Goal: Task Accomplishment & Management: Manage account settings

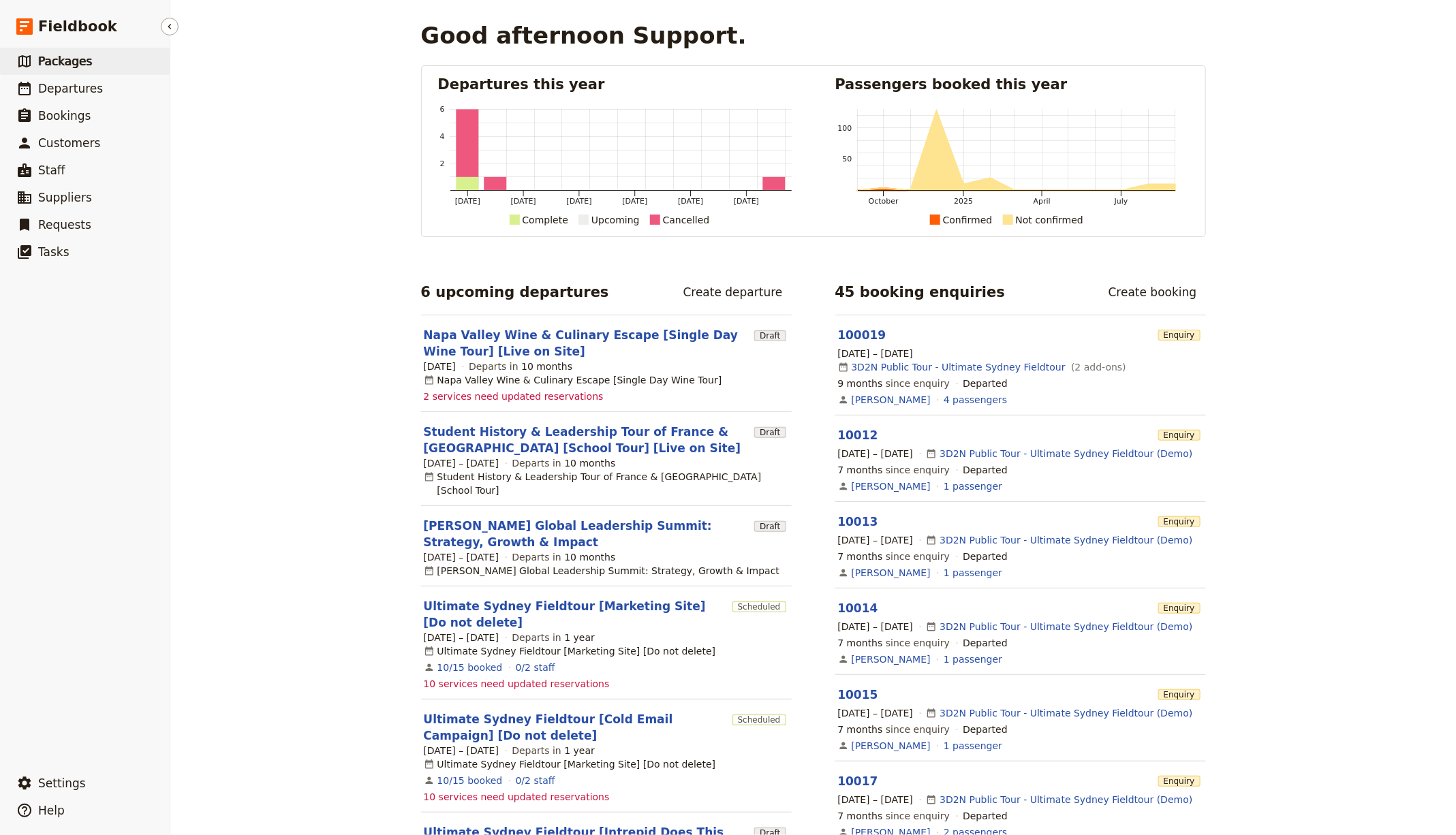
click at [94, 74] on link "​ Packages" at bounding box center [85, 60] width 170 height 27
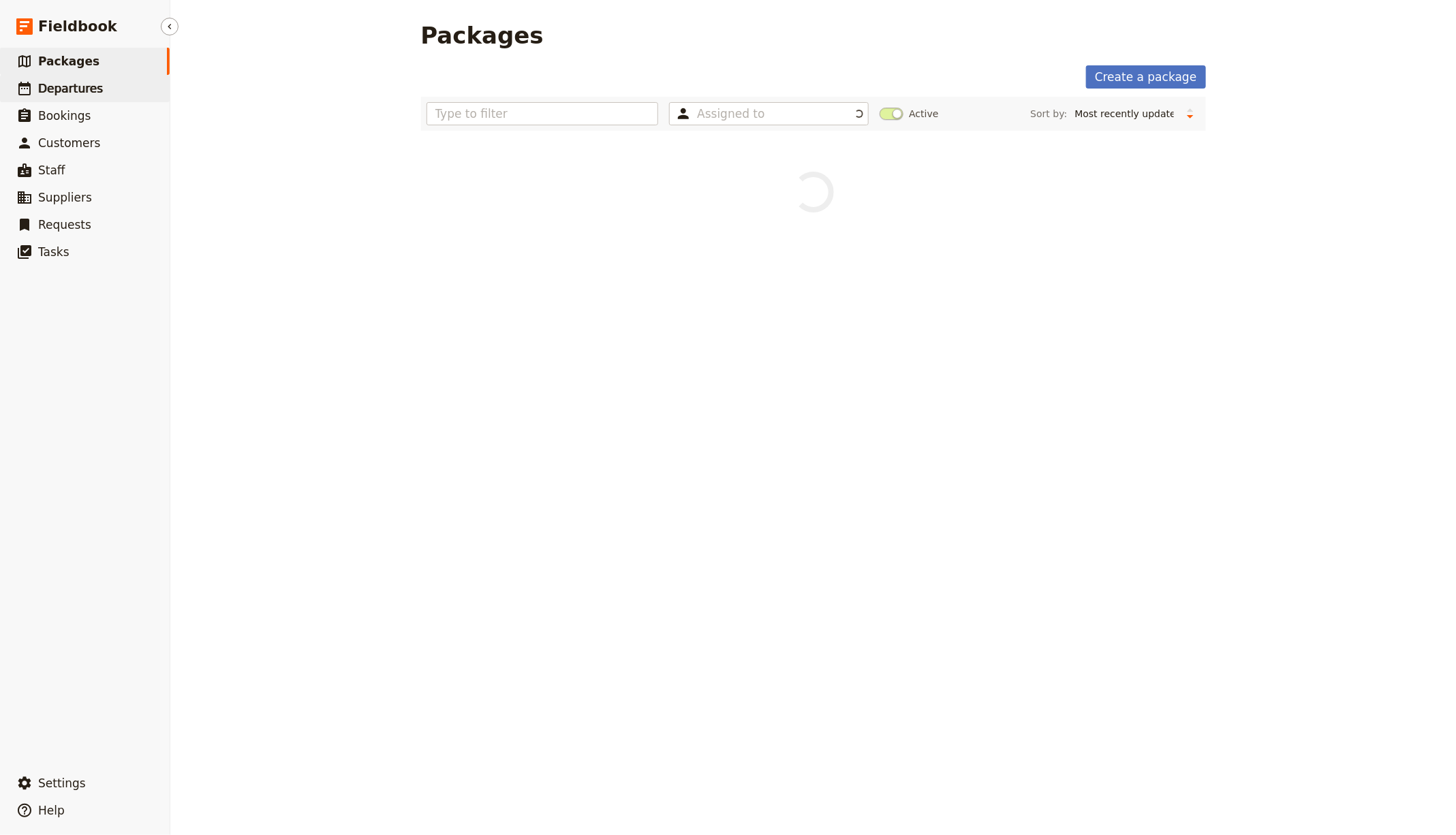
click at [76, 89] on span "Departures" at bounding box center [70, 89] width 64 height 13
select select "CREATED_AT"
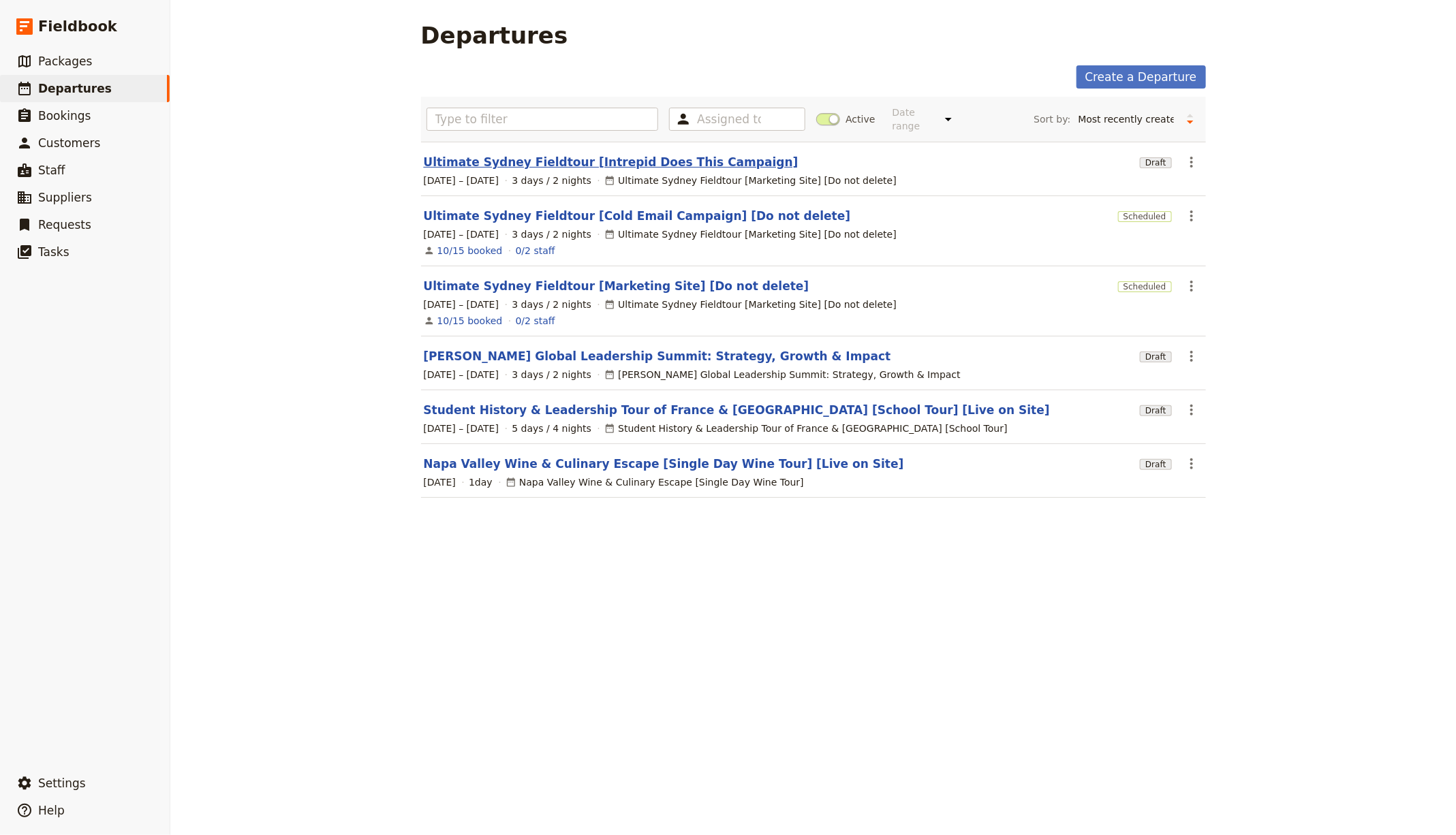
click at [643, 158] on link "Ultimate Sydney Fieldtour [Intrepid Does This Campaign]" at bounding box center [610, 162] width 375 height 16
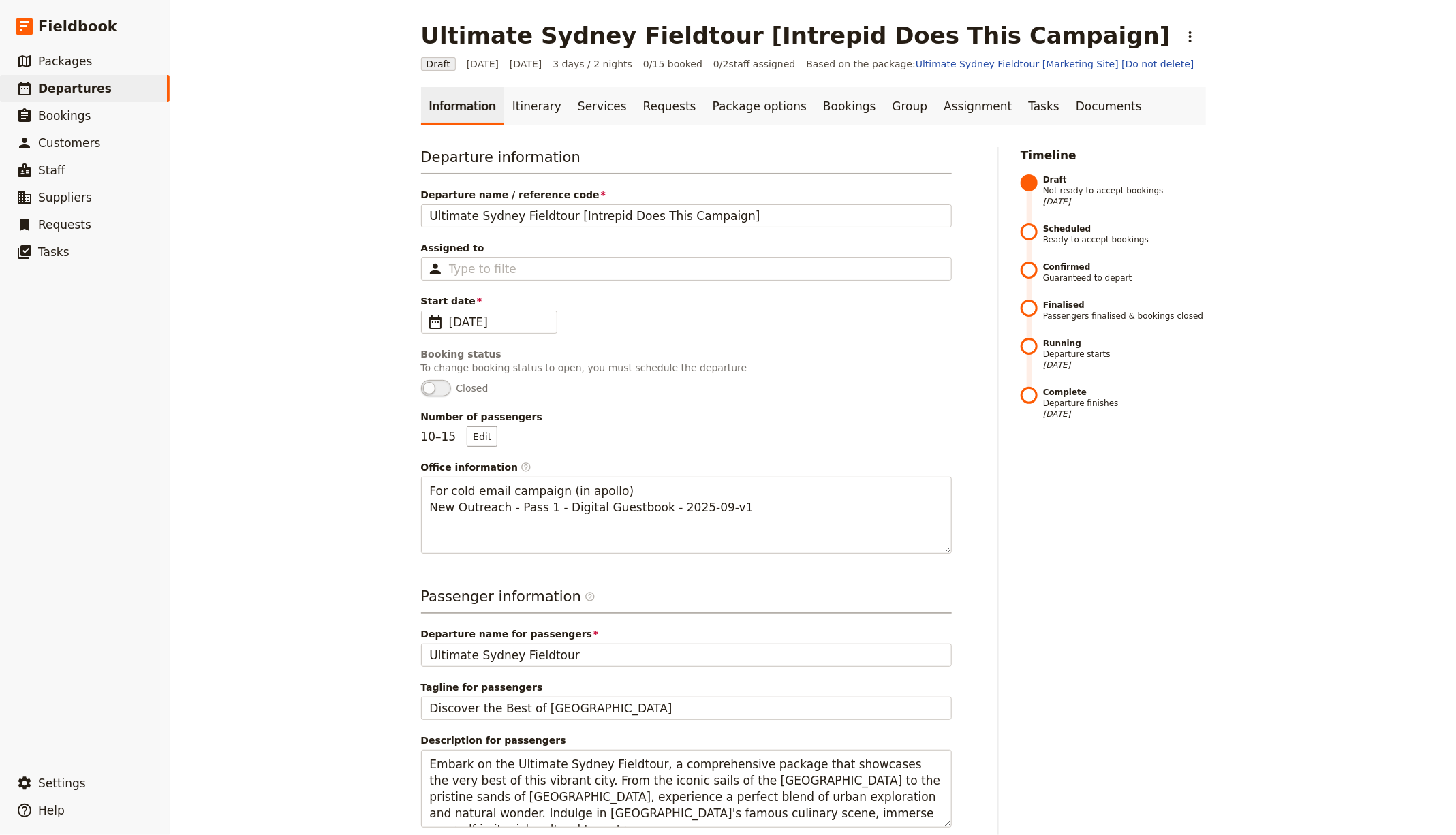
select select "CREATED_AT"
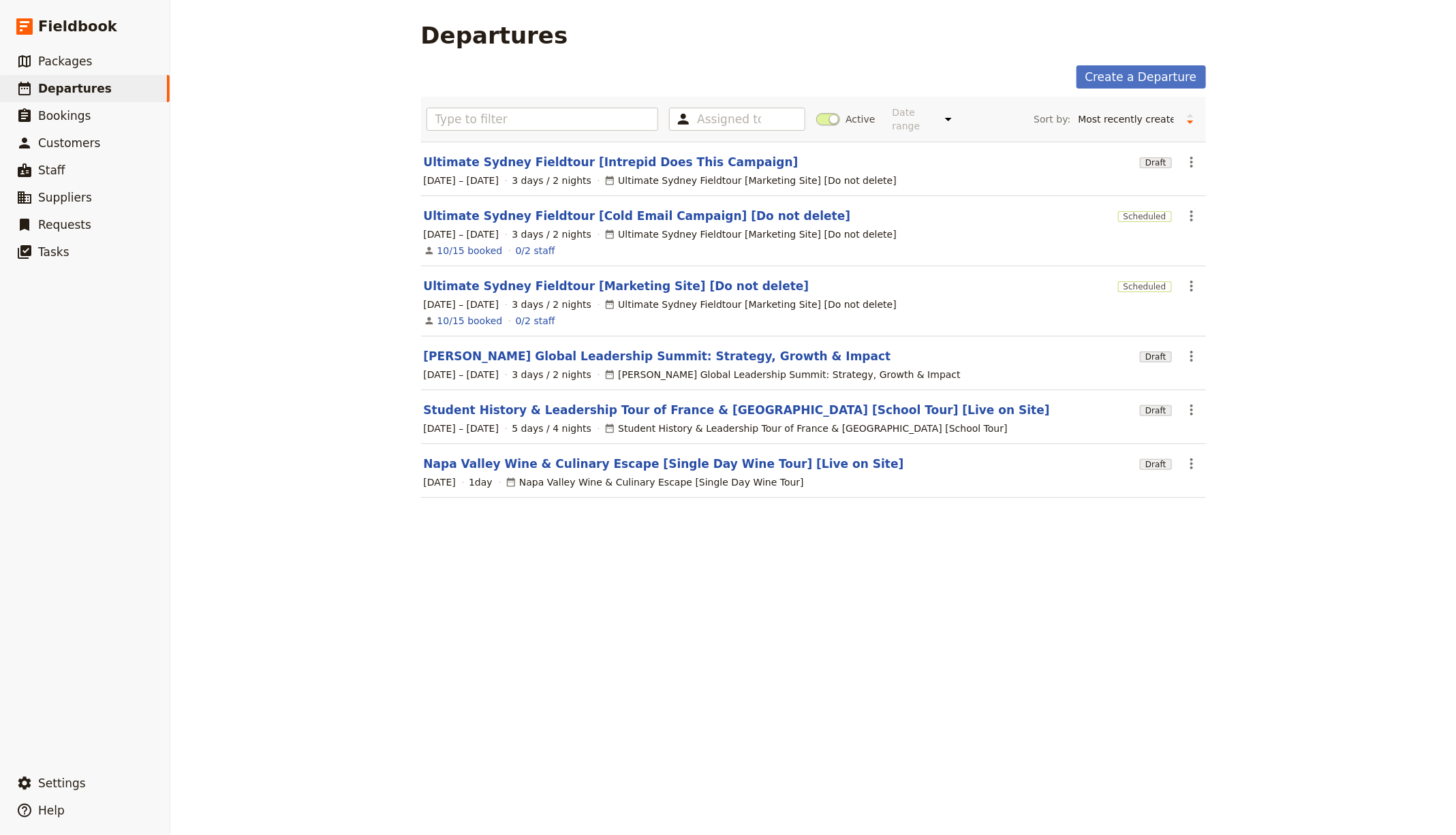
click at [629, 154] on div "Ultimate Sydney Fieldtour [Intrepid Does This Campaign]" at bounding box center [779, 162] width 711 height 16
click at [685, 151] on section "Ultimate Sydney Fieldtour [Intrepid Does This Campaign] Draft ​ 31 Dec 2026 – 2…" at bounding box center [814, 169] width 785 height 55
click at [666, 159] on link "Ultimate Sydney Fieldtour [Intrepid Does This Campaign]" at bounding box center [610, 162] width 375 height 16
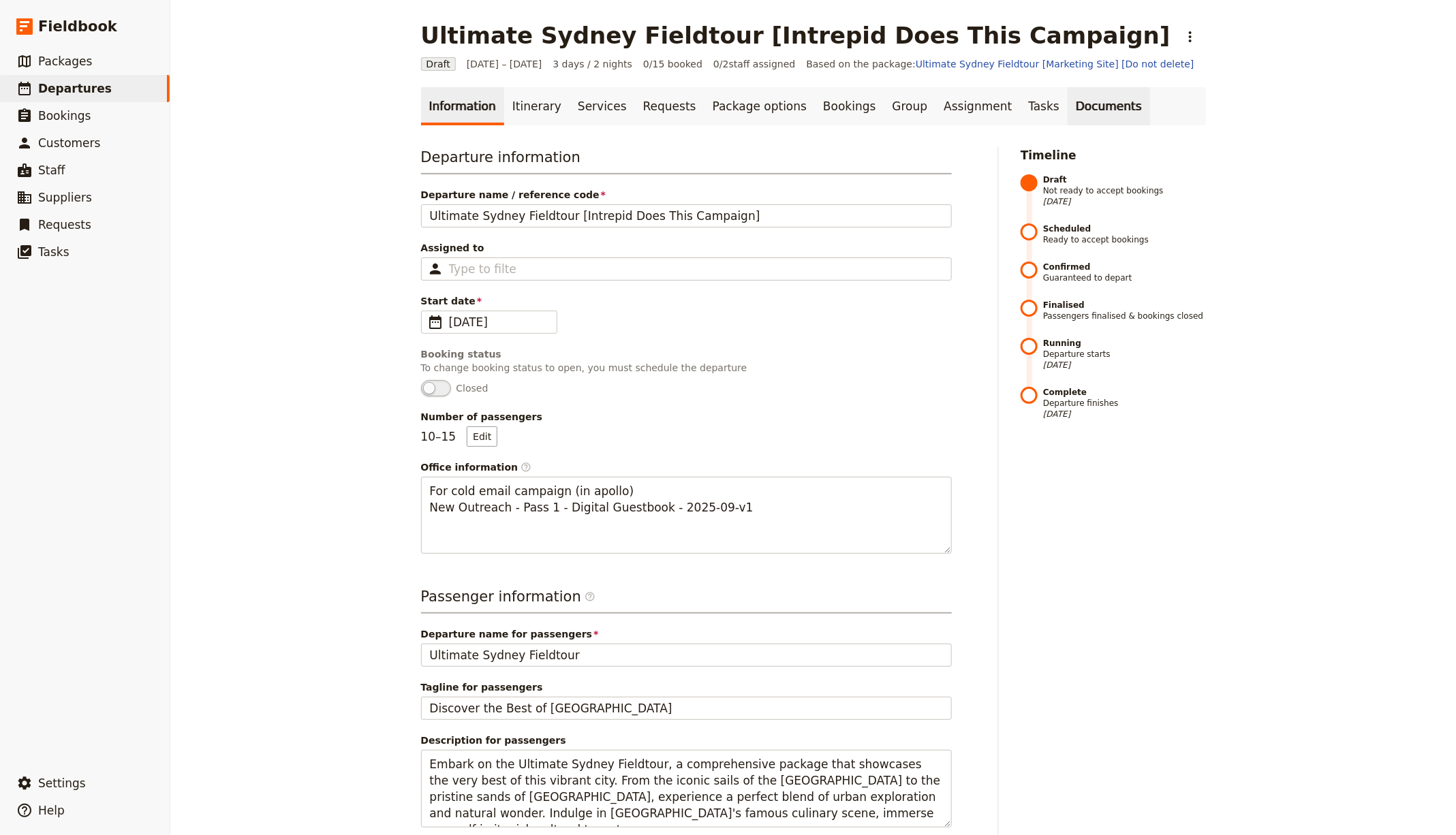
click at [1078, 106] on link "Documents" at bounding box center [1108, 106] width 82 height 38
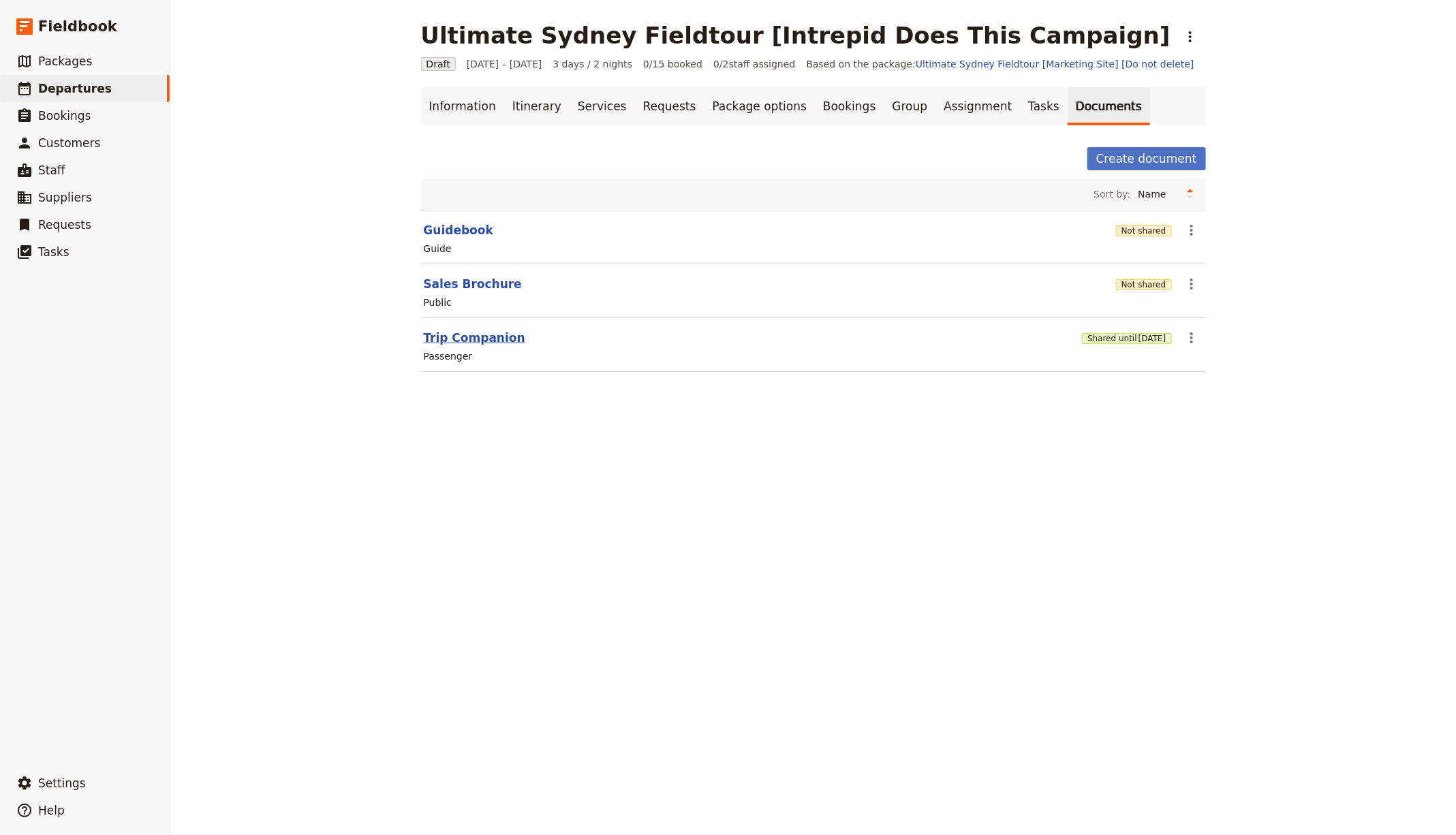
click at [471, 332] on button "Trip Companion" at bounding box center [473, 337] width 101 height 16
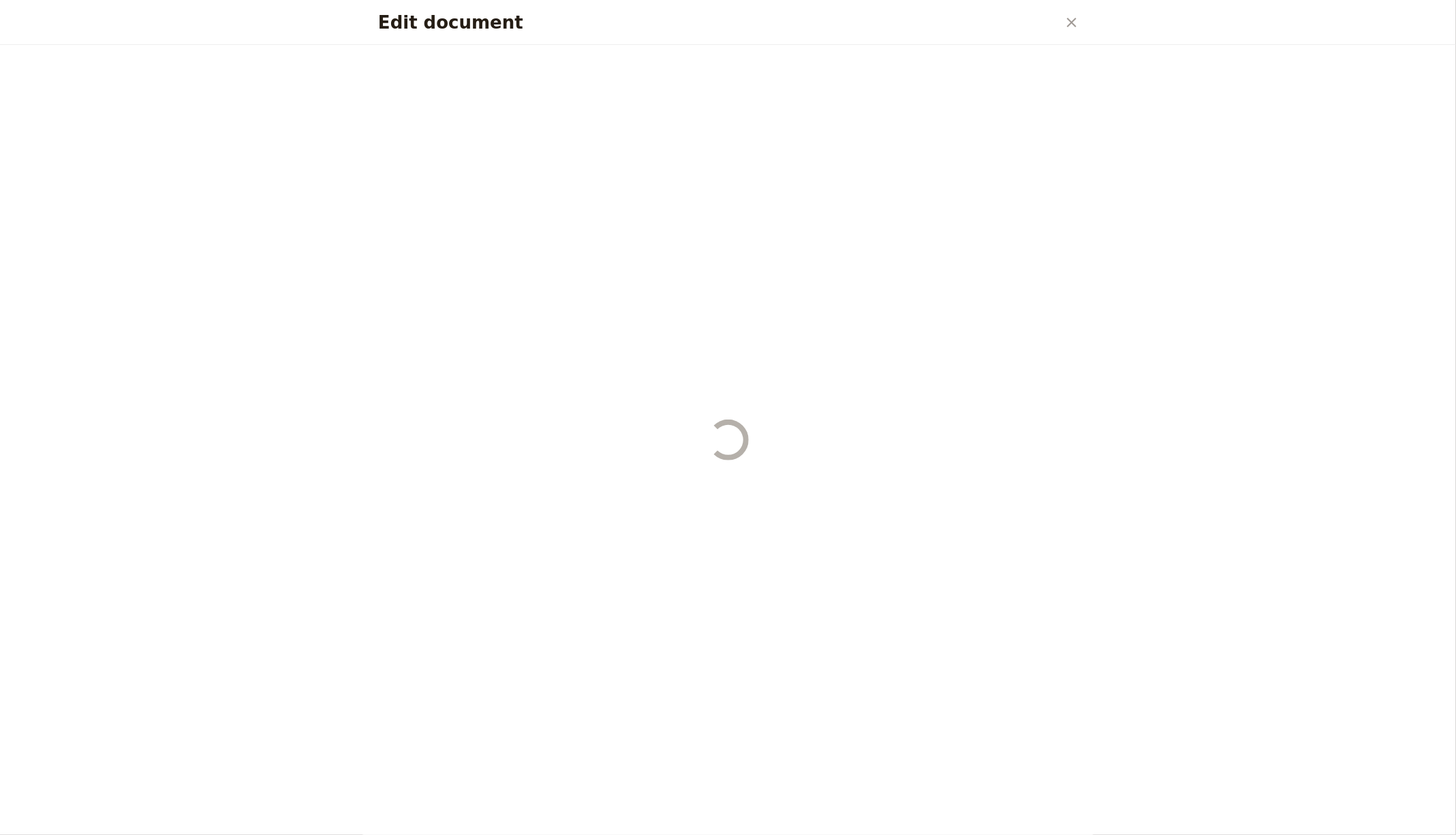
select select "PASSENGER"
select select "RUN_SHEET"
select select "DEFAULT"
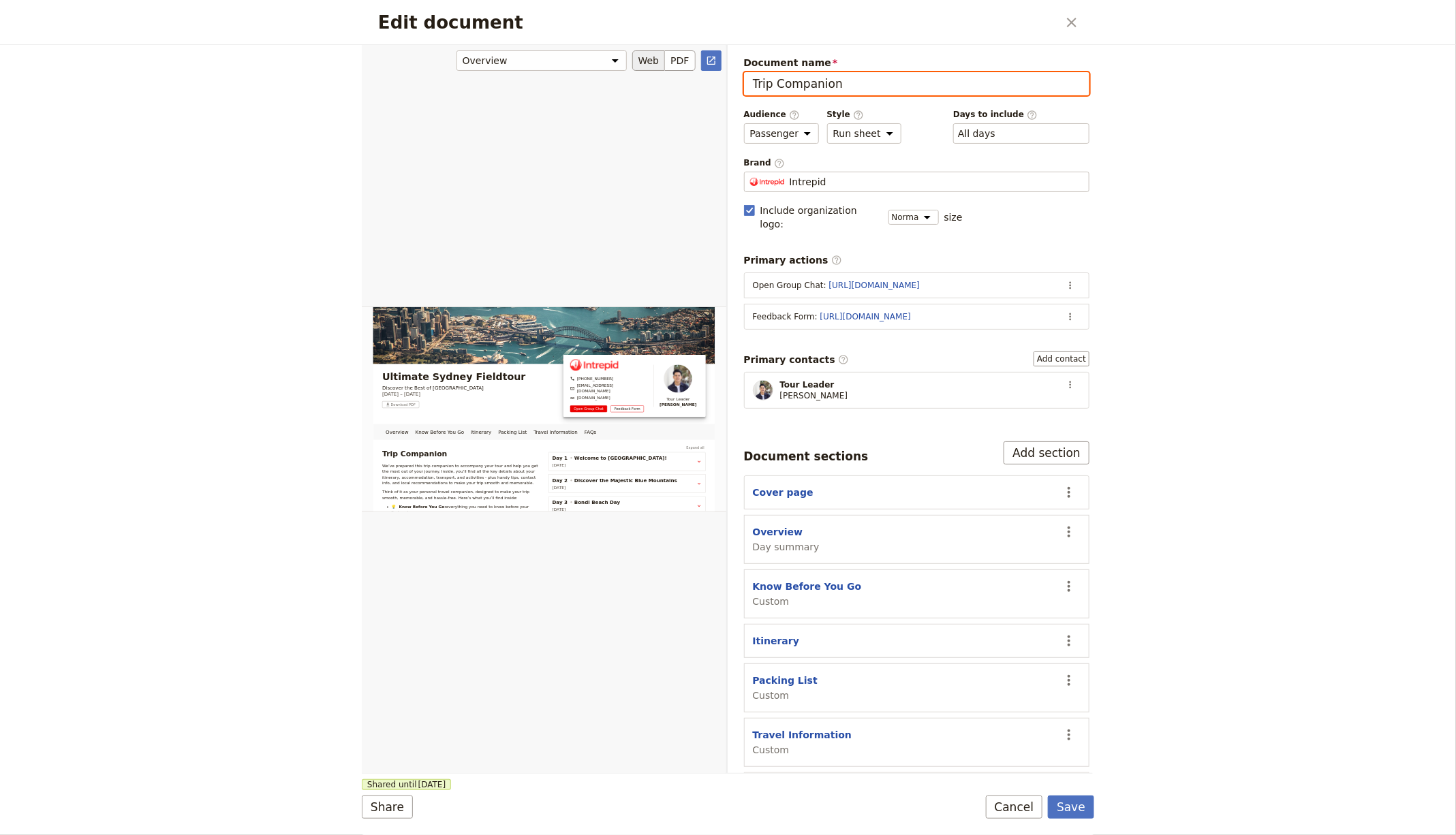
scroll to position [163, 0]
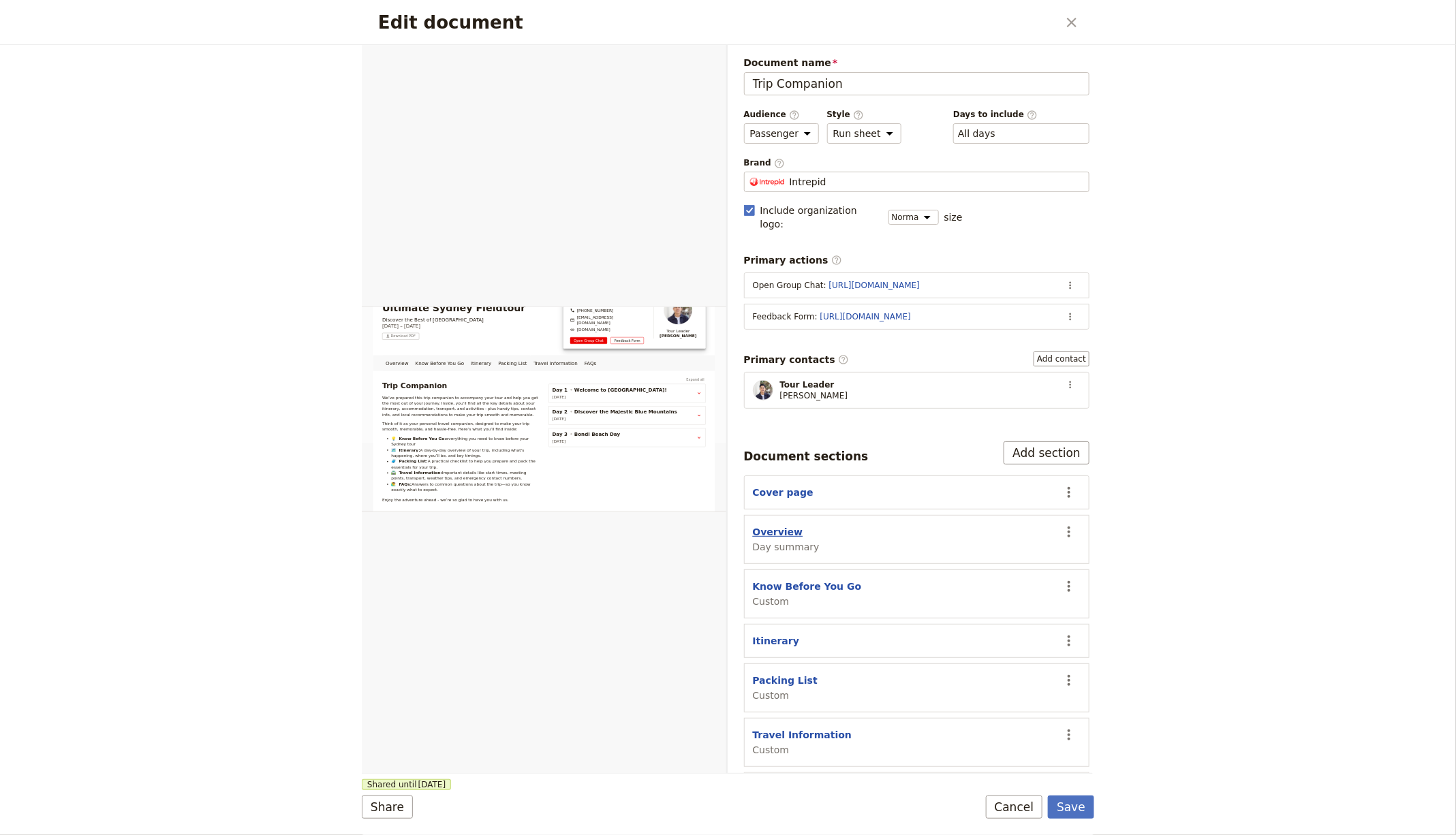
click at [763, 525] on button "Overview" at bounding box center [778, 532] width 50 height 13
select select "DAY_SUMMARY"
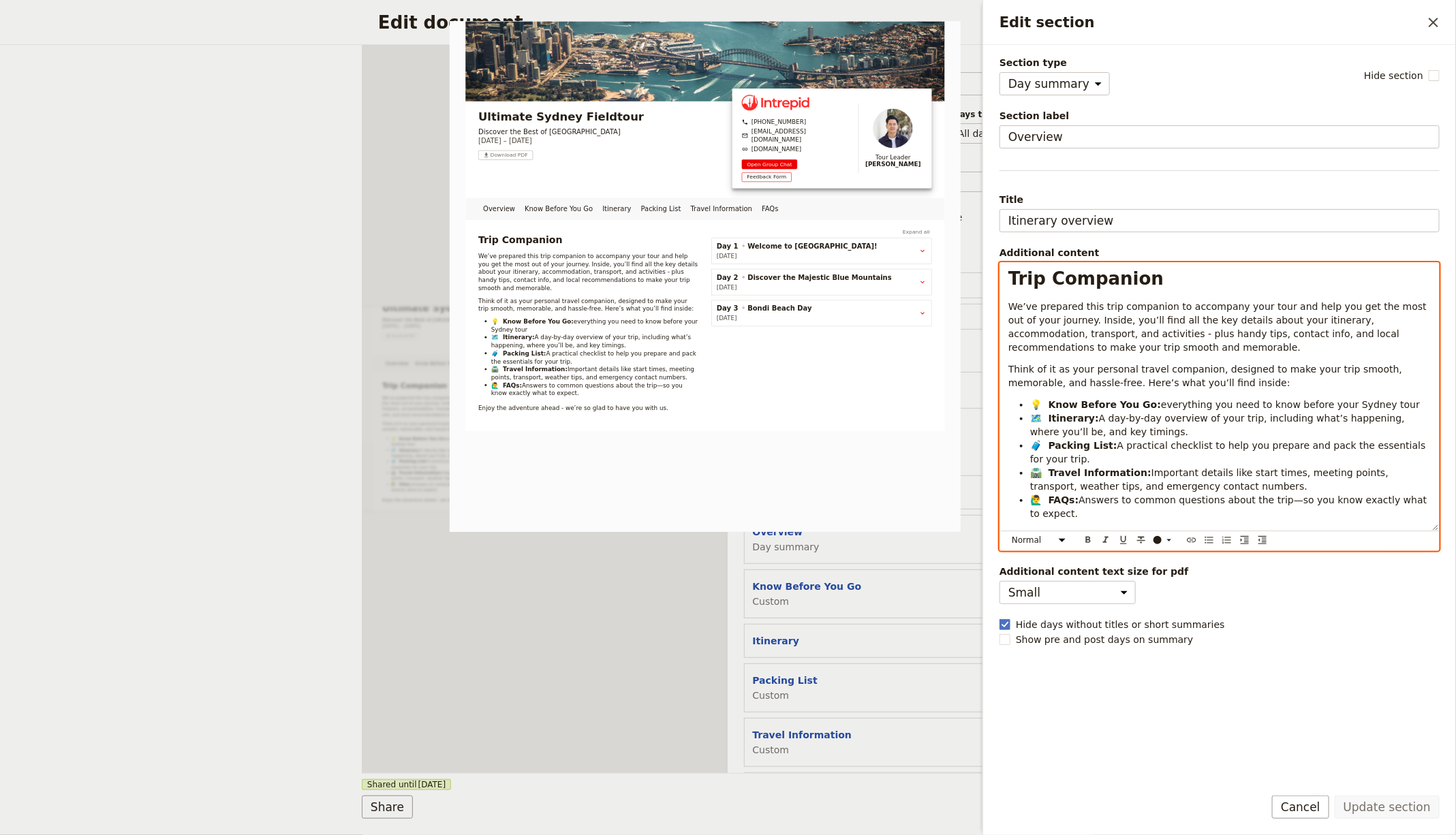
click at [1112, 358] on div "Trip Companion We’ve prepared this trip companion to accompany your tour and he…" at bounding box center [1219, 396] width 438 height 267
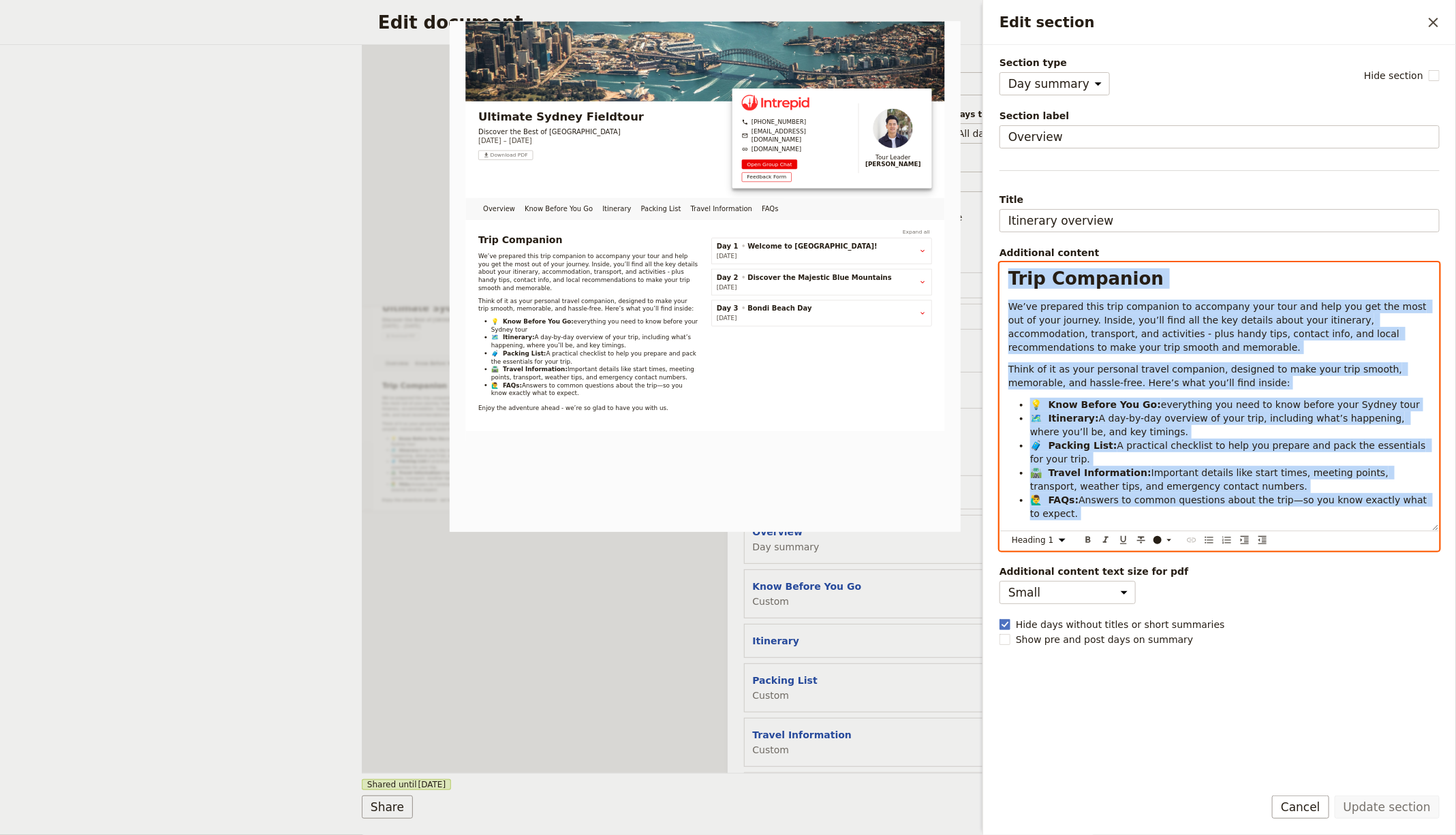
copy div "Trip Companion We’ve prepared this trip companion to accompany your tour and he…"
select select "paragraph"
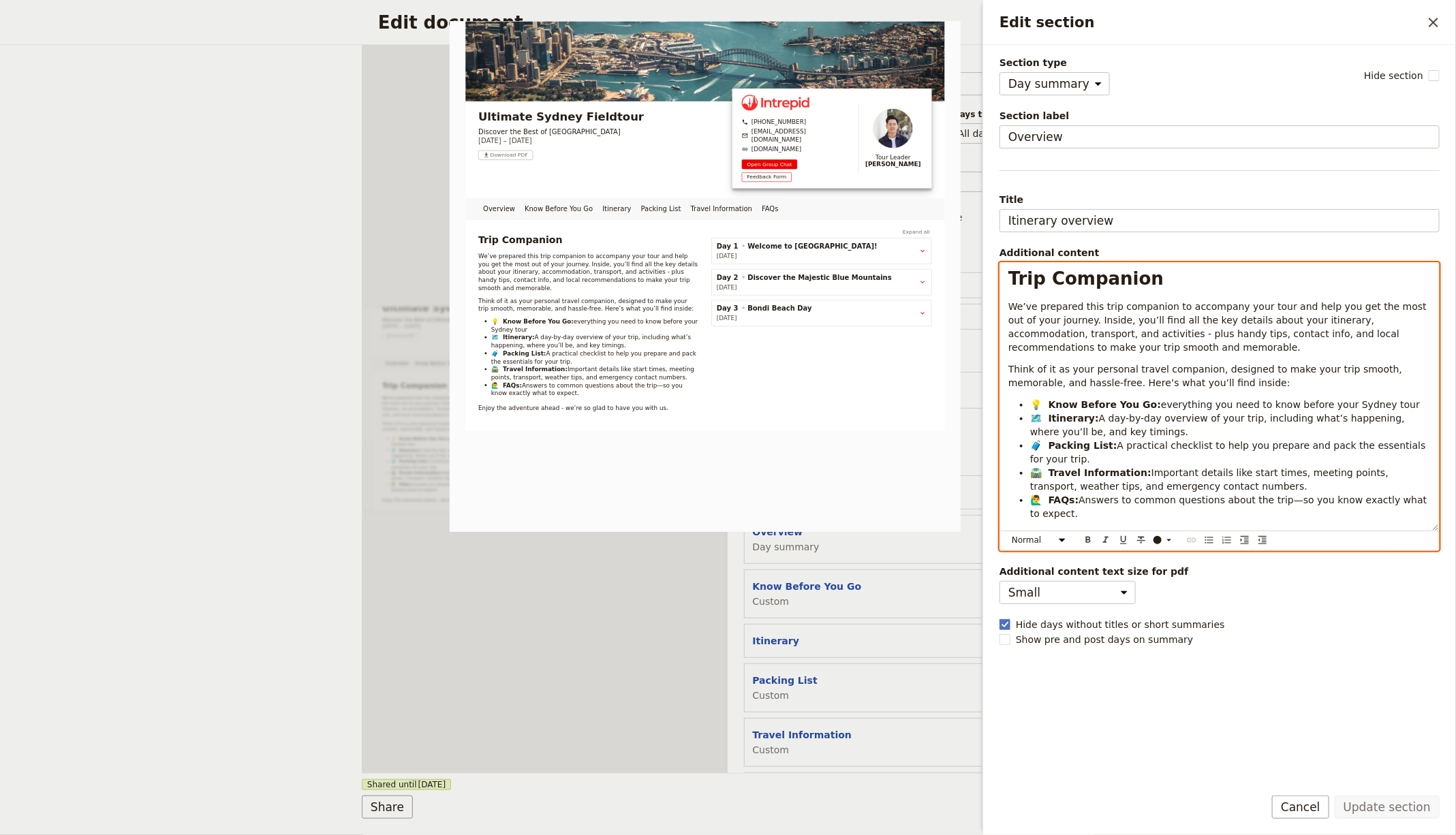
click at [1192, 440] on span "A practical checklist to help you prepare and pack the essentials for your trip." at bounding box center [1229, 452] width 399 height 25
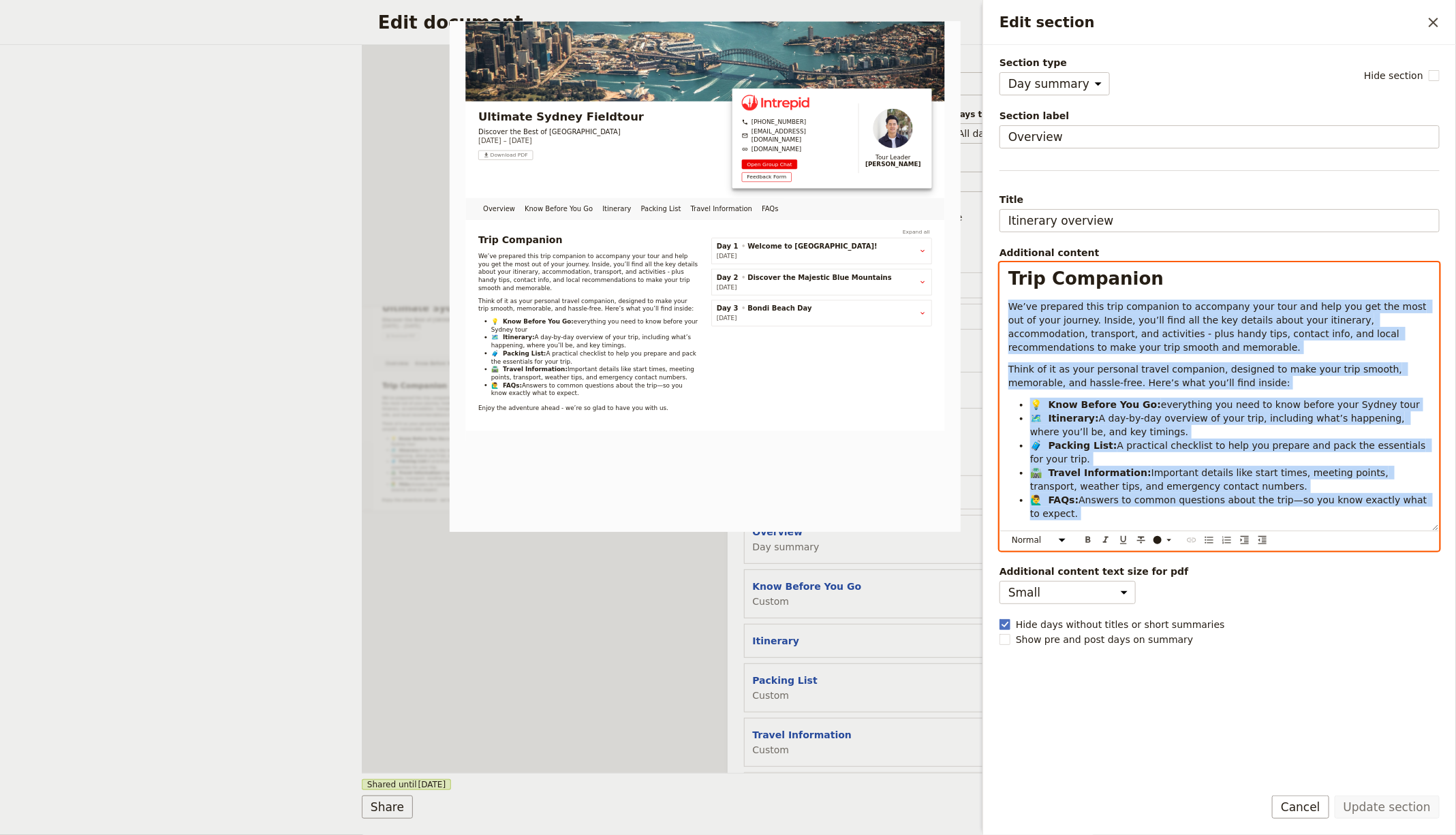
scroll to position [19, 0]
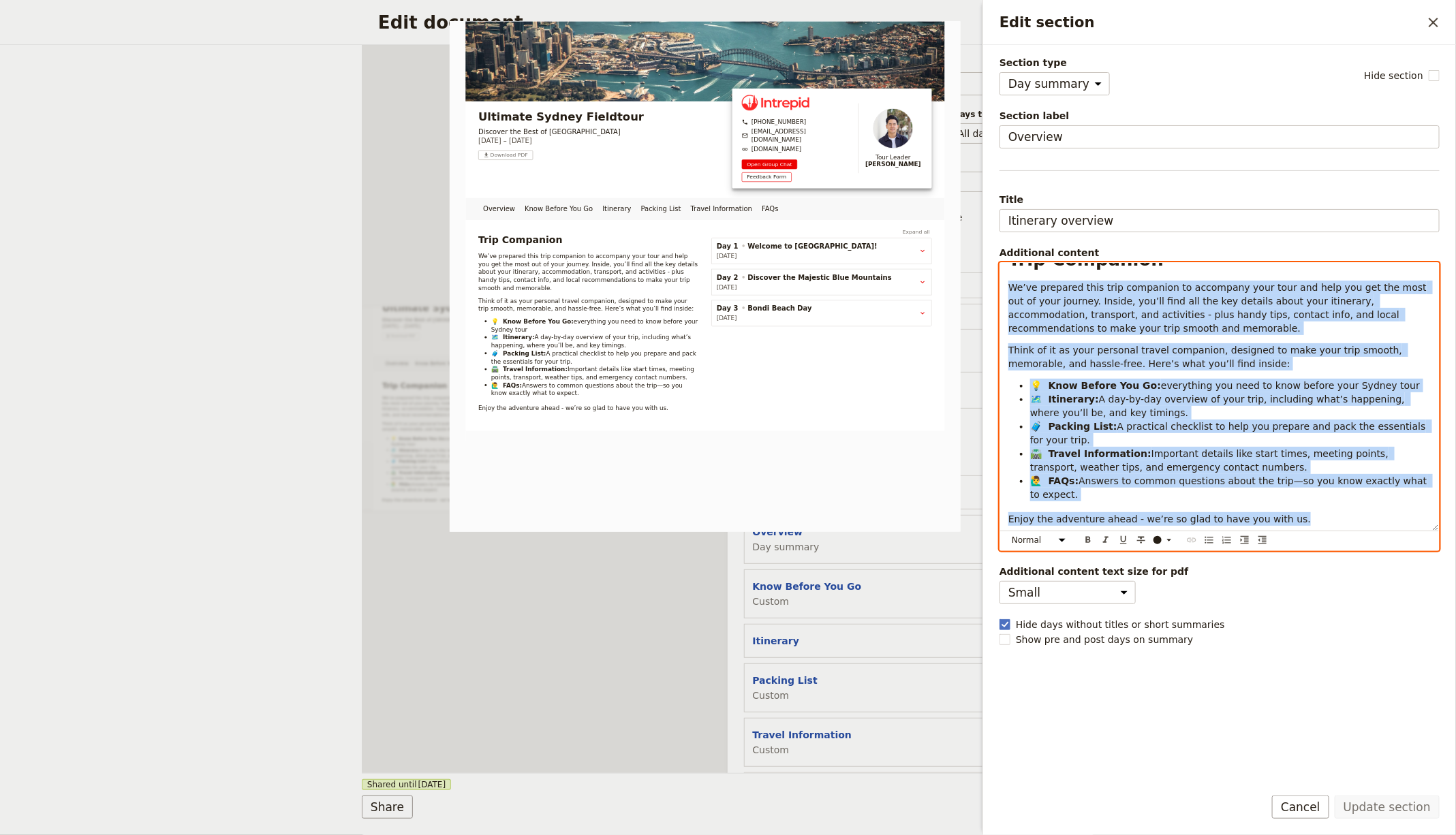
drag, startPoint x: 1007, startPoint y: 302, endPoint x: 1229, endPoint y: 577, distance: 353.4
click at [1229, 577] on div "Section type Cover page Day summary Itinerary Custom Hide section Section label…" at bounding box center [1220, 415] width 440 height 718
copy div "We’ve prepared this trip companion to accompany your tour and help you get the …"
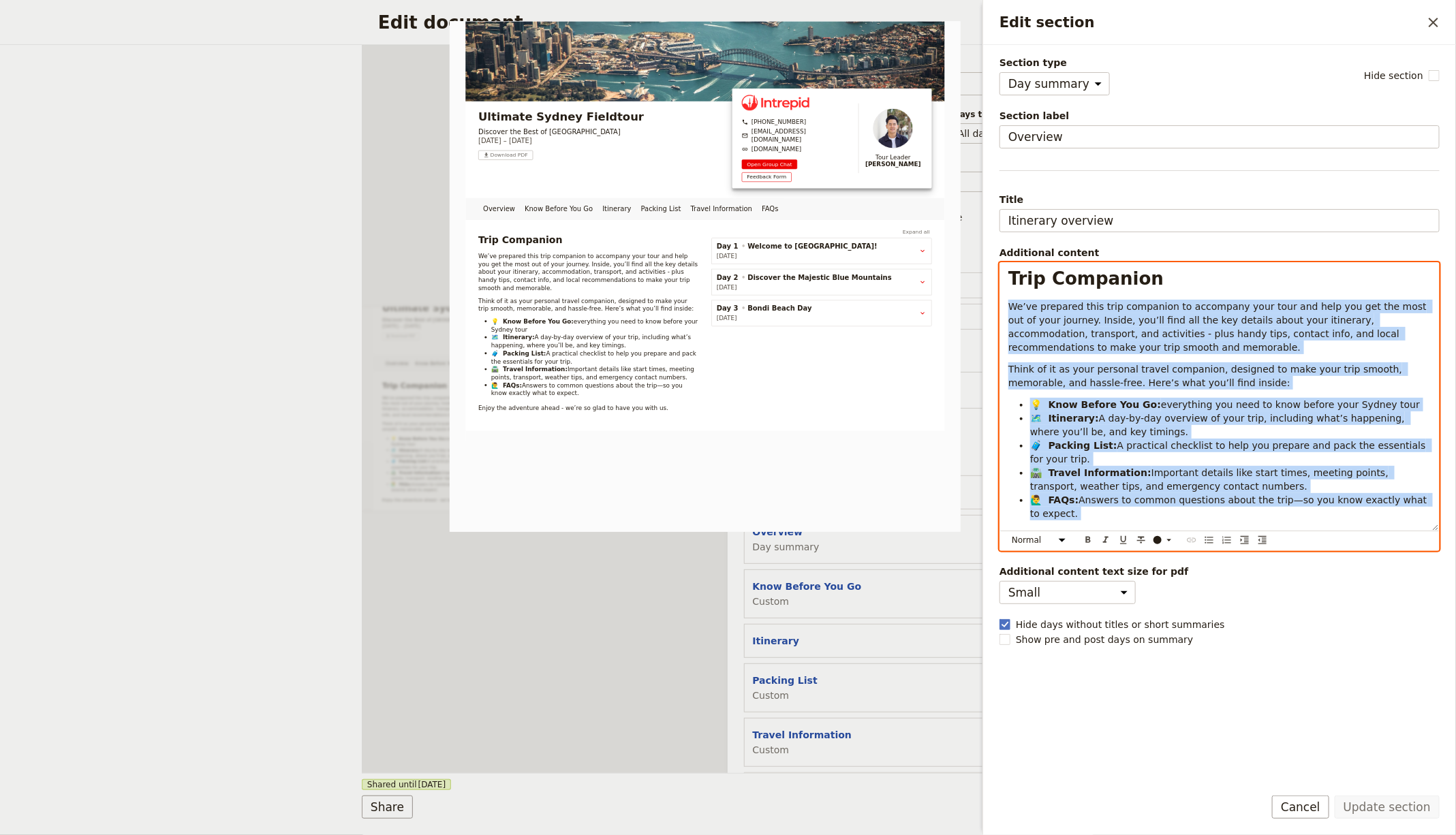
click at [794, 683] on section "Packing List Custom ​" at bounding box center [916, 688] width 346 height 49
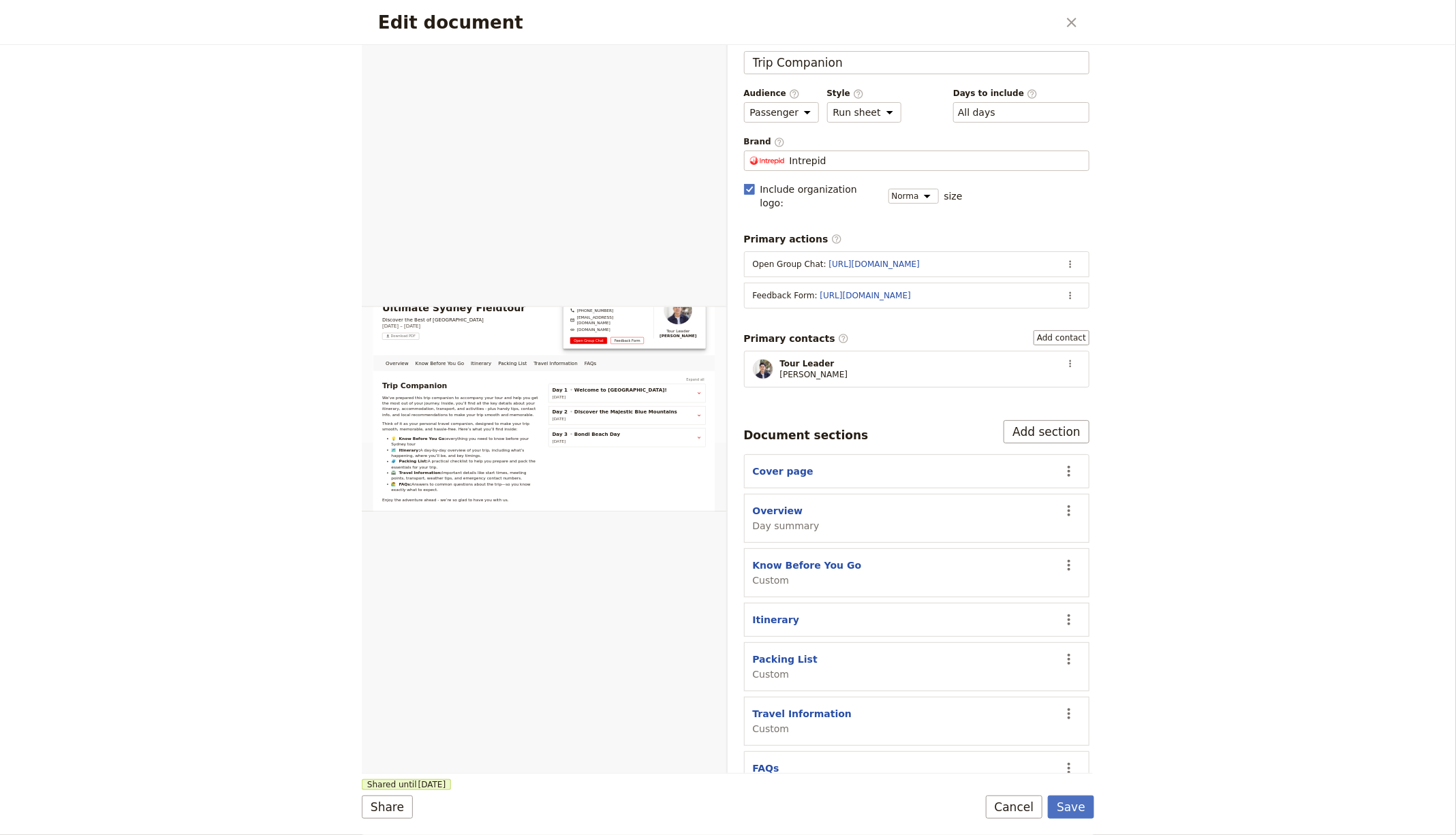
scroll to position [31, 0]
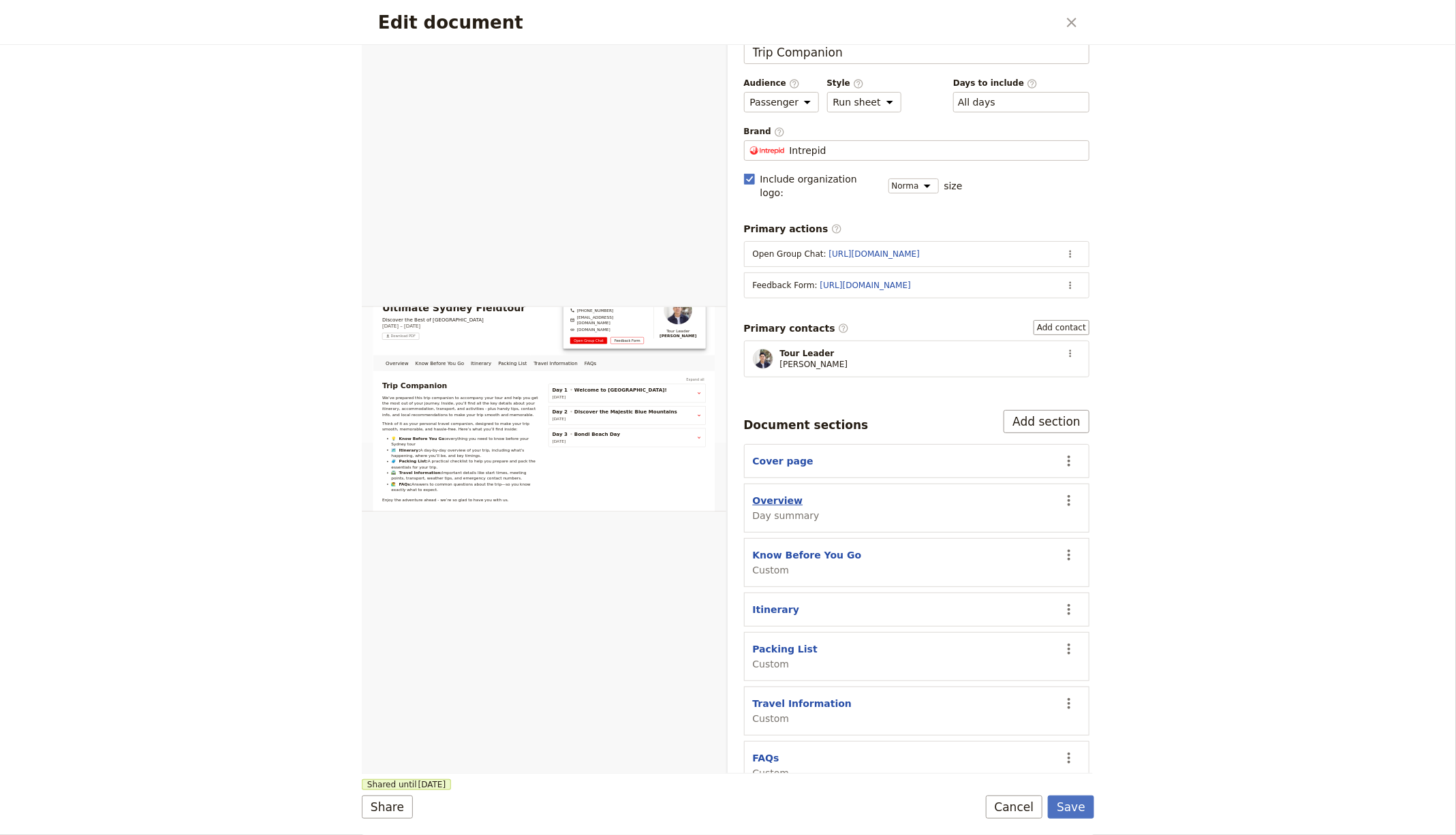
click at [780, 494] on button "Overview" at bounding box center [778, 501] width 50 height 13
select select "DAY_SUMMARY"
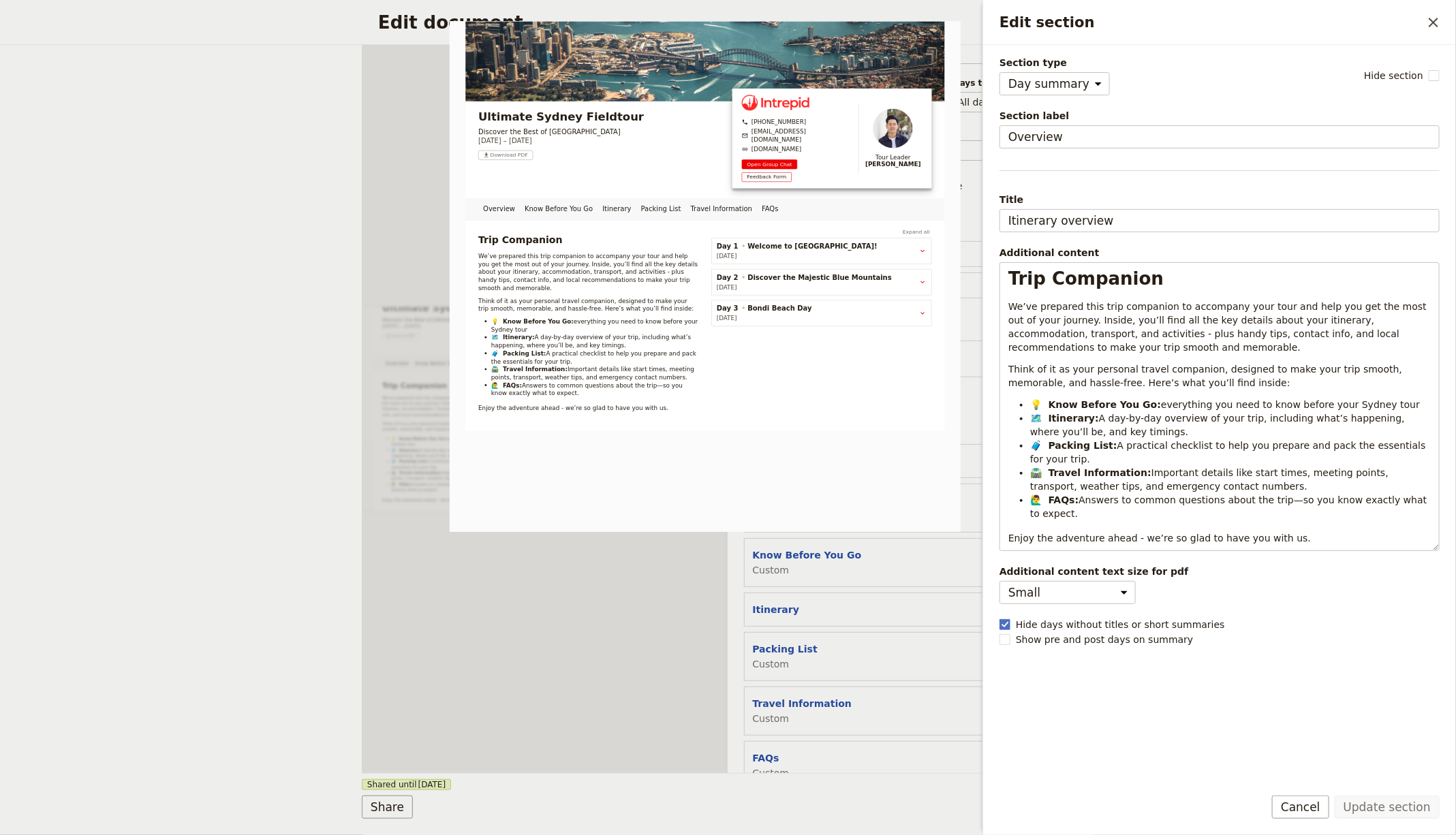
click at [819, 601] on section "Itinerary ​" at bounding box center [916, 609] width 346 height 34
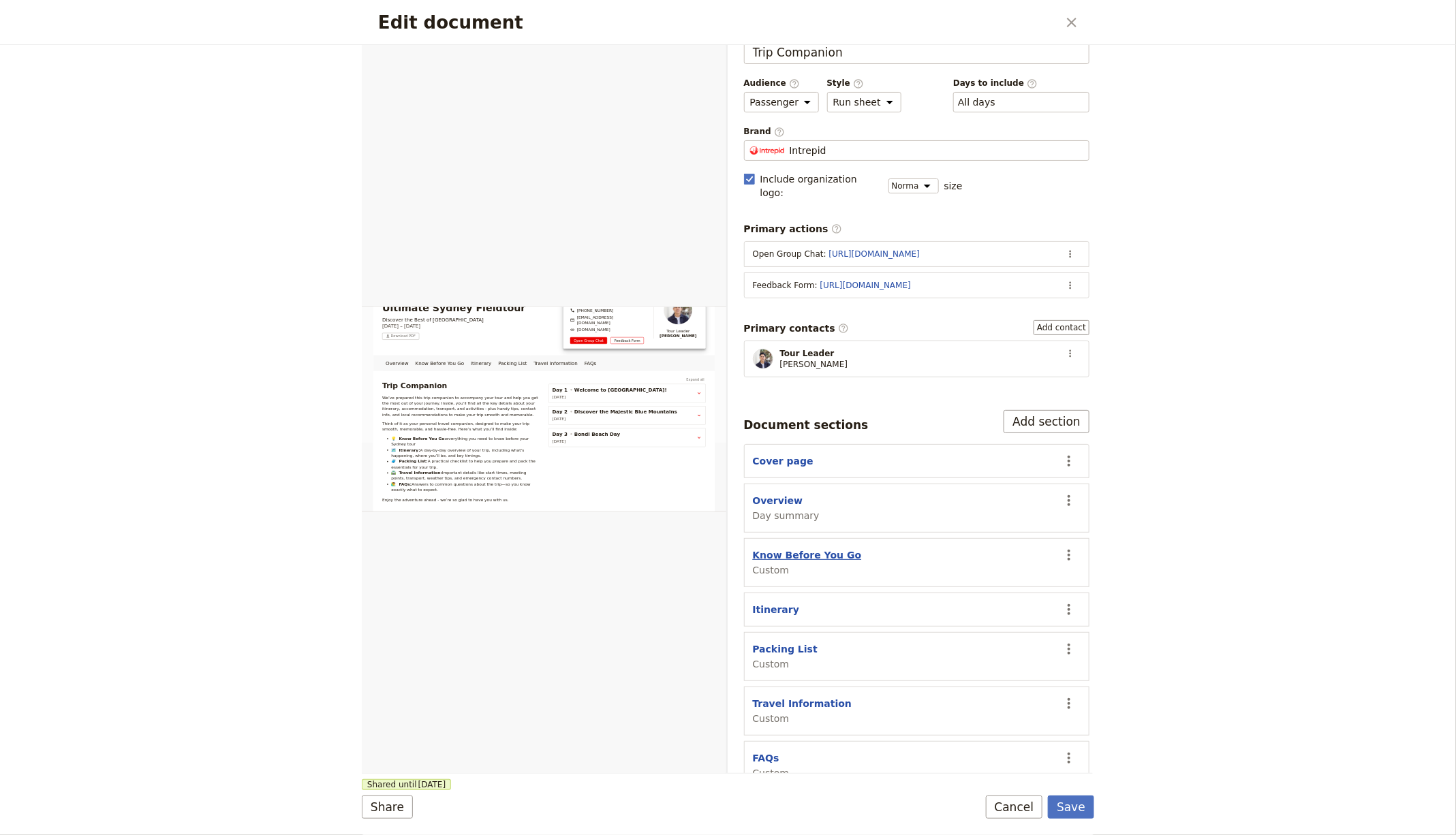
click at [796, 548] on button "Know Before You Go" at bounding box center [807, 554] width 109 height 13
select select "CUSTOM"
select select "default"
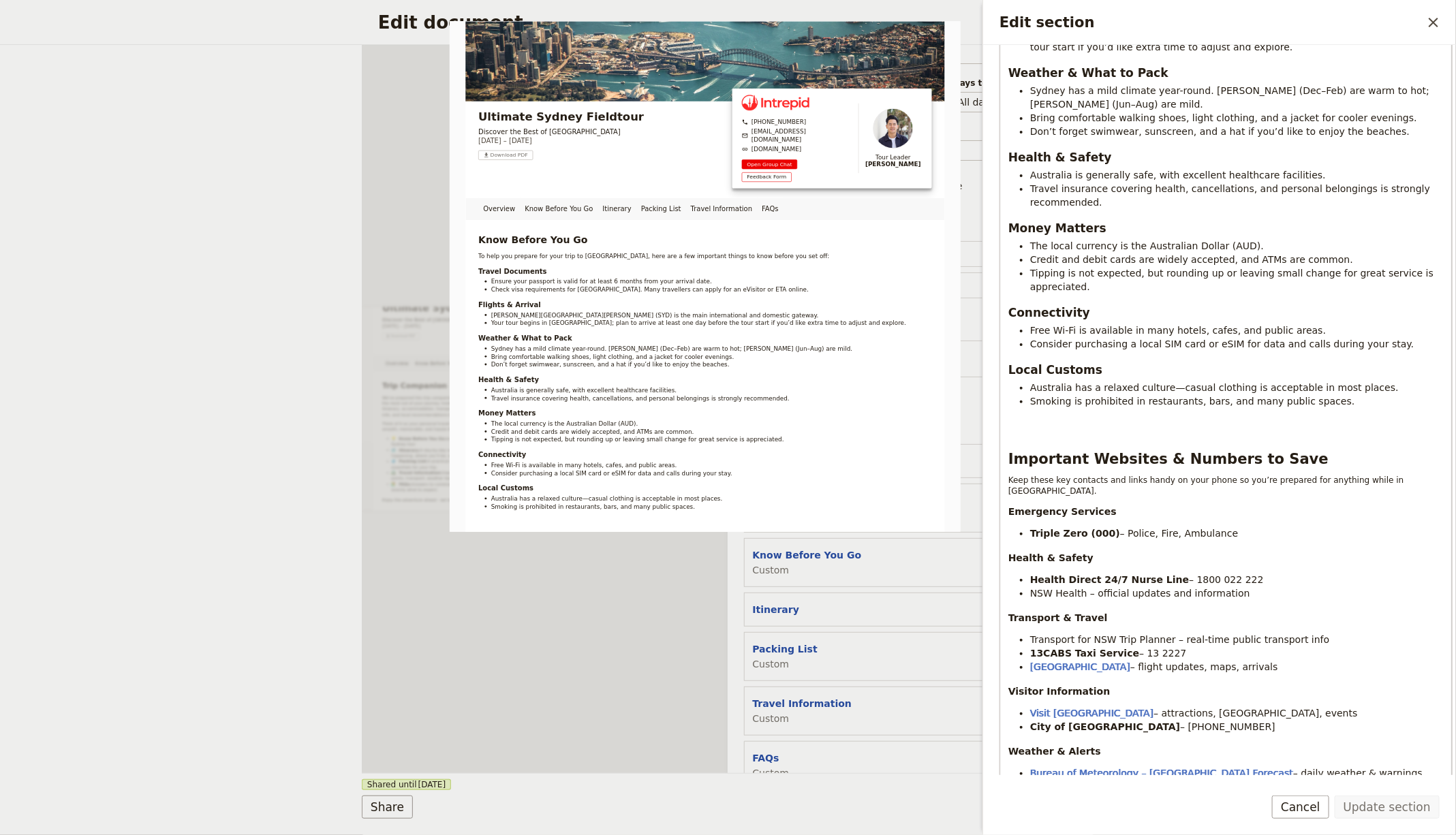
scroll to position [444, 0]
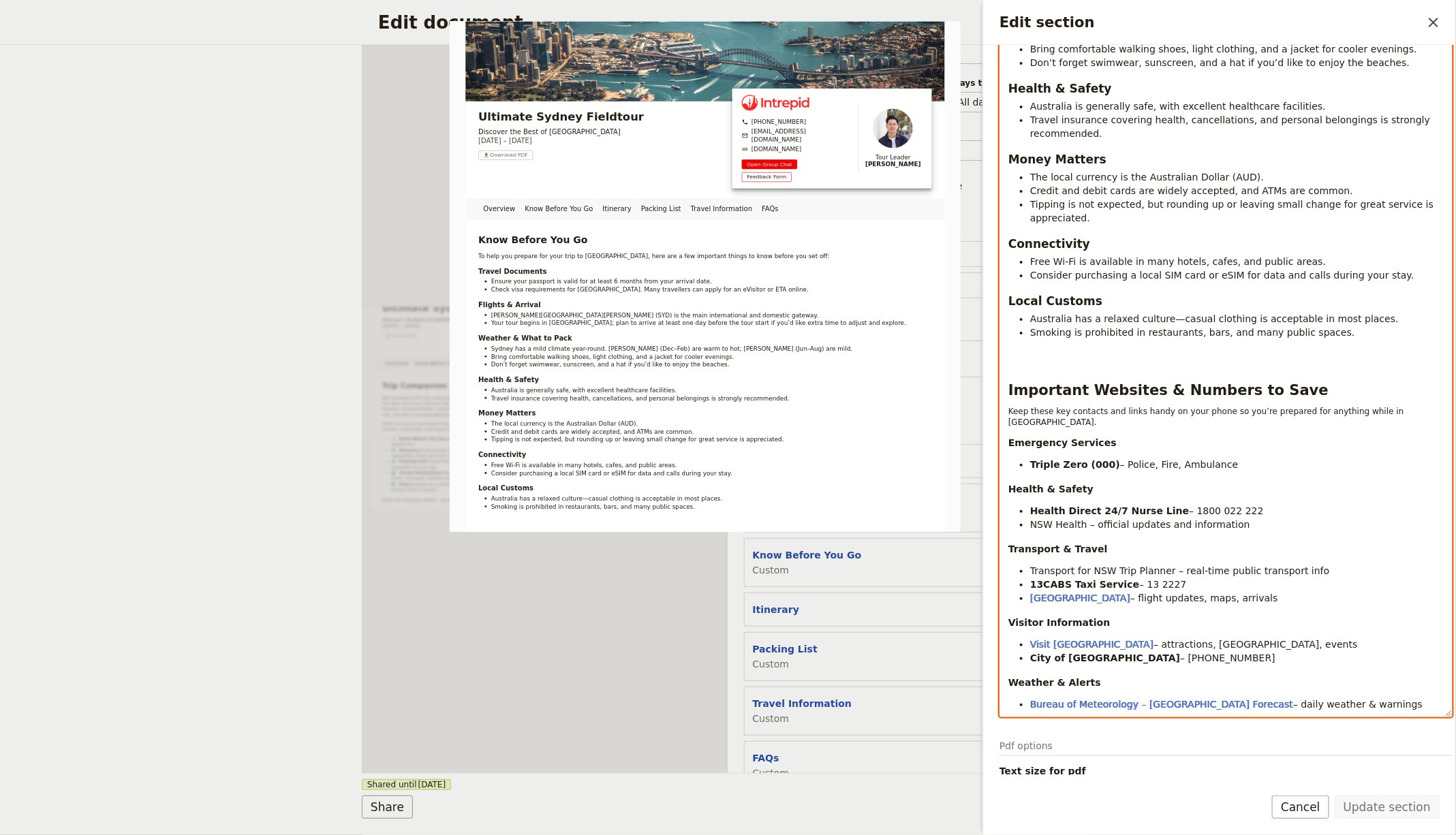
click at [1139, 294] on div "Know Before You Go To help you prepare for your trip to [GEOGRAPHIC_DATA], here…" at bounding box center [1225, 241] width 452 height 951
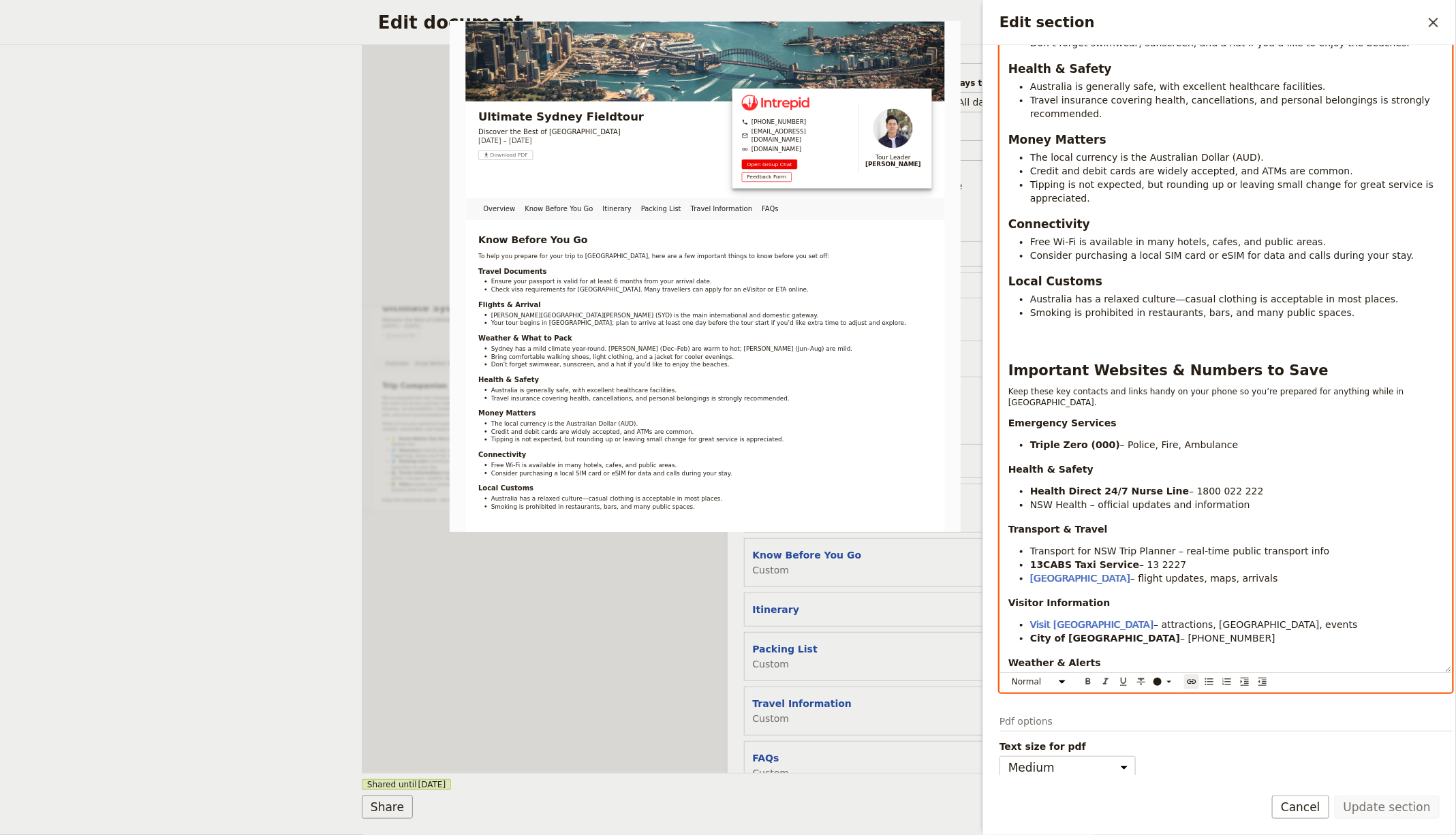
drag, startPoint x: 1105, startPoint y: 365, endPoint x: 1462, endPoint y: 788, distance: 553.5
click at [1455, 788] on html "Fieldbook ​ ​ Fieldbook ​ ​ Packages ​ Departures ​ Bookings ​ Customers ​ Staf…" at bounding box center [728, 418] width 1456 height 835
copy div "Important Websites & Numbers to Save Keep these key contacts and links handy on…"
click at [1100, 387] on span "Keep these key contacts and links handy on your phone so you’re prepared for an…" at bounding box center [1207, 398] width 398 height 21
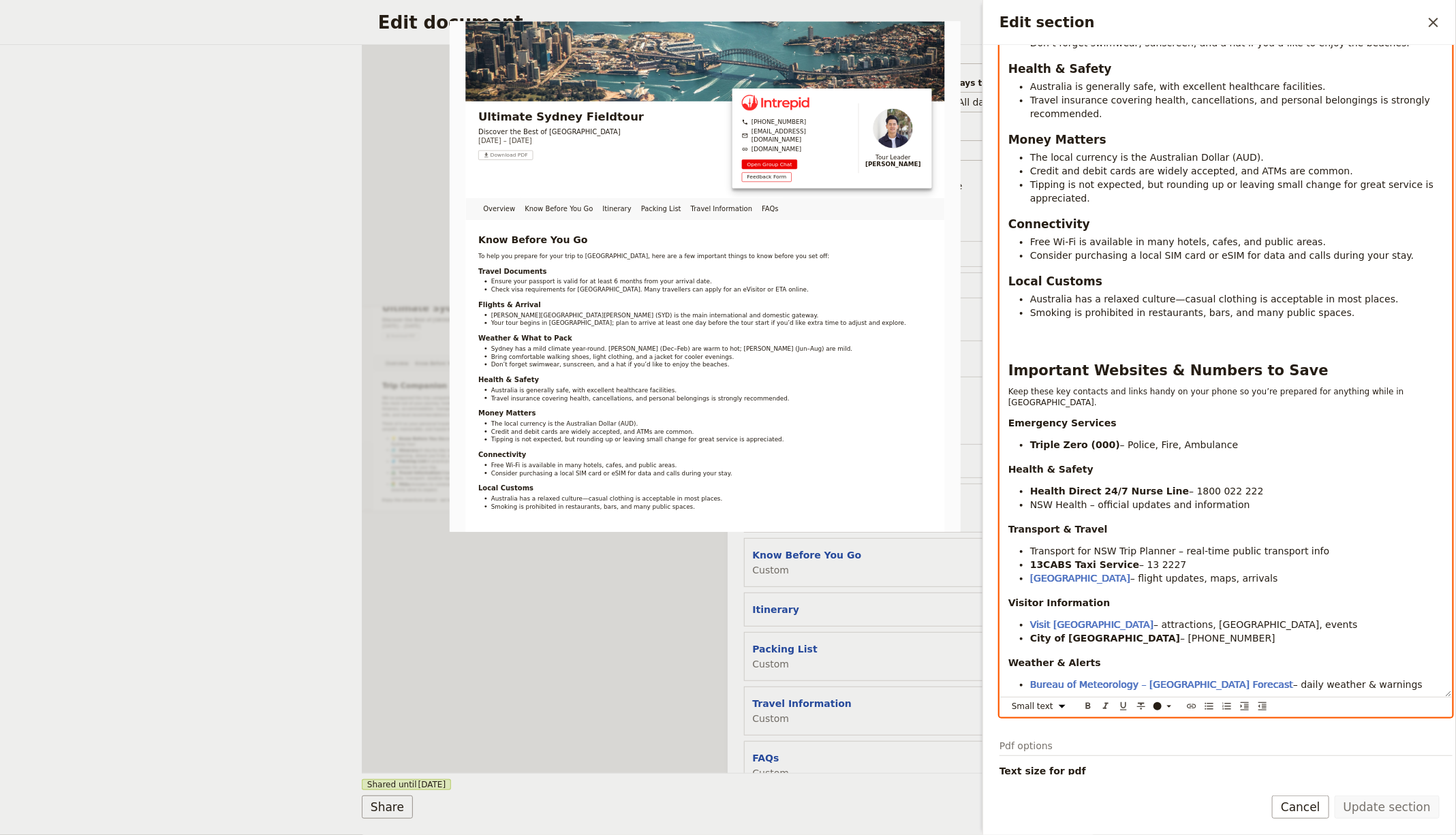
click at [1100, 387] on span "Keep these key contacts and links handy on your phone so you’re prepared for an…" at bounding box center [1207, 398] width 398 height 21
click at [1036, 699] on select "Normal Small text Heading 1 Heading 2 Heading 3" at bounding box center [1040, 707] width 65 height 15
click at [1008, 699] on select "Normal Small text Heading 1 Heading 2 Heading 3" at bounding box center [1040, 707] width 65 height 15
select select "paragraph"
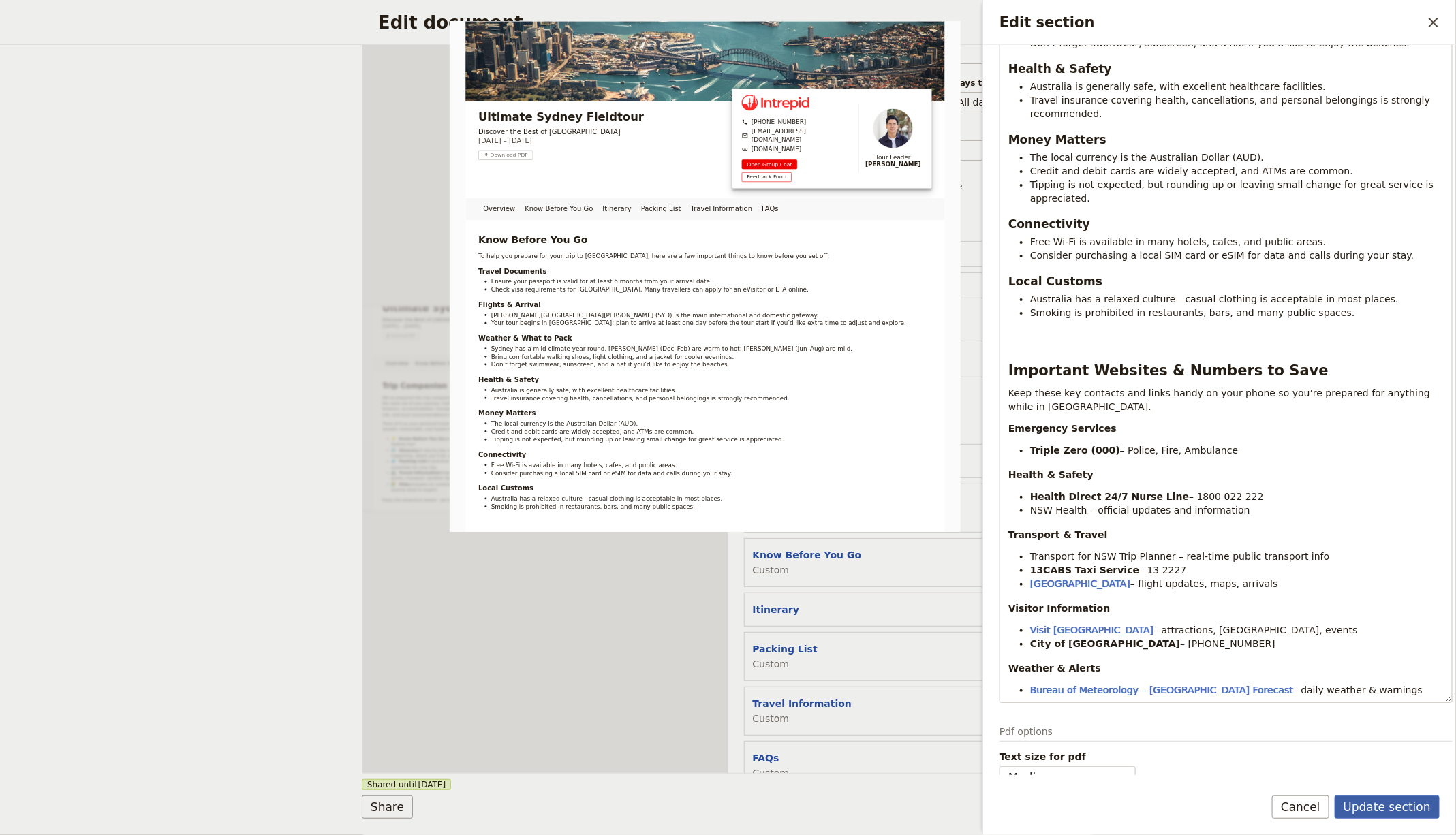
click at [1372, 800] on button "Update section" at bounding box center [1387, 807] width 105 height 24
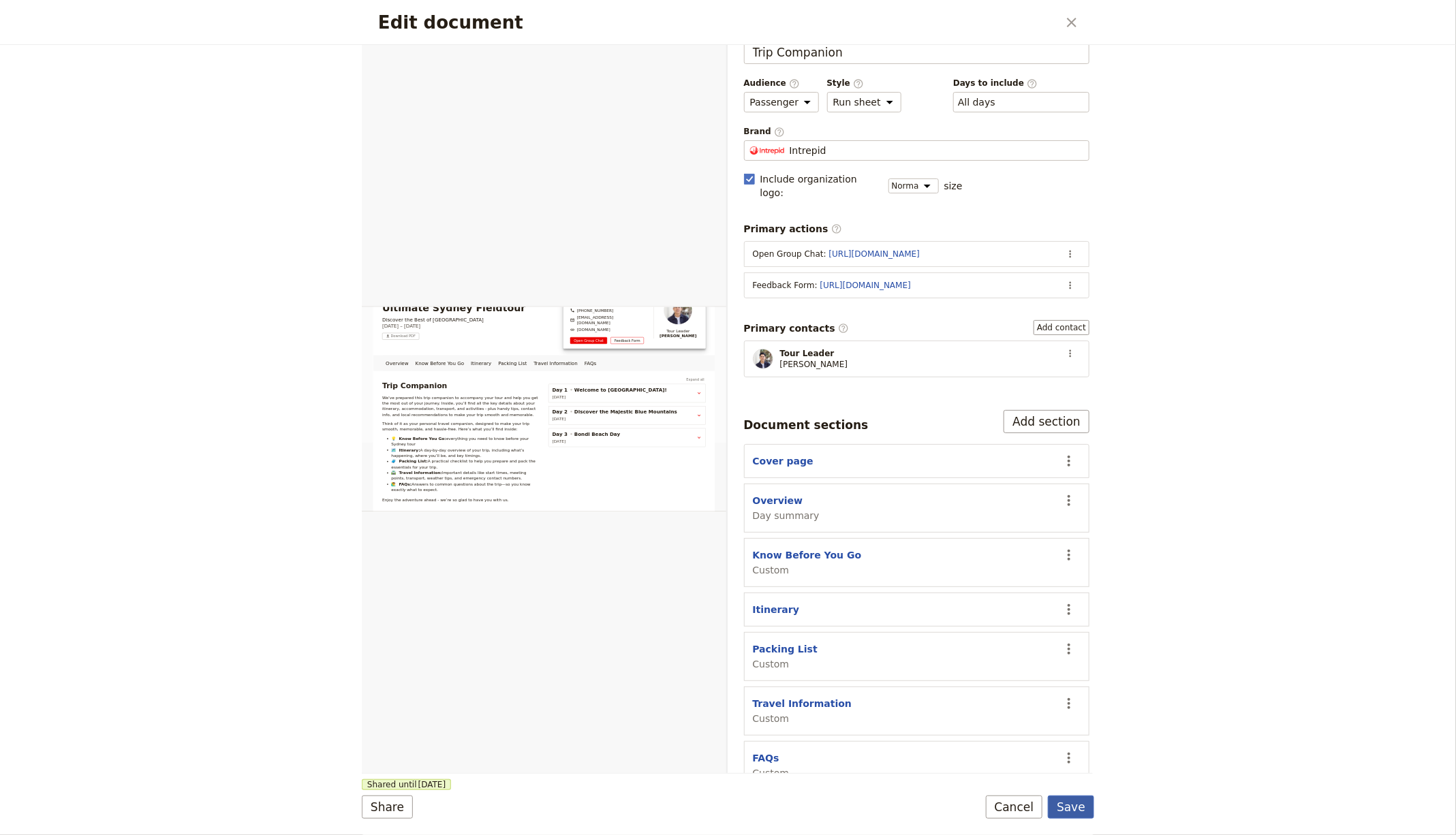
click at [1067, 800] on button "Save" at bounding box center [1071, 807] width 46 height 24
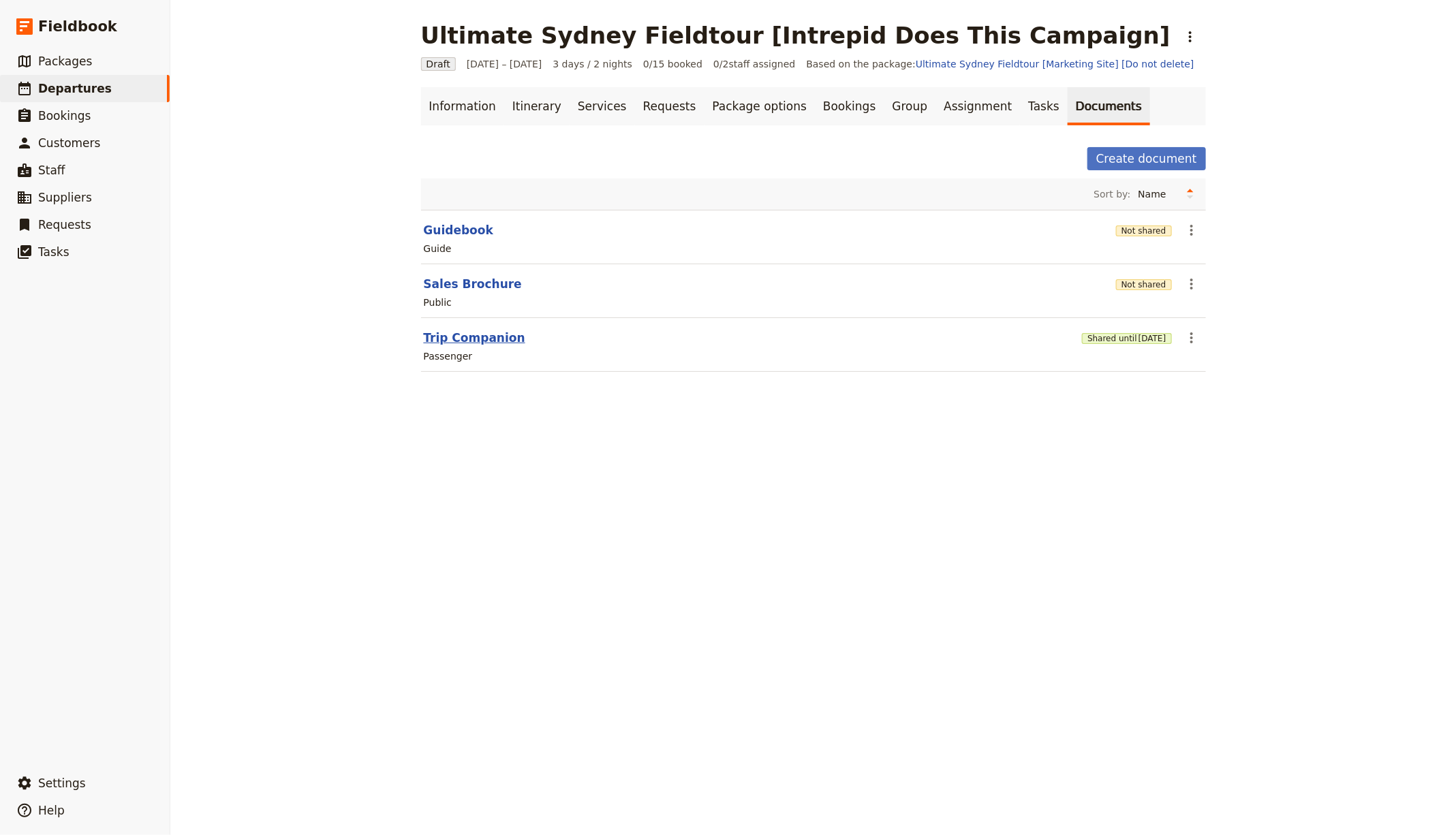
click at [471, 338] on button "Trip Companion" at bounding box center [473, 337] width 101 height 16
select select "PASSENGER"
select select "RUN_SHEET"
select select "DEFAULT"
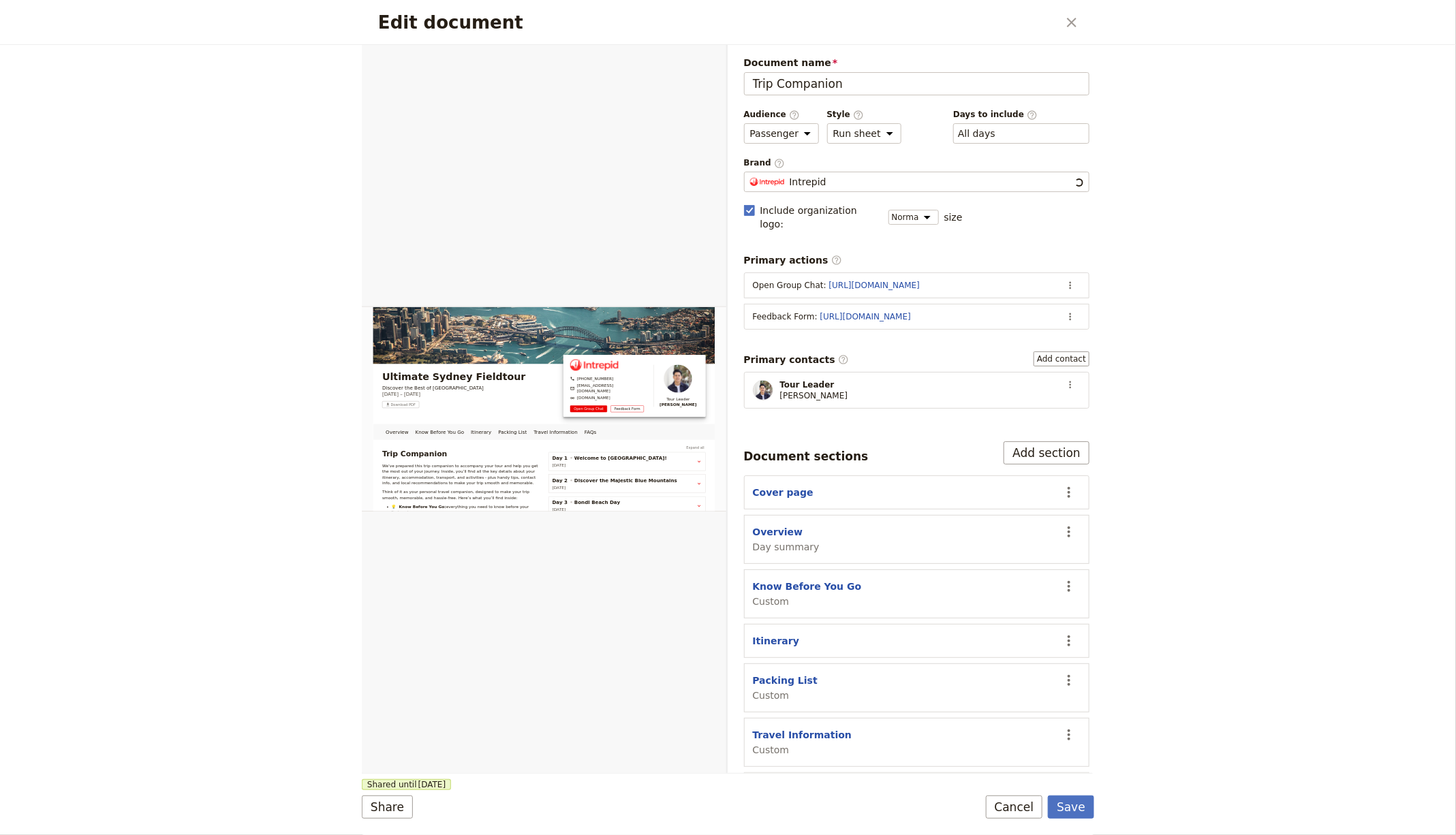
scroll to position [0, 0]
click at [1065, 280] on icon "Actions" at bounding box center [1071, 285] width 11 height 11
click at [1034, 304] on button "Edit action" at bounding box center [1004, 297] width 127 height 19
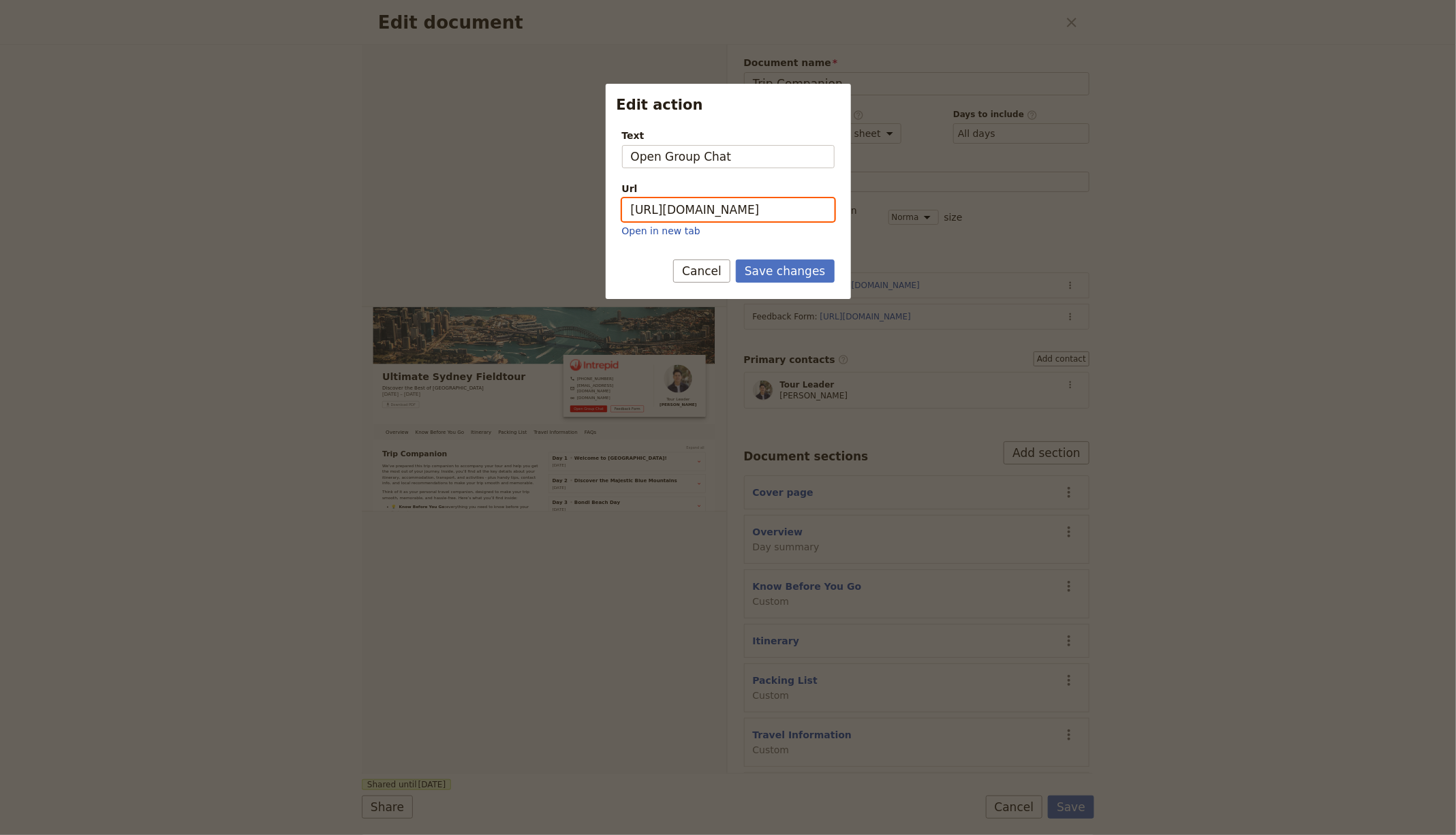
click at [741, 208] on input "https://chat.whatsapp.com" at bounding box center [728, 210] width 213 height 24
click at [697, 277] on button "Cancel" at bounding box center [701, 271] width 58 height 24
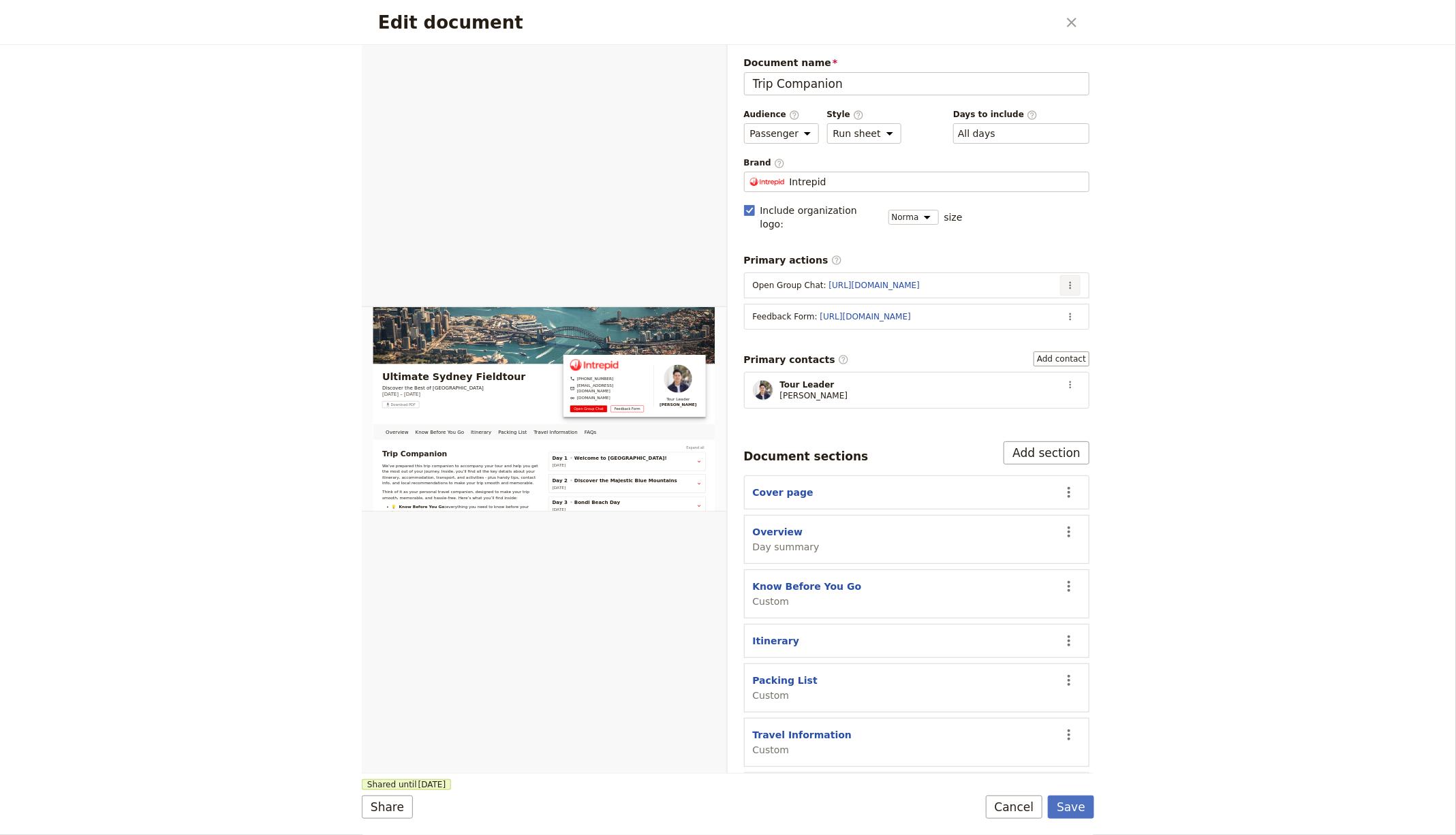
click at [1064, 275] on button "​" at bounding box center [1071, 285] width 21 height 21
click at [991, 294] on span "Edit action" at bounding box center [974, 297] width 51 height 13
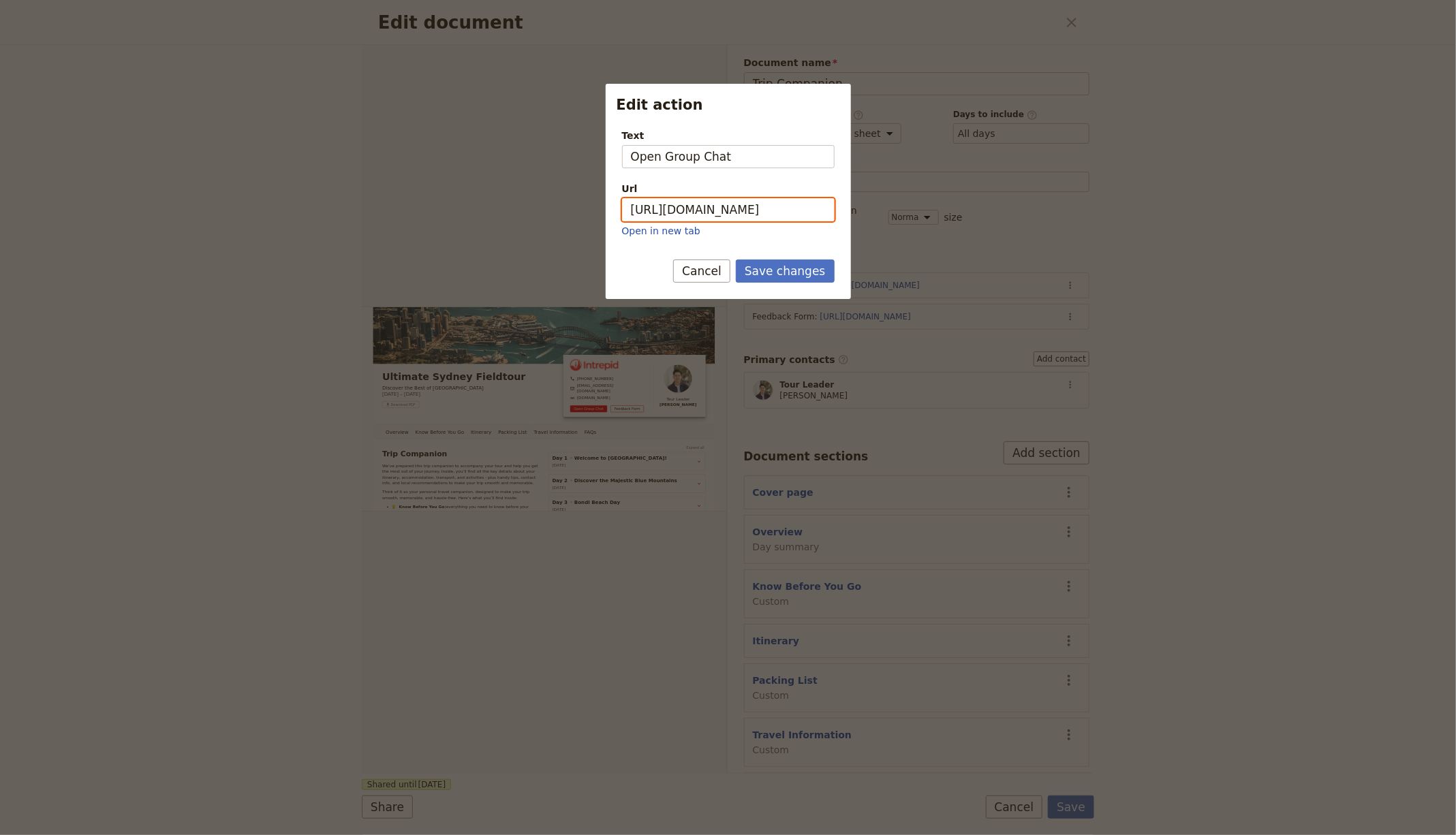
click at [761, 212] on input "https://chat.whatsapp.com" at bounding box center [728, 210] width 213 height 24
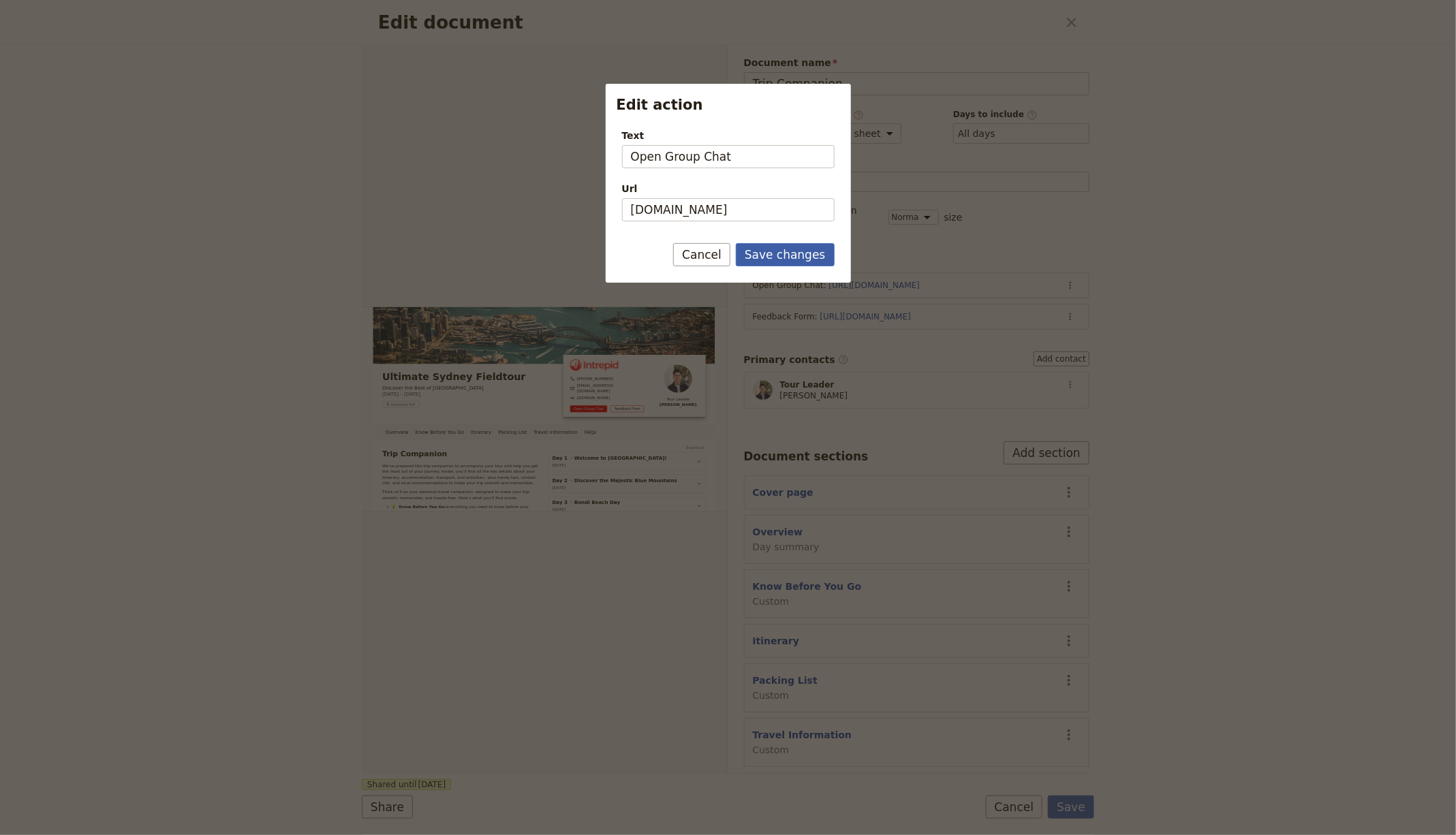
type input "[URL][DOMAIN_NAME]"
click at [819, 244] on form "Text Open Group Chat Url https://www.fieldbook.com Please enter a URL. Save cha…" at bounding box center [728, 200] width 246 height 164
click at [757, 288] on div "Save changes Cancel" at bounding box center [728, 280] width 246 height 40
click at [759, 274] on button "Save changes" at bounding box center [785, 271] width 99 height 24
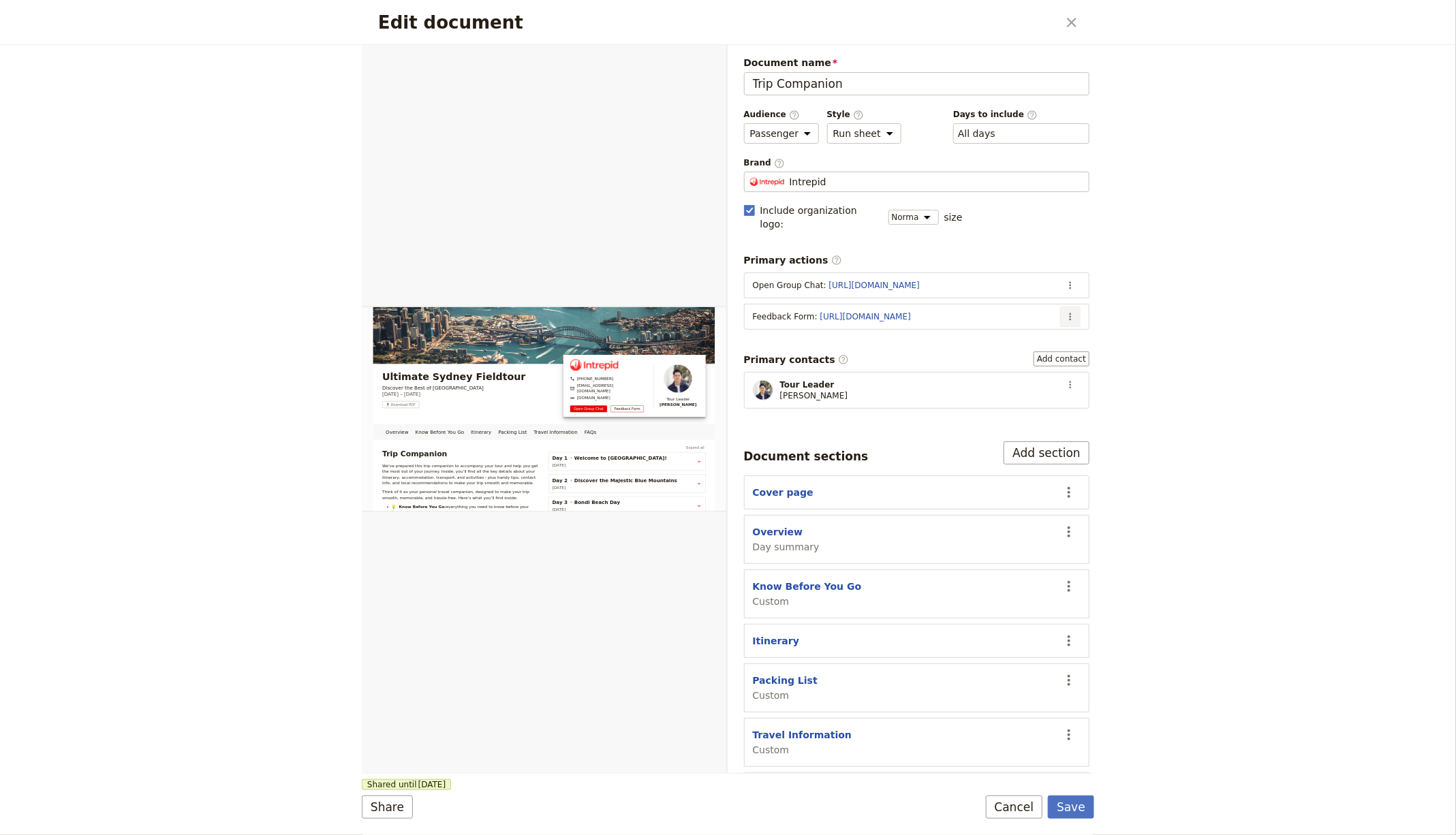
click at [1065, 312] on icon "Actions" at bounding box center [1071, 317] width 11 height 11
click at [1044, 326] on span "Edit action" at bounding box center [1003, 328] width 111 height 13
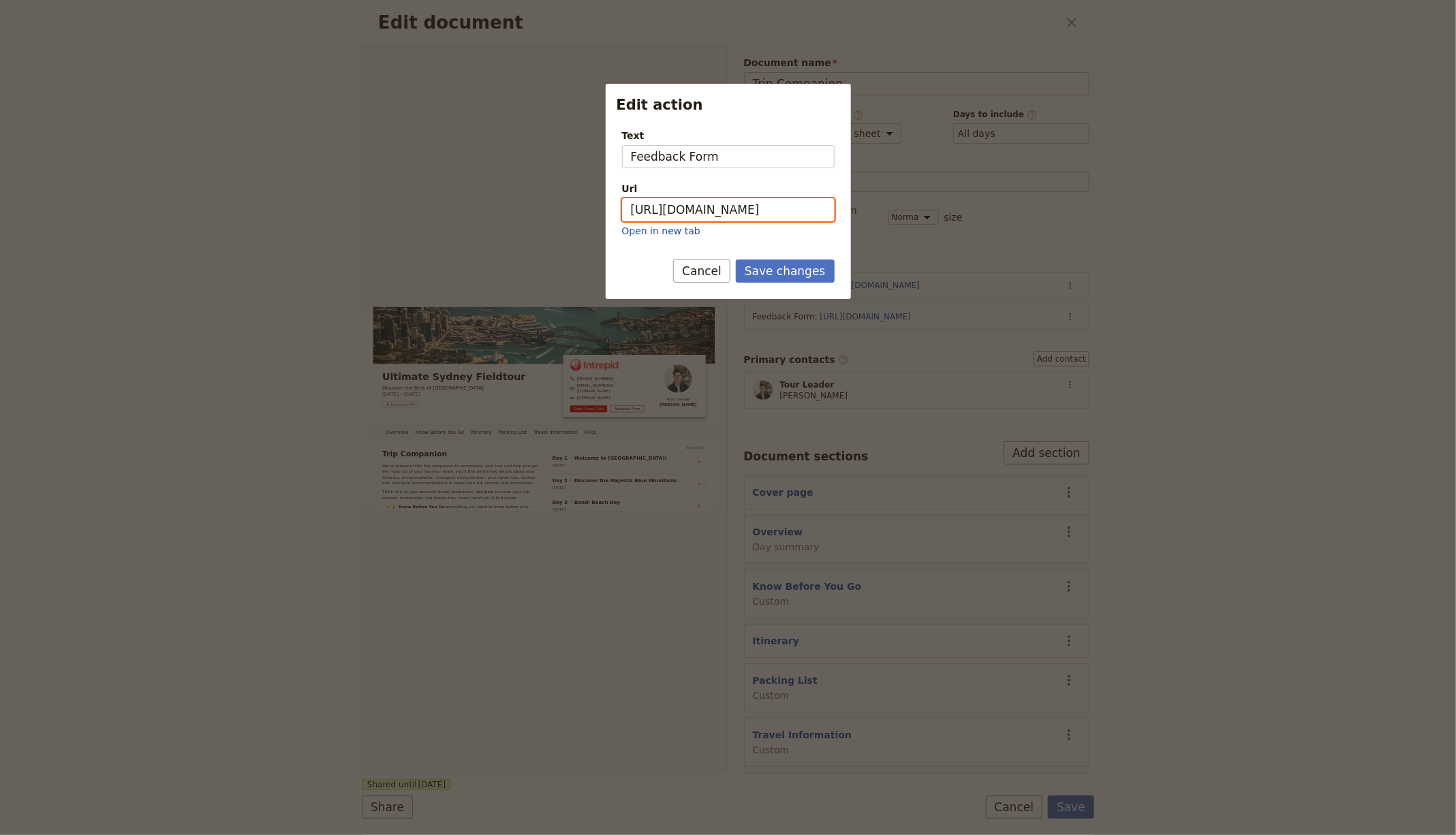
click at [761, 213] on input "https://docs.google.com/forms/d/1hxkB_EzzdPMnZrgOhvpOuWY5UACQ3uKqHQUUYwqhA3U/ed…" at bounding box center [728, 210] width 213 height 24
paste input "www.fieldbook.com"
type input "[URL][DOMAIN_NAME]"
click at [797, 263] on button "Save changes" at bounding box center [785, 271] width 99 height 24
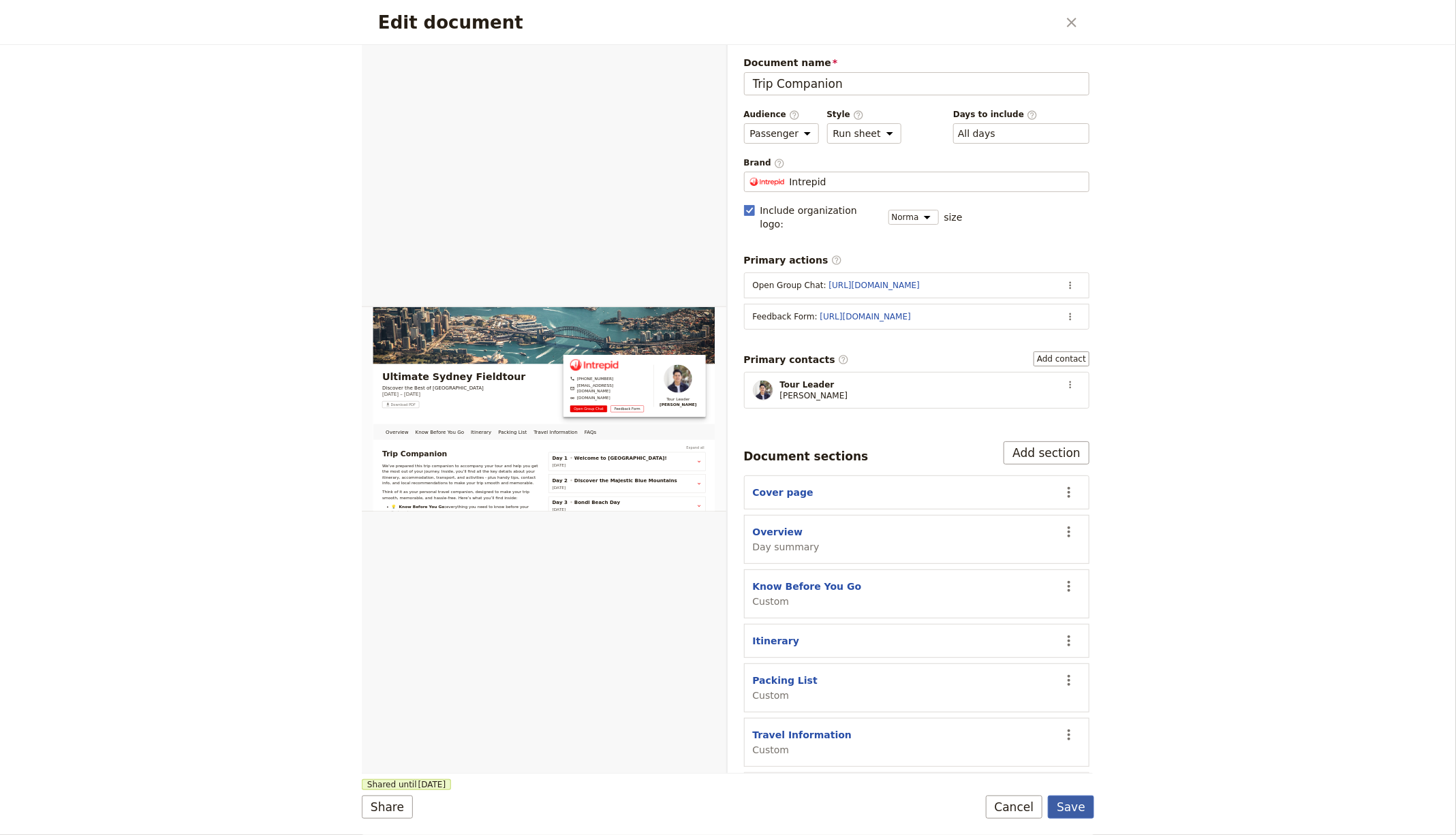
click at [1064, 809] on button "Save" at bounding box center [1071, 807] width 46 height 24
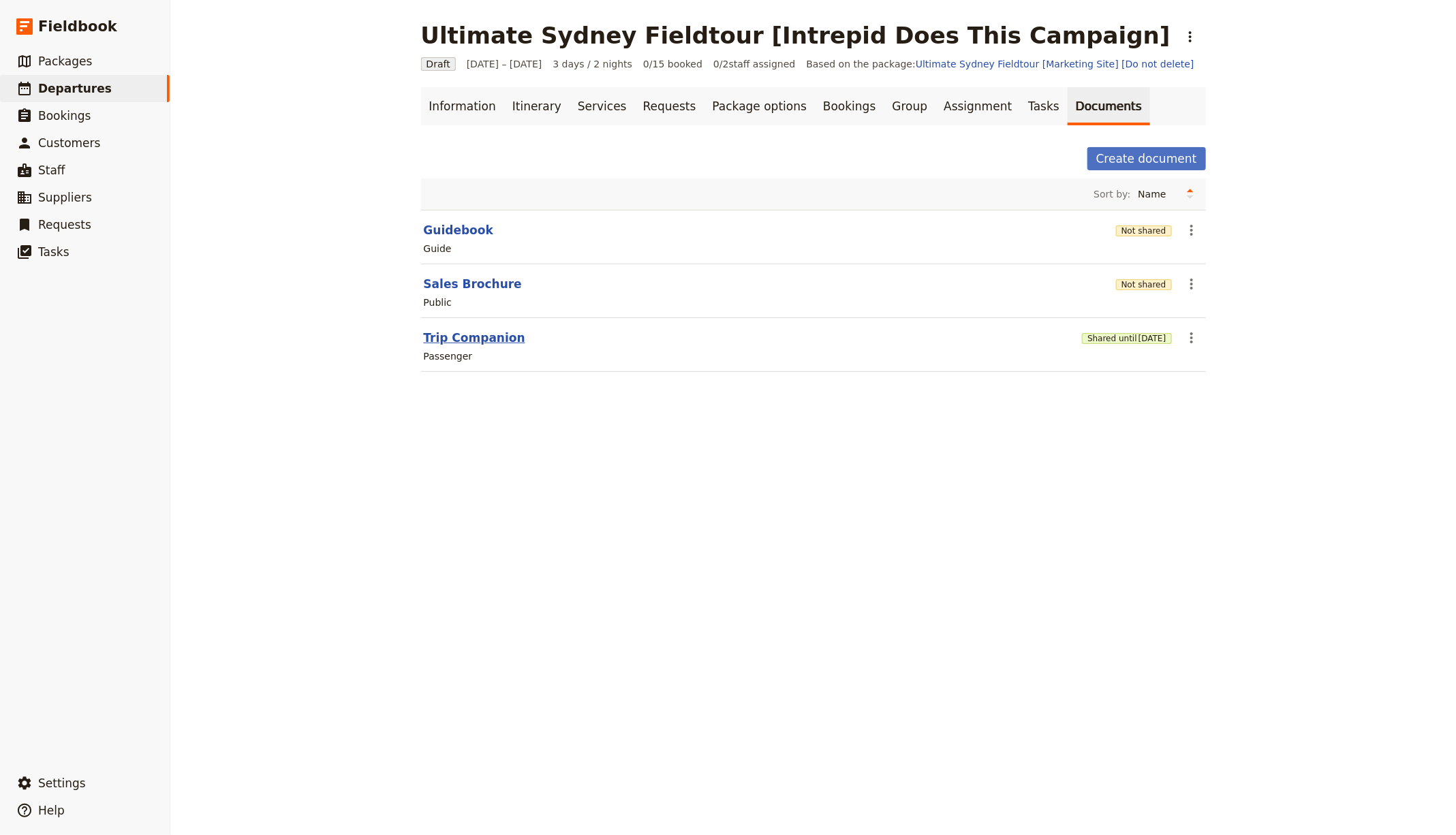
click at [435, 334] on button "Trip Companion" at bounding box center [473, 337] width 101 height 16
select select "PASSENGER"
select select "RUN_SHEET"
select select "DEFAULT"
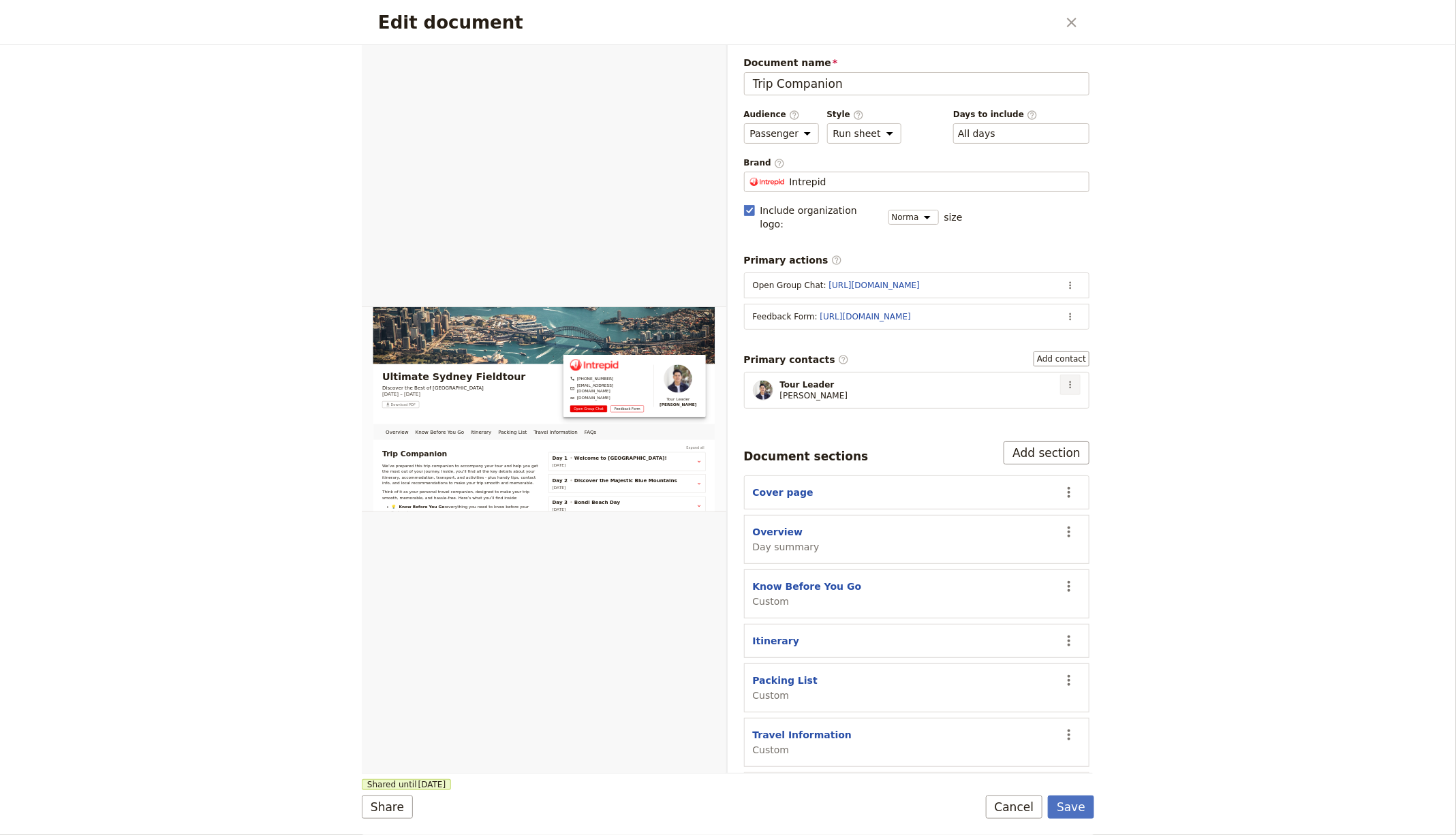
click at [1060, 375] on button "​" at bounding box center [1071, 385] width 21 height 21
click at [1065, 380] on icon "Actions" at bounding box center [1071, 385] width 11 height 11
click at [1038, 389] on span "Edit contact" at bounding box center [1010, 395] width 58 height 13
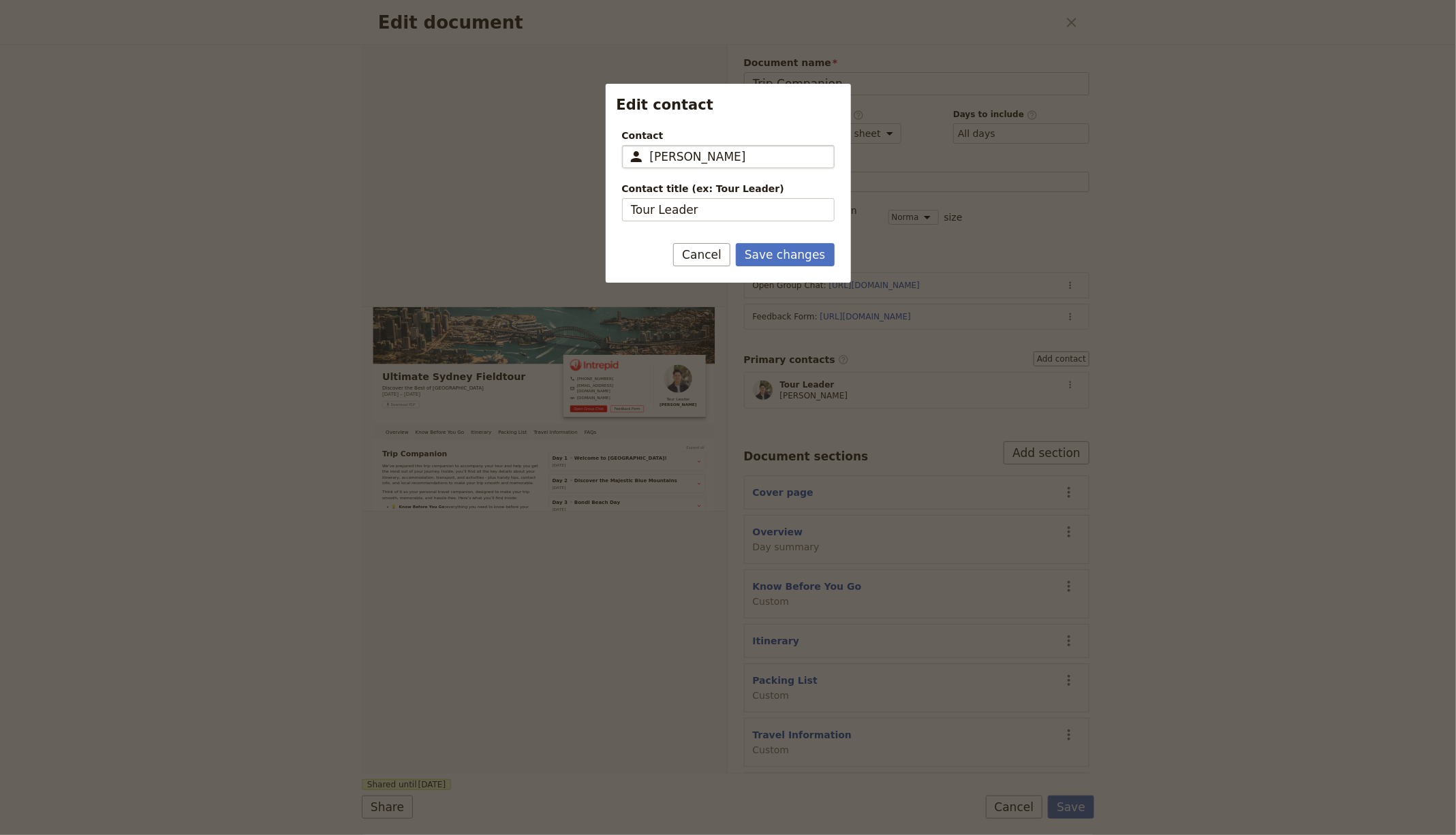
click at [727, 155] on input "Jeff Kwok" at bounding box center [738, 156] width 176 height 16
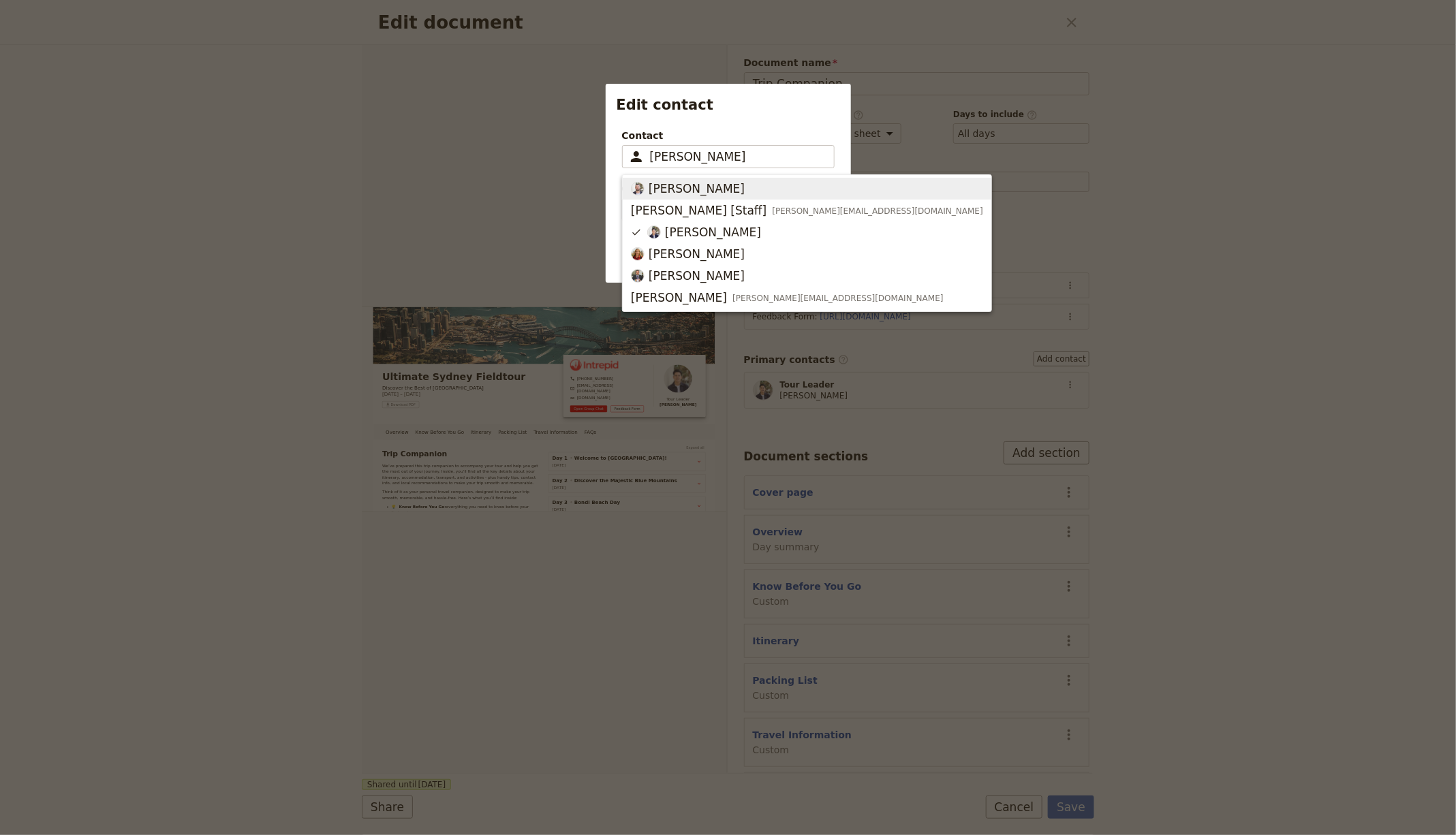
click at [700, 194] on span "[PERSON_NAME]" at bounding box center [807, 188] width 352 height 16
type input "[PERSON_NAME]"
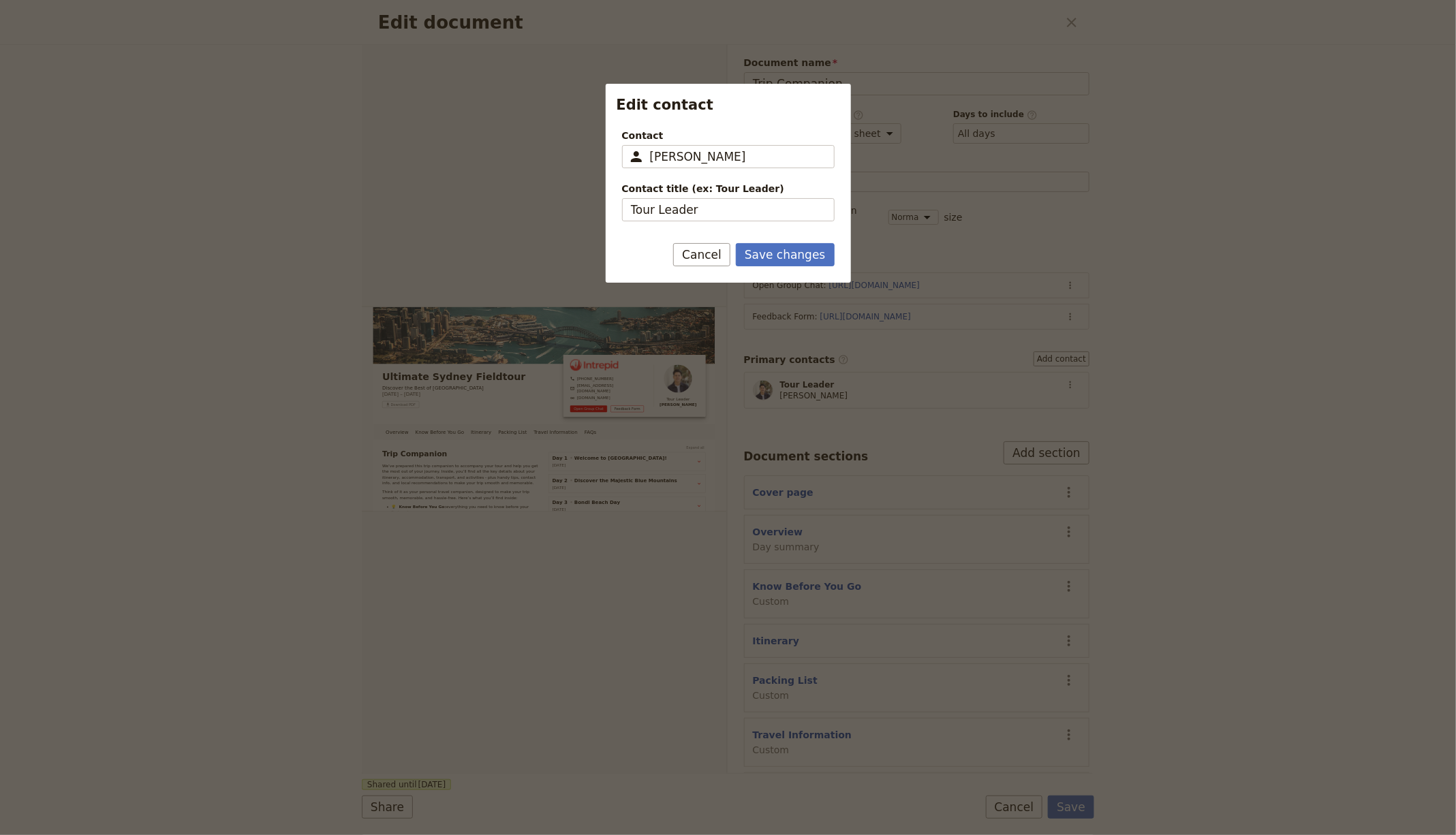
click at [783, 259] on button "Save changes" at bounding box center [785, 254] width 99 height 24
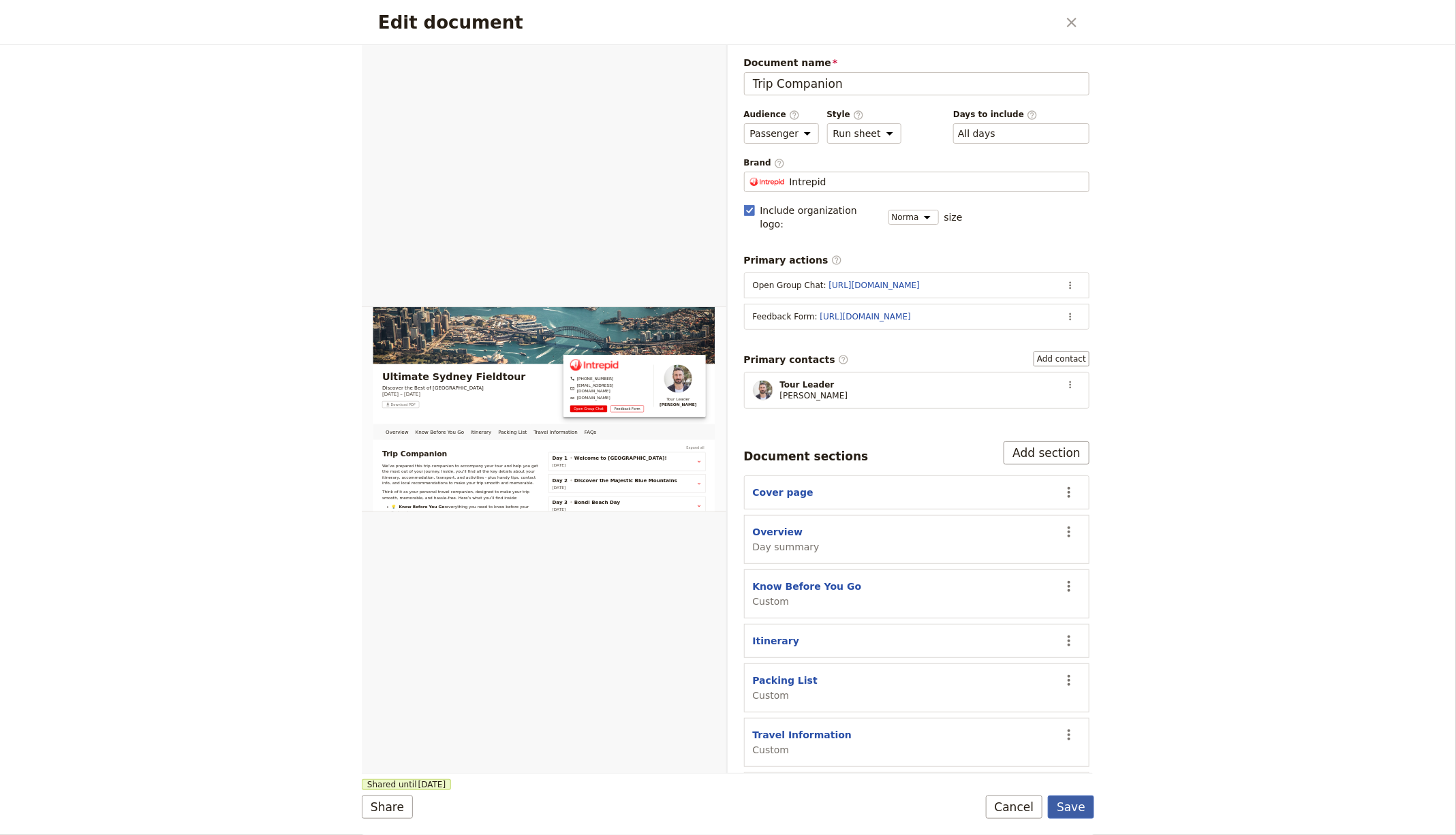
click at [1081, 805] on button "Save" at bounding box center [1071, 807] width 46 height 24
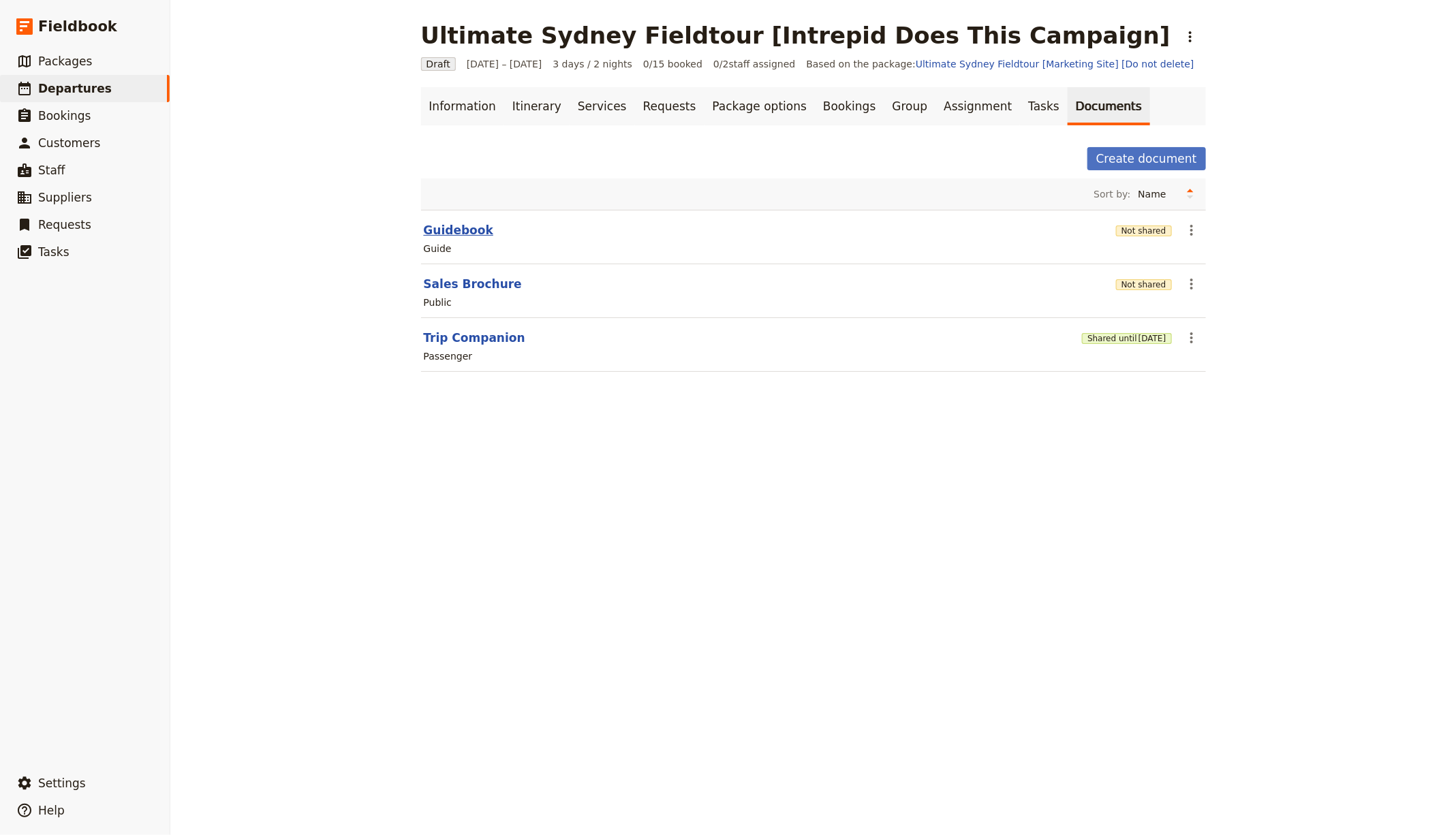
click at [459, 230] on button "Guidebook" at bounding box center [458, 230] width 70 height 16
select select "STAFF"
select select "RUN_SHEET"
select select "DEFAULT"
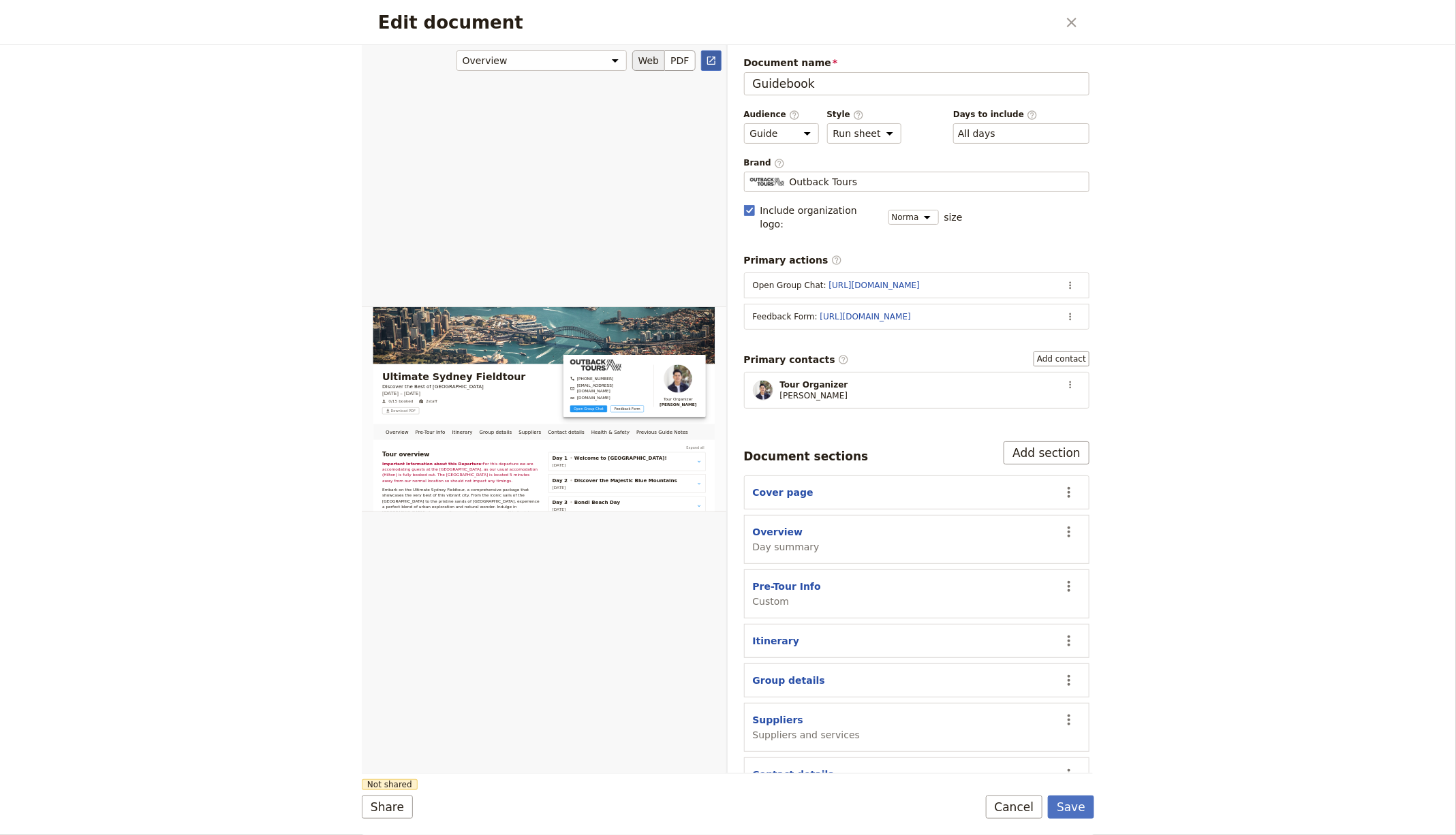
click at [710, 55] on icon "Open full preview" at bounding box center [711, 60] width 11 height 11
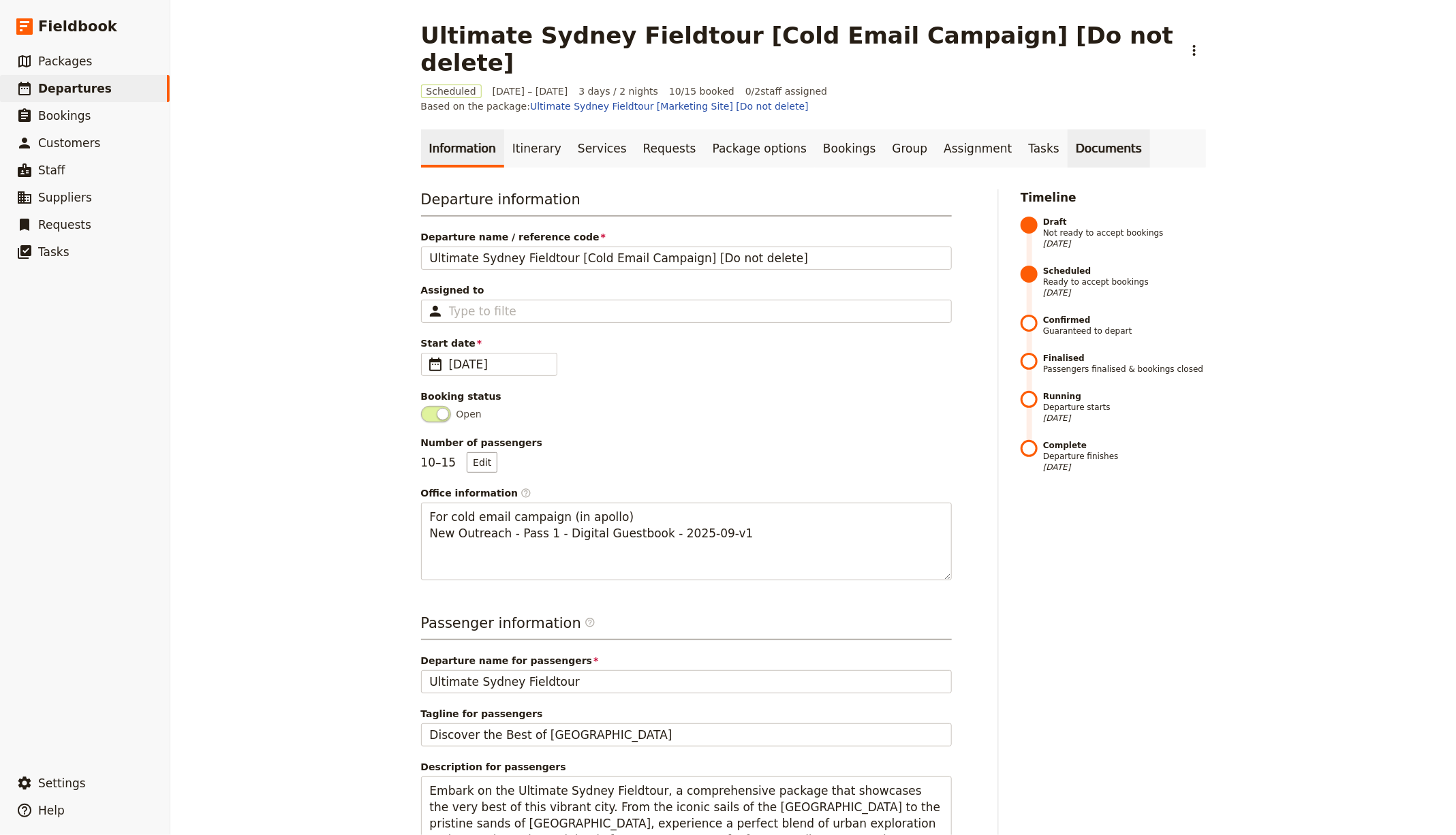
click at [1068, 133] on link "Documents" at bounding box center [1108, 148] width 82 height 38
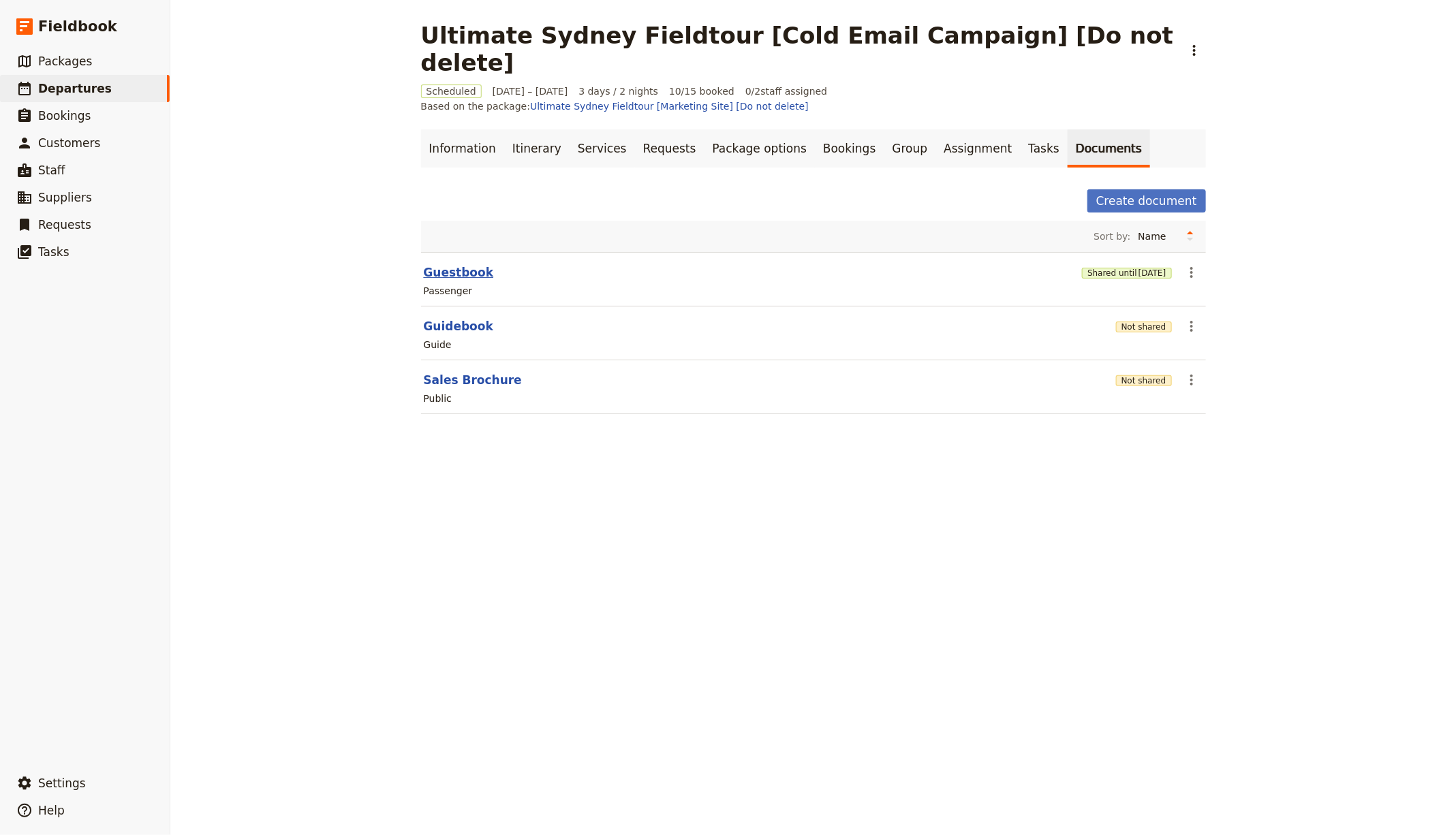
click at [455, 264] on button "Guestbook" at bounding box center [458, 272] width 70 height 16
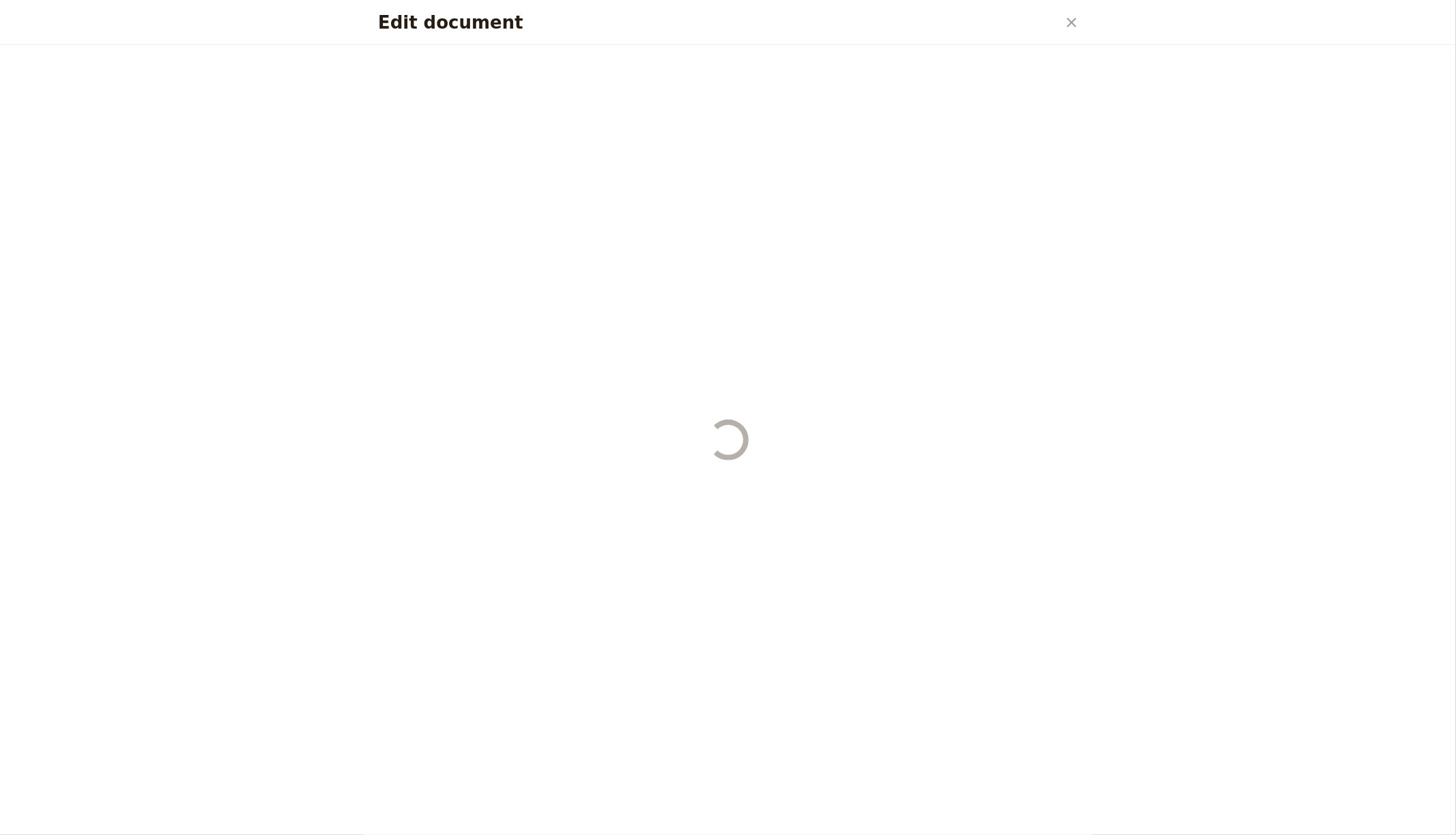
select select "PASSENGER"
select select "RUN_SHEET"
select select "DEFAULT"
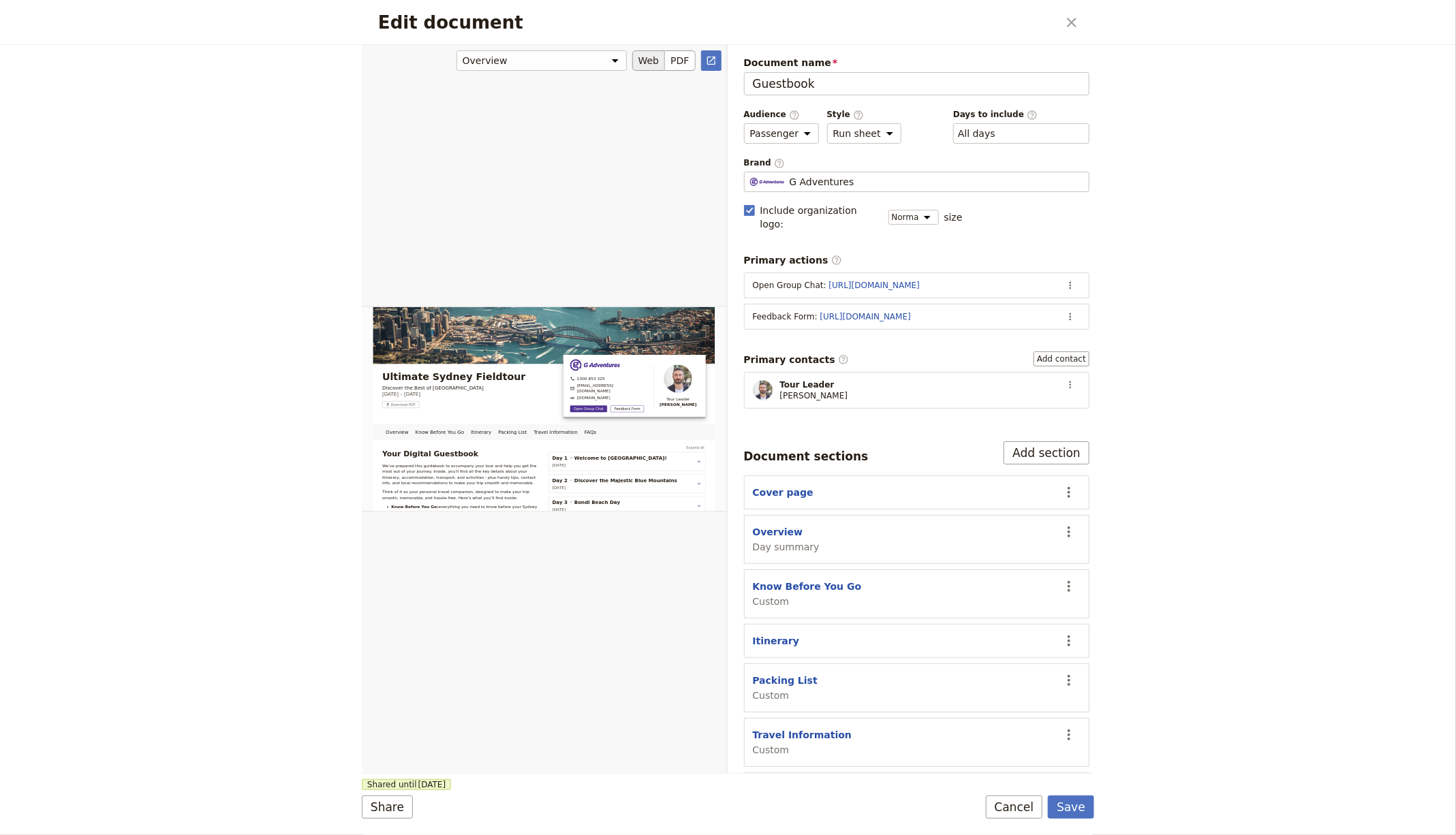
scroll to position [163, 0]
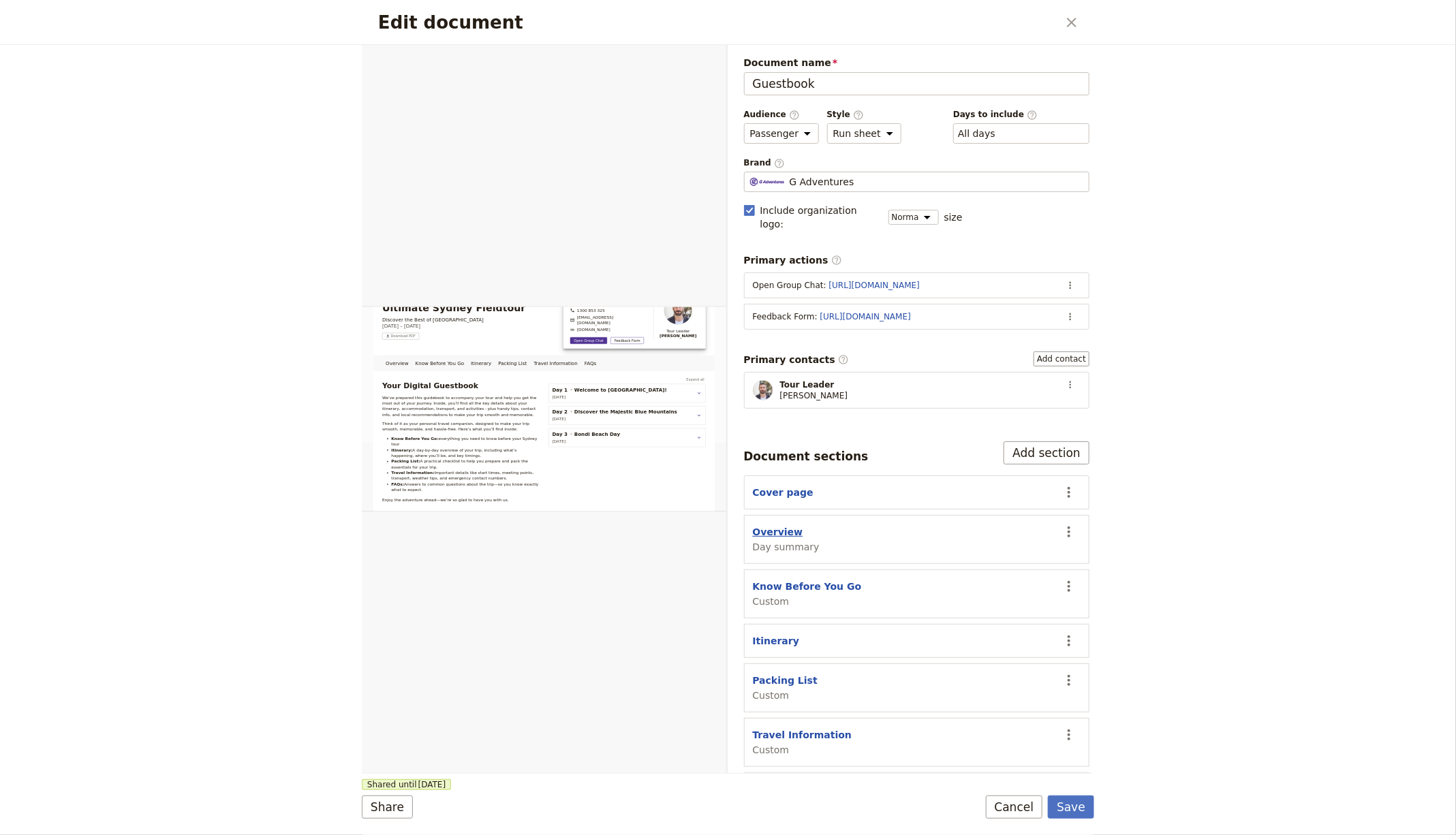
click at [767, 525] on button "Overview" at bounding box center [778, 532] width 50 height 13
select select "DAY_SUMMARY"
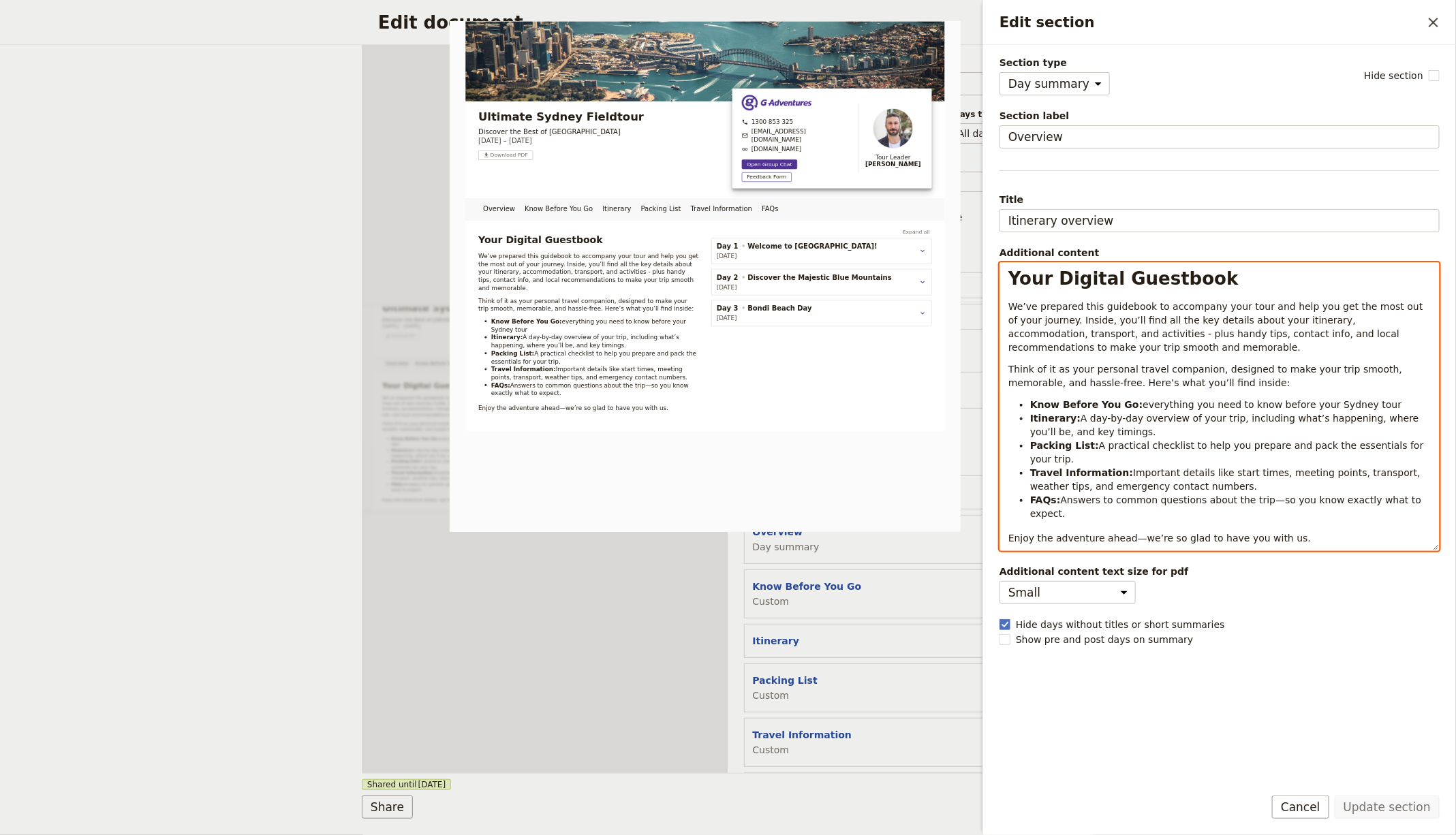
click at [1040, 389] on div "Your Digital Guestbook We’ve prepared this guidebook to accompany your tour and…" at bounding box center [1219, 406] width 438 height 287
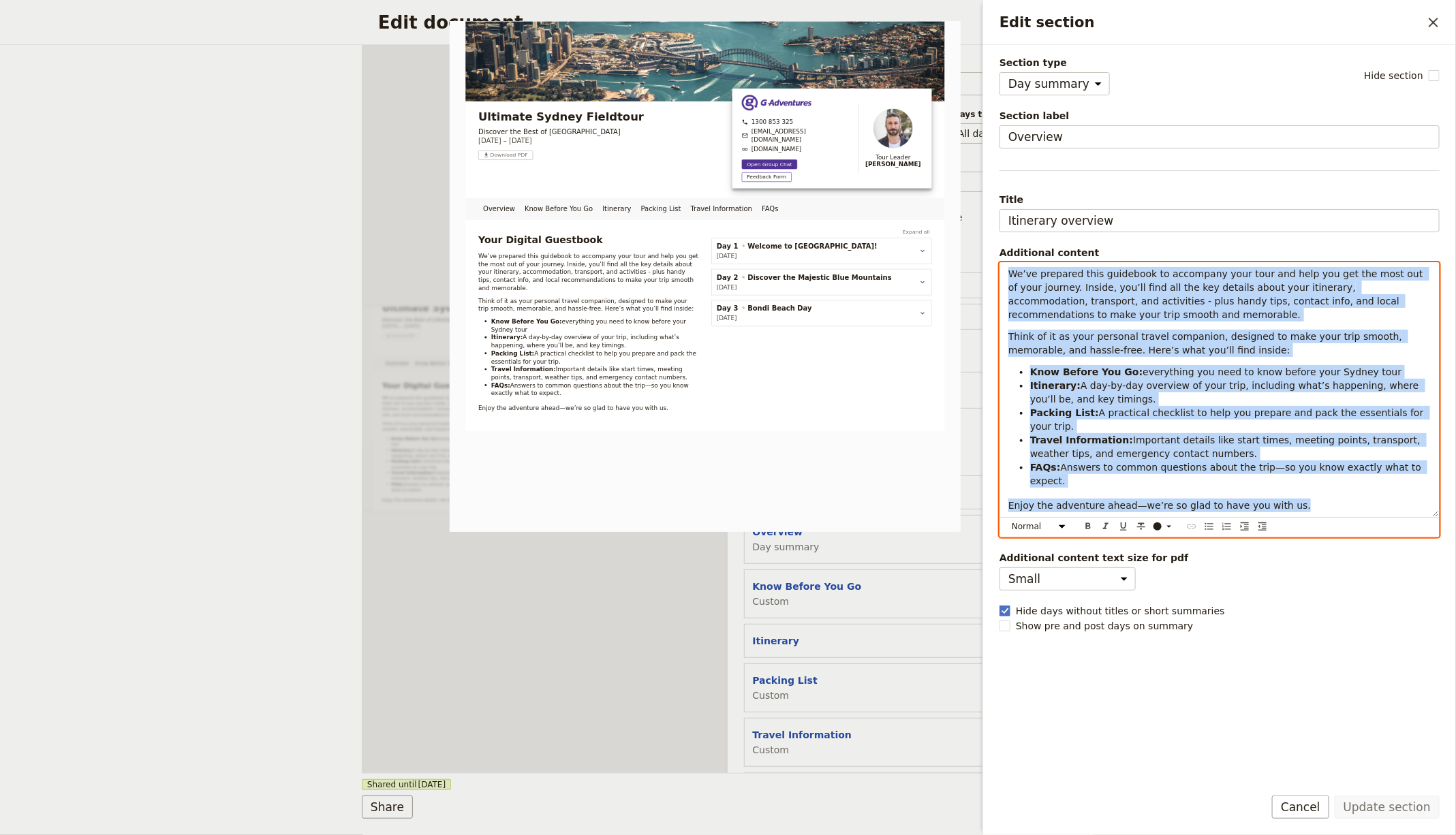
drag, startPoint x: 1010, startPoint y: 301, endPoint x: 1443, endPoint y: 653, distance: 558.0
click at [1164, 653] on div "Section type Cover page Day summary Itinerary Custom Hide section Section label…" at bounding box center [1219, 410] width 472 height 730
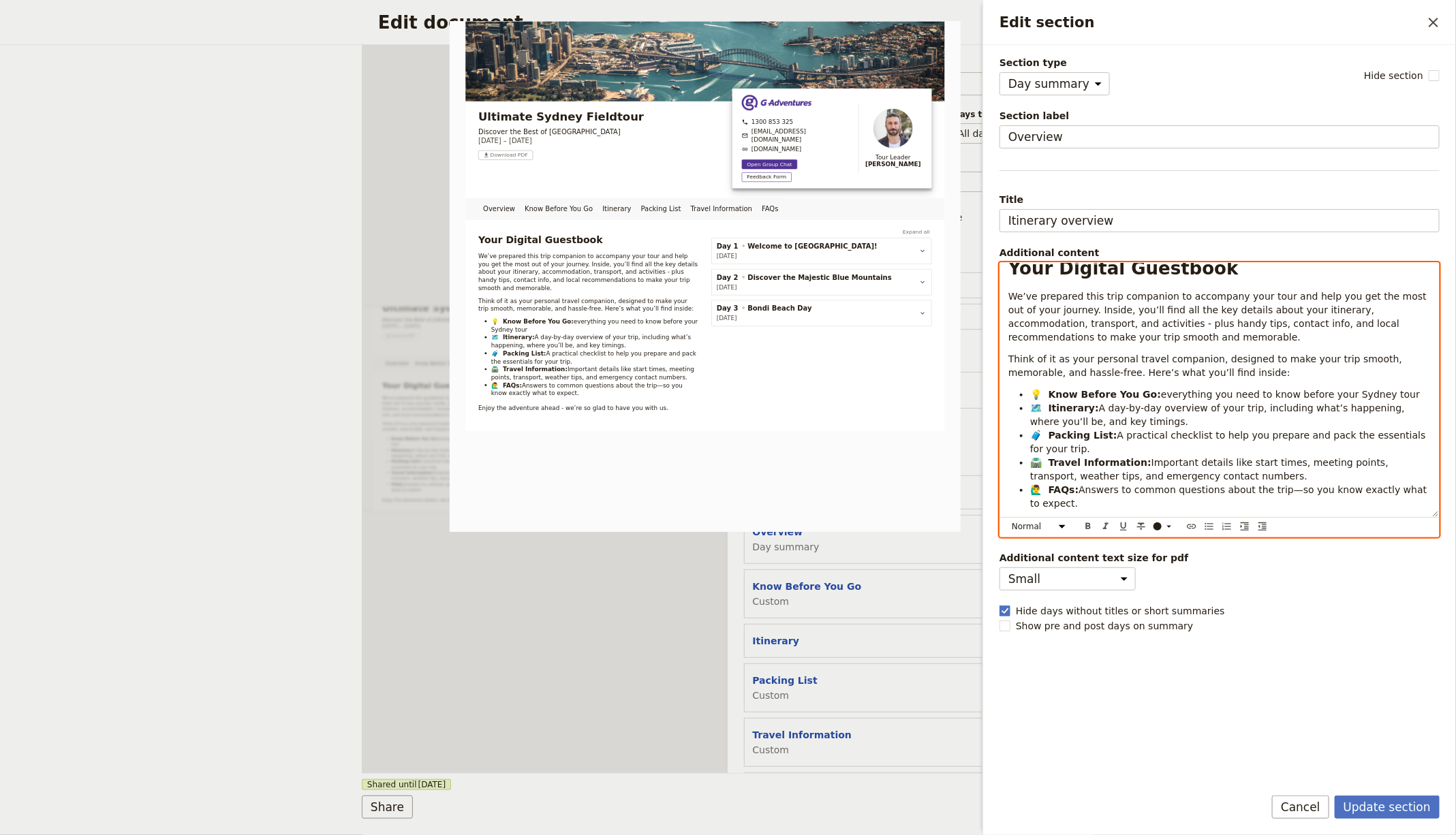
scroll to position [0, 0]
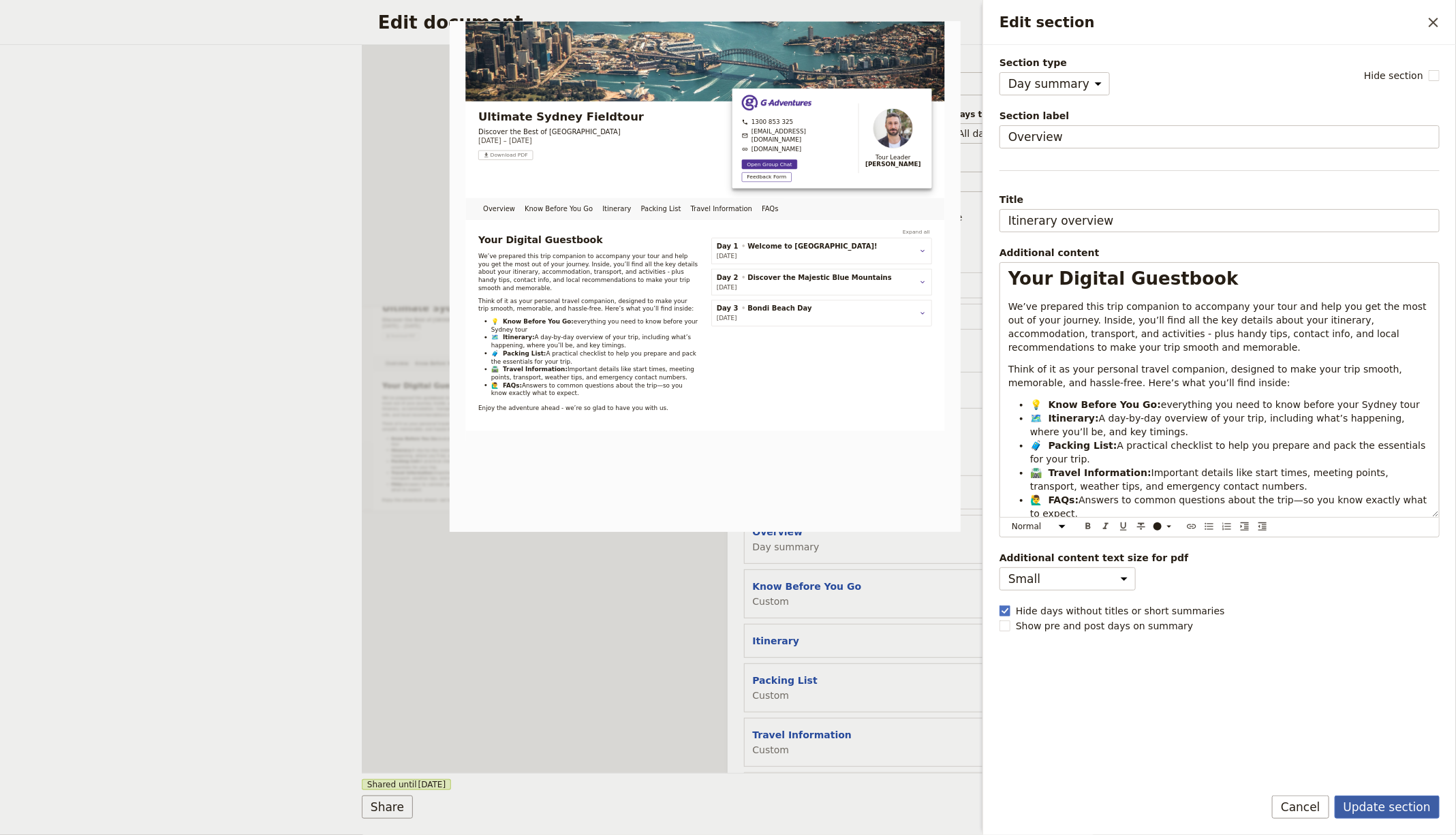
click at [1164, 668] on button "Update section" at bounding box center [1387, 807] width 105 height 24
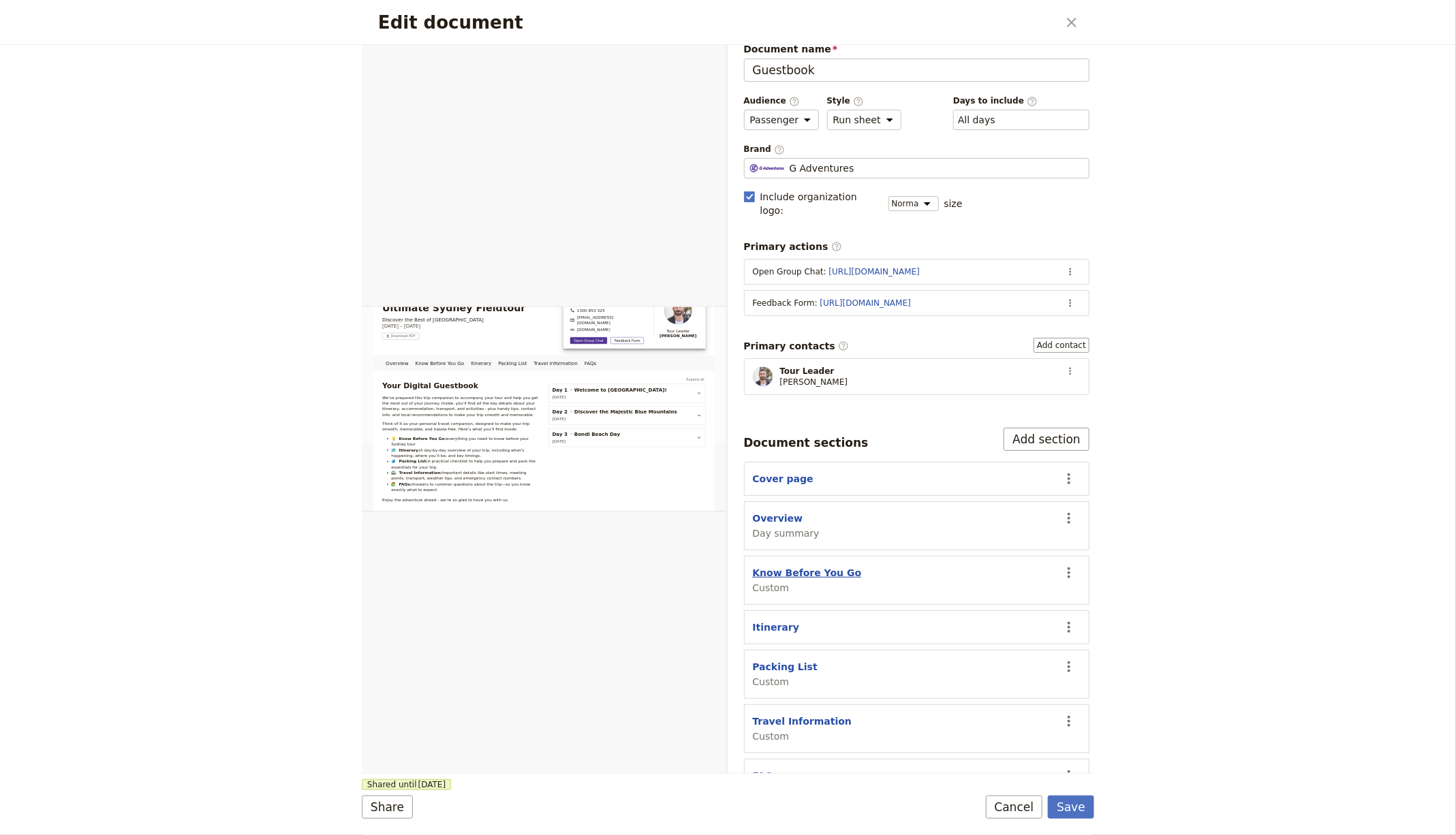
scroll to position [31, 0]
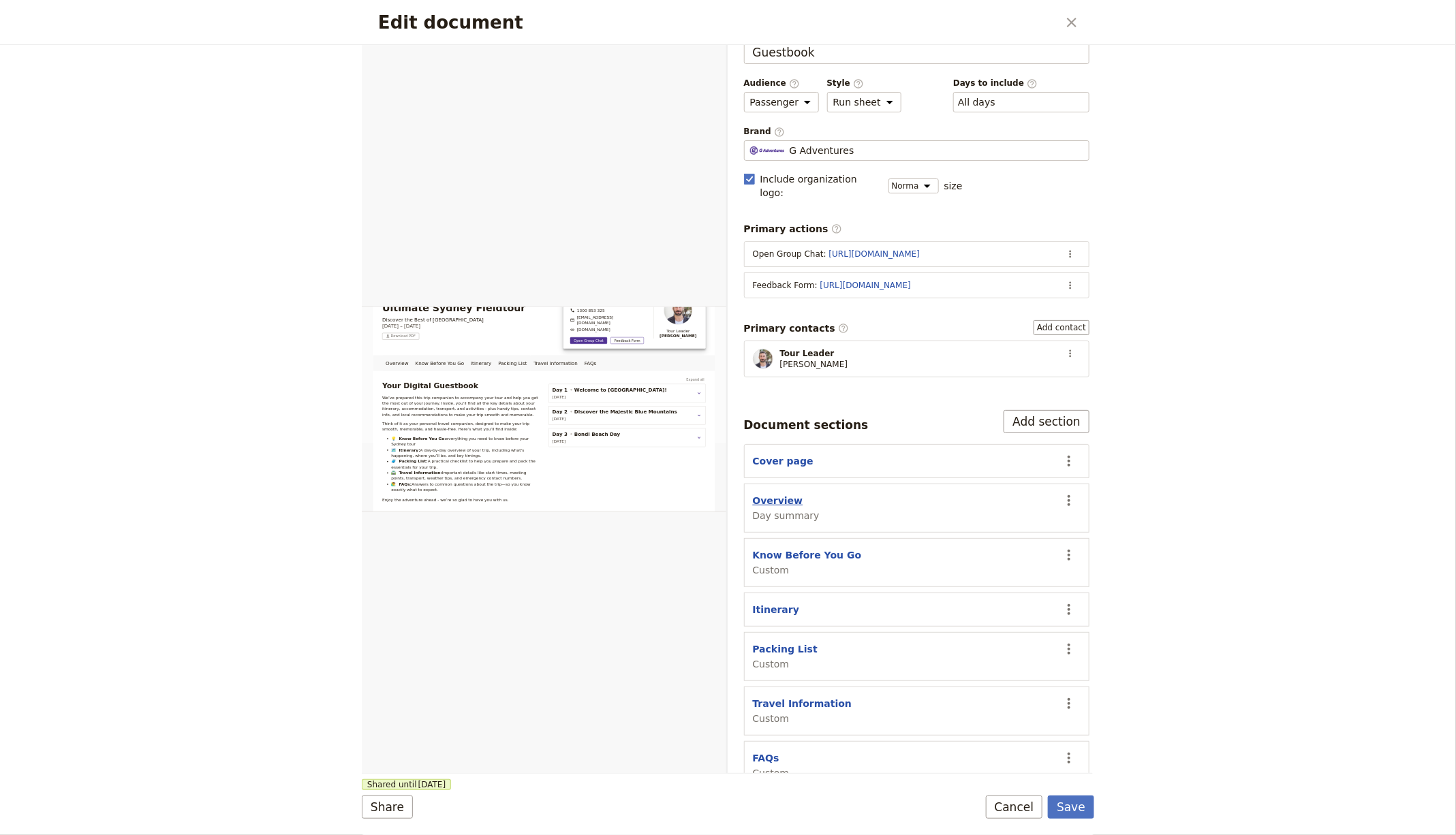
click at [790, 494] on button "Overview" at bounding box center [778, 501] width 50 height 13
select select "DAY_SUMMARY"
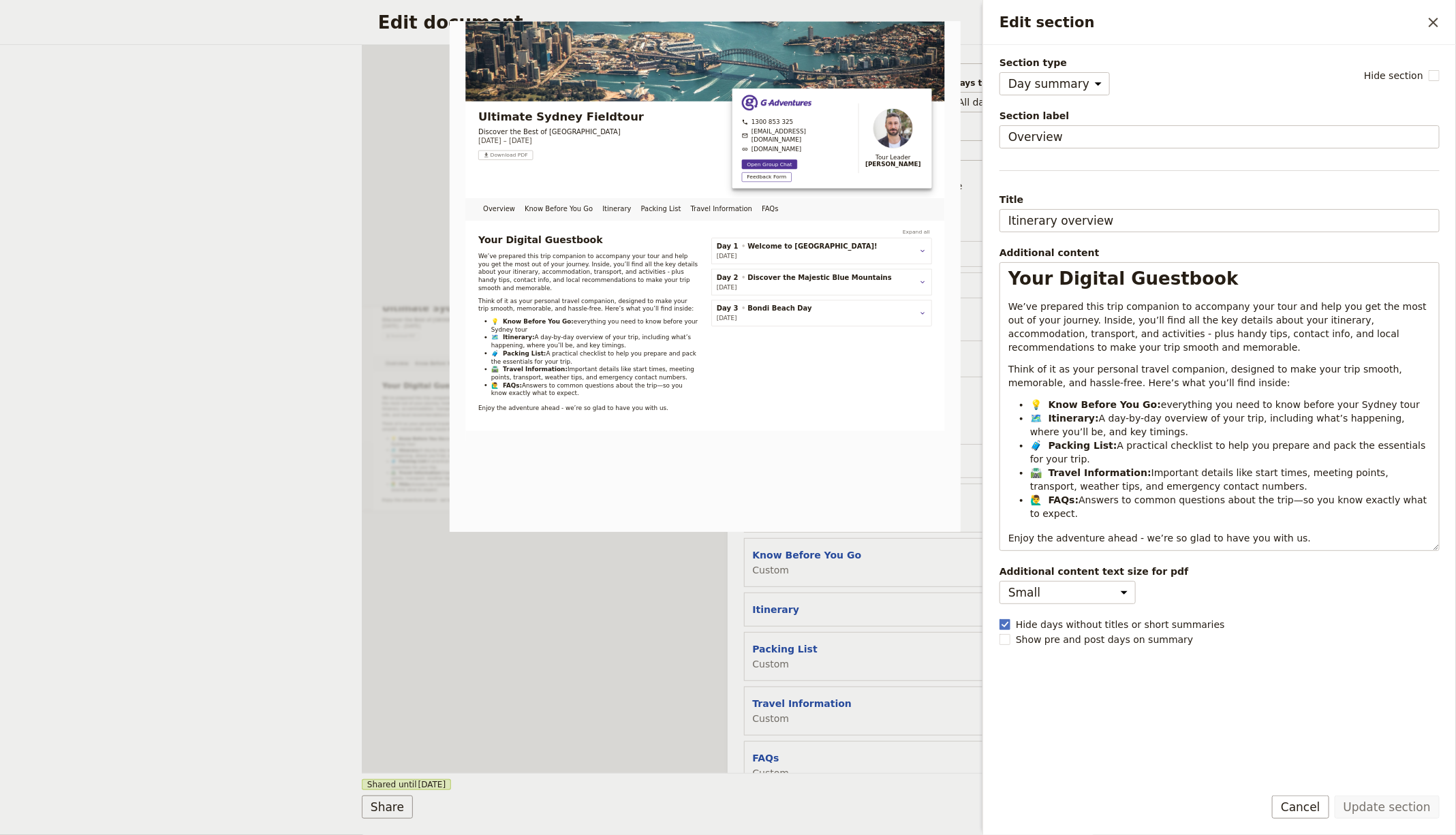
click at [914, 642] on div "Packing List Custom" at bounding box center [902, 656] width 300 height 28
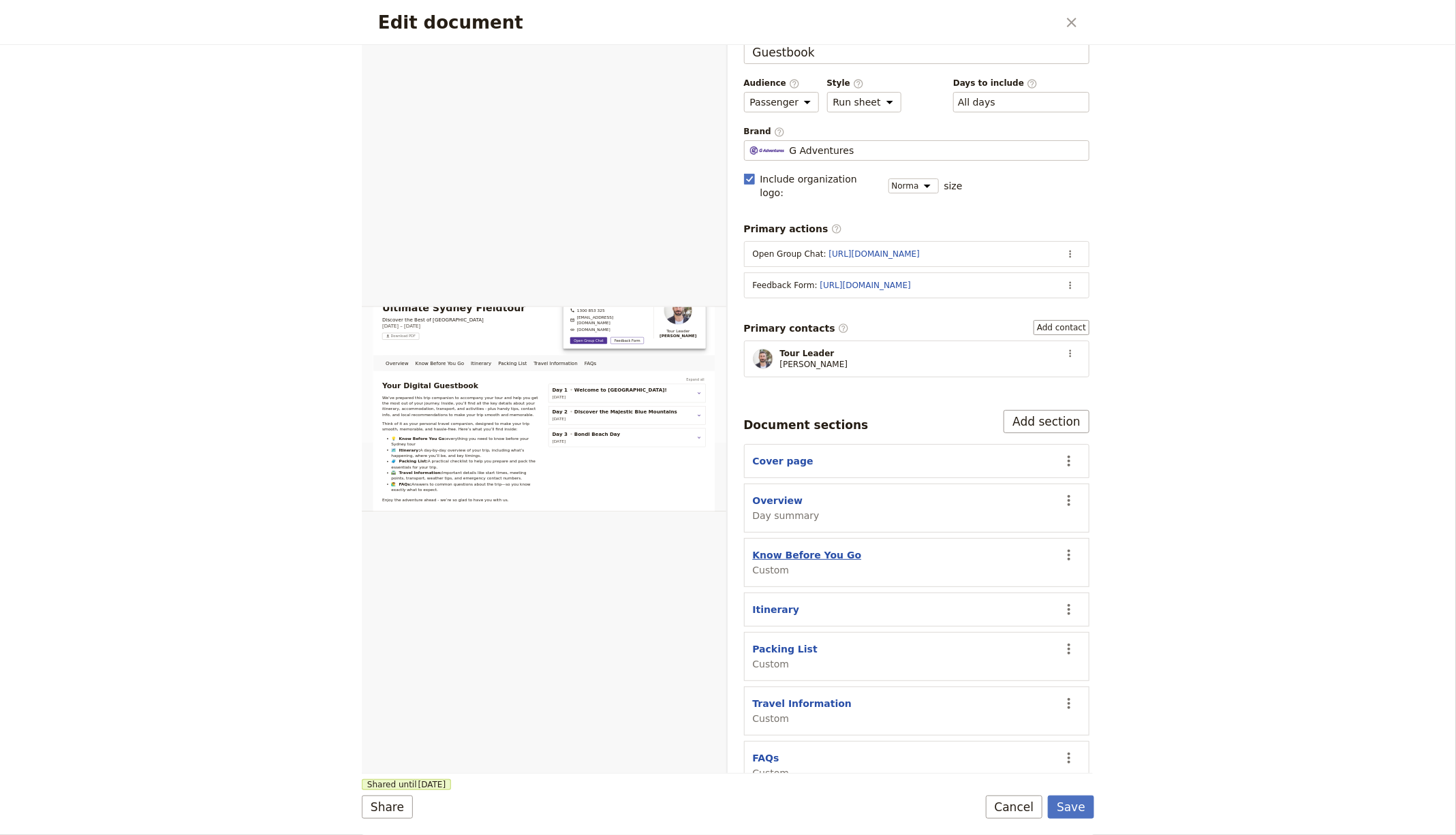
click at [795, 548] on button "Know Before You Go" at bounding box center [807, 554] width 109 height 13
select select "CUSTOM"
select select "default"
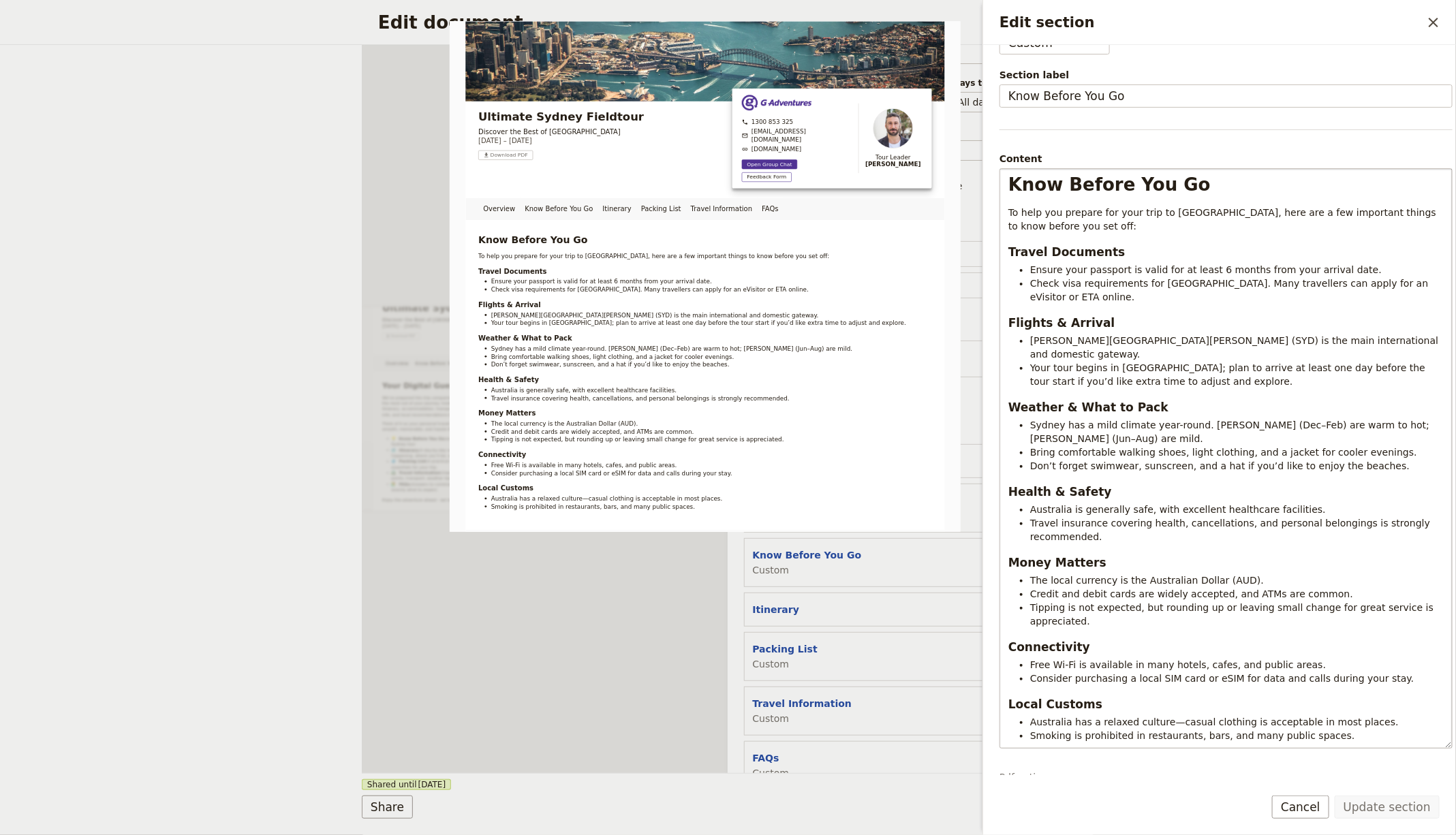
scroll to position [83, 0]
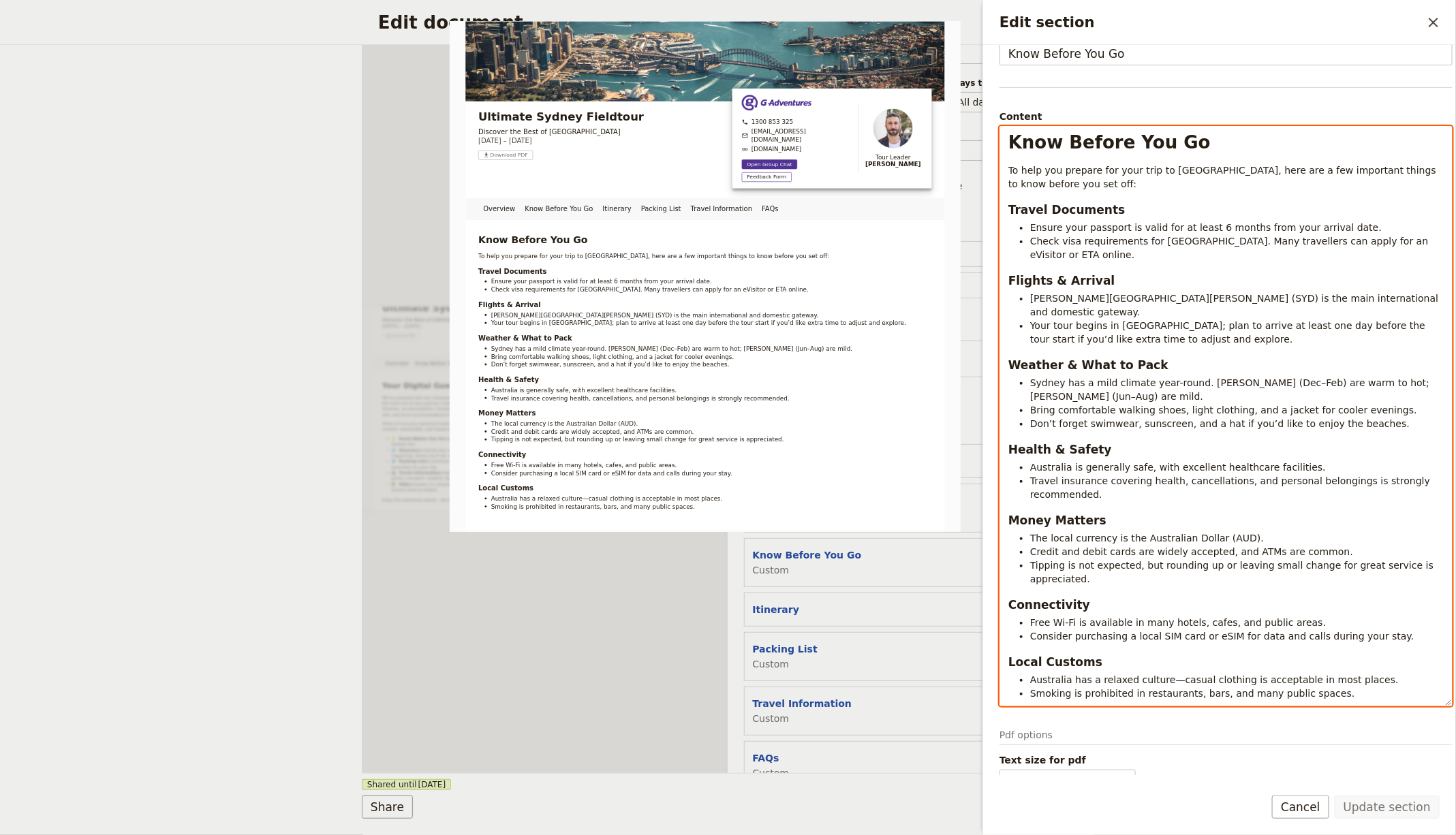
click at [1164, 668] on div "Know Before You Go To help you prepare for your trip to [GEOGRAPHIC_DATA], here…" at bounding box center [1225, 416] width 453 height 580
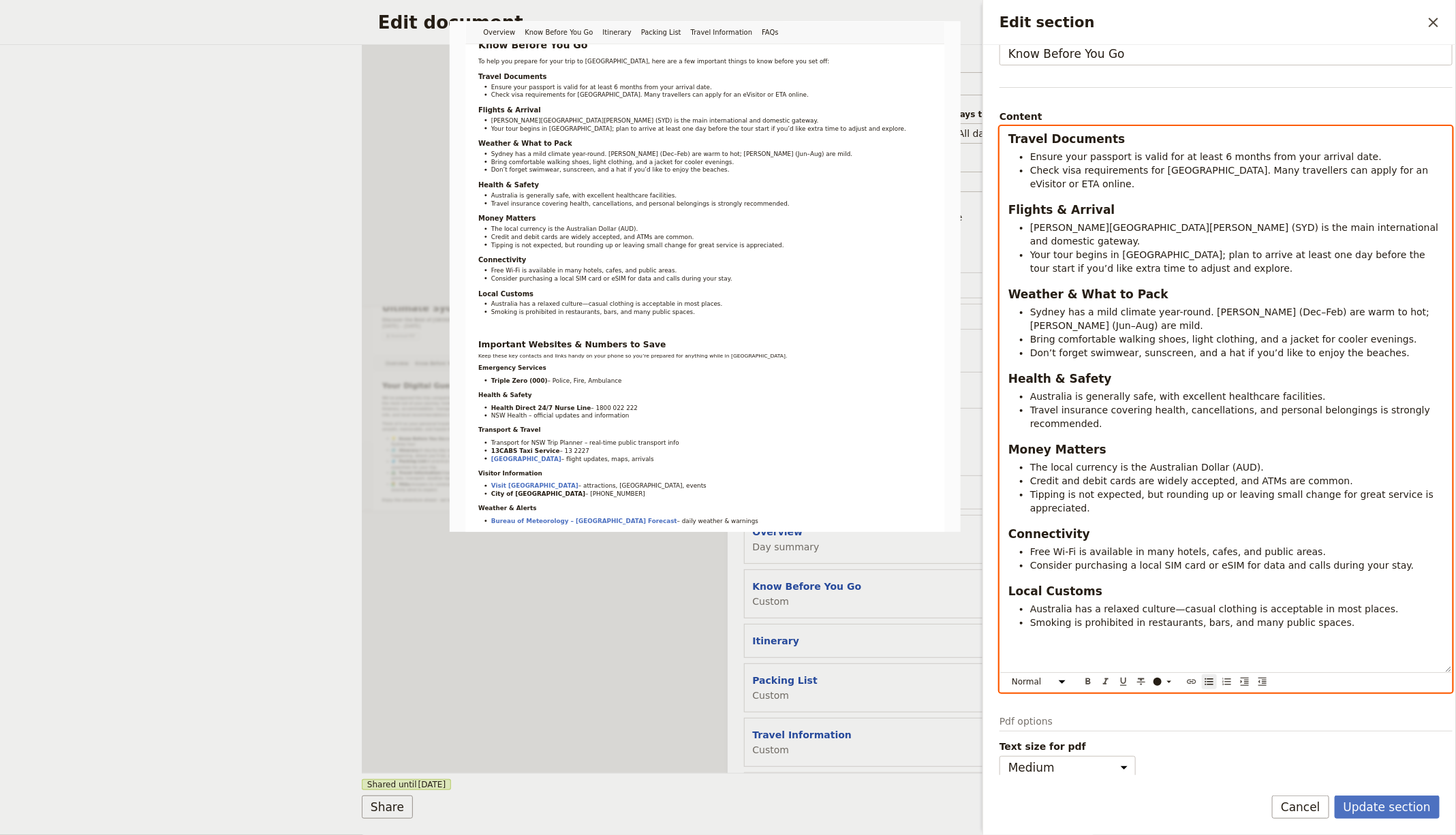
scroll to position [0, 0]
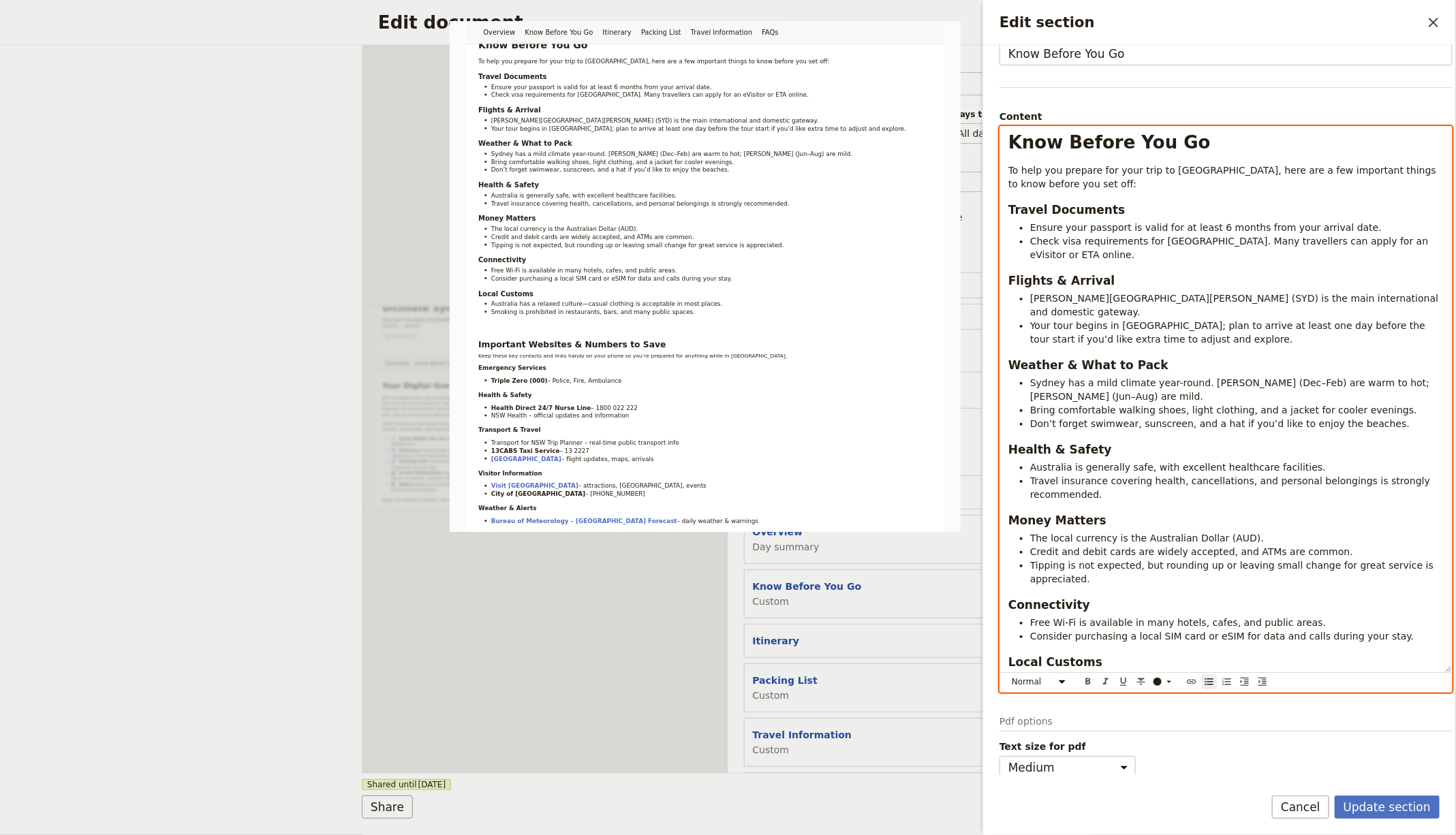
click at [1071, 145] on span "Know Before You Go" at bounding box center [1109, 143] width 202 height 21
click at [1059, 154] on div "Know Before You Go To help you prepare for your trip to [GEOGRAPHIC_DATA], here…" at bounding box center [1225, 400] width 452 height 546
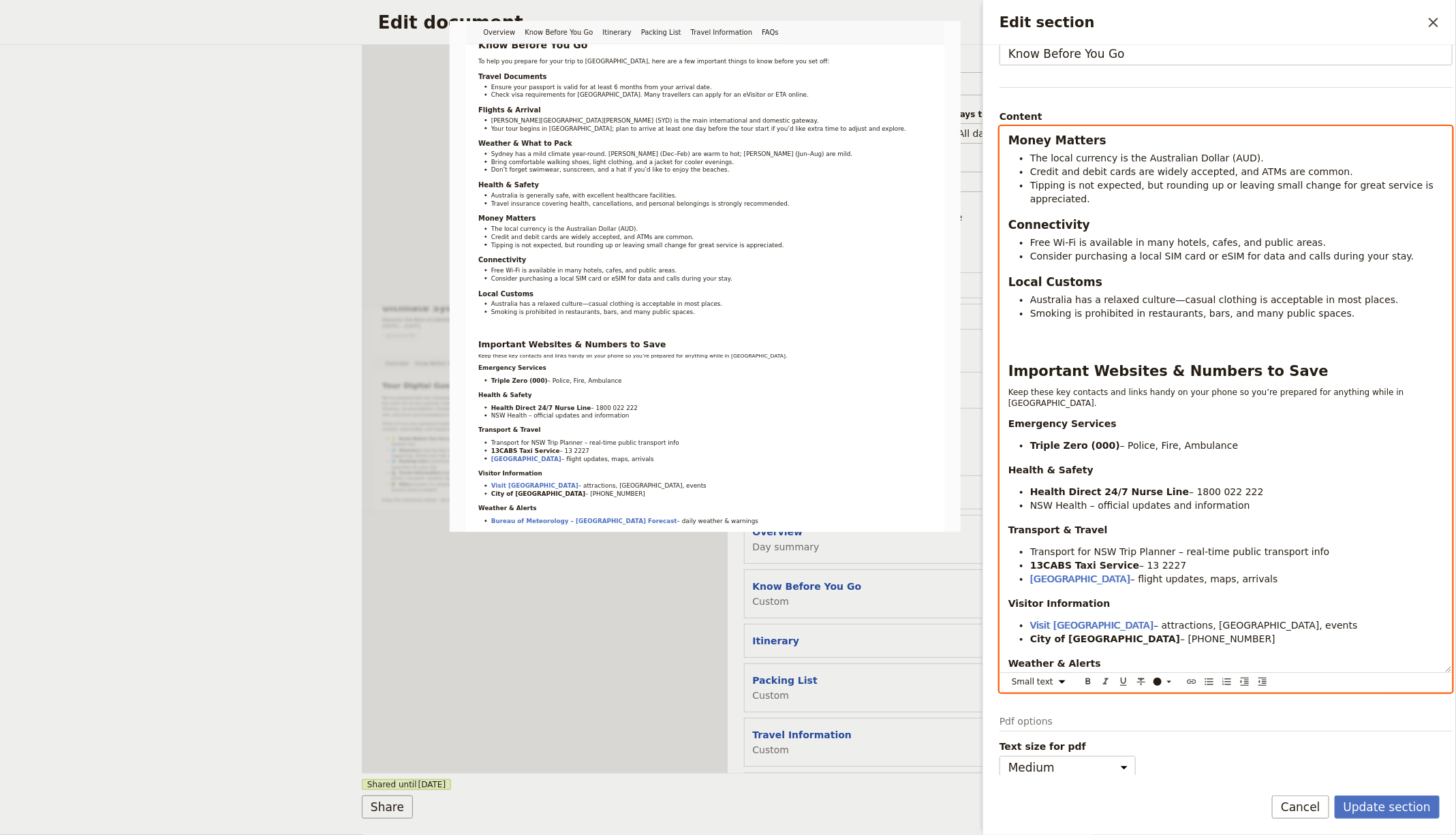
click at [1047, 387] on span "Keep these key contacts and links handy on your phone so you’re prepared for an…" at bounding box center [1207, 398] width 398 height 21
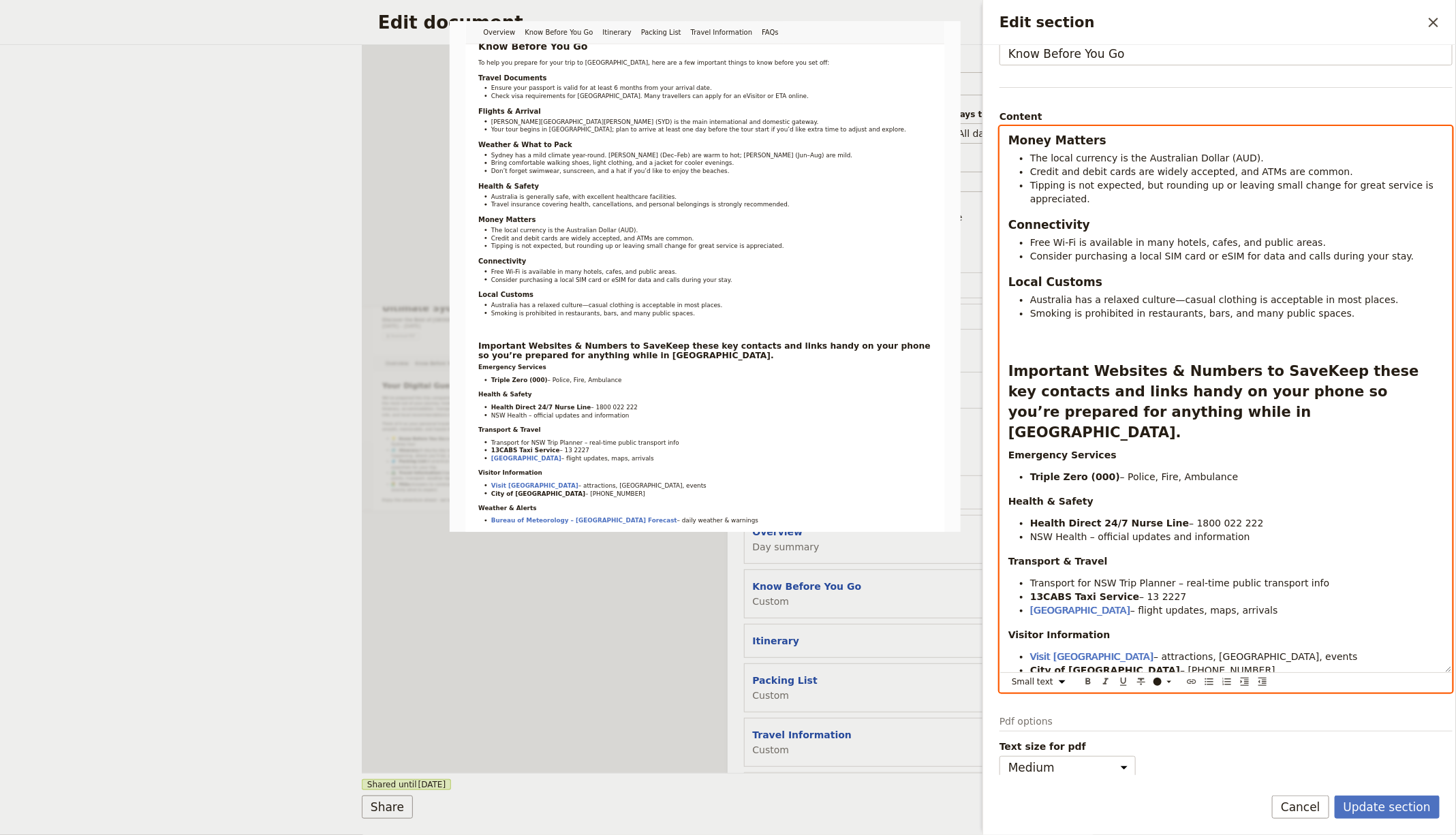
scroll to position [332, 0]
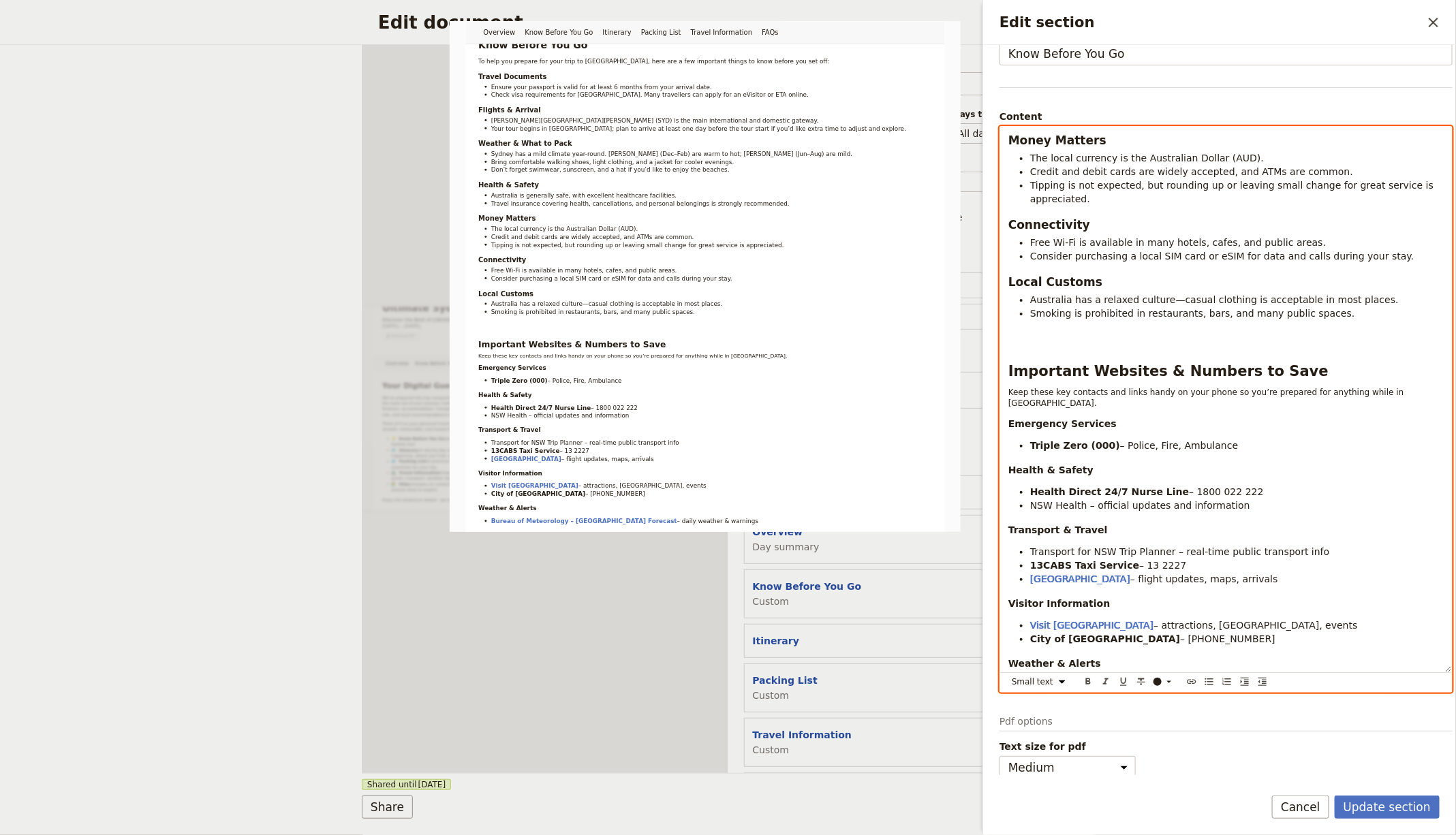
click at [1139, 387] on span "Keep these key contacts and links handy on your phone so you’re prepared for an…" at bounding box center [1207, 398] width 398 height 21
click at [1055, 668] on select "Normal Small text Heading 1 Heading 2 Heading 3" at bounding box center [1040, 682] width 65 height 15
click at [1008, 668] on select "Normal Small text Heading 1 Heading 2 Heading 3" at bounding box center [1040, 682] width 65 height 15
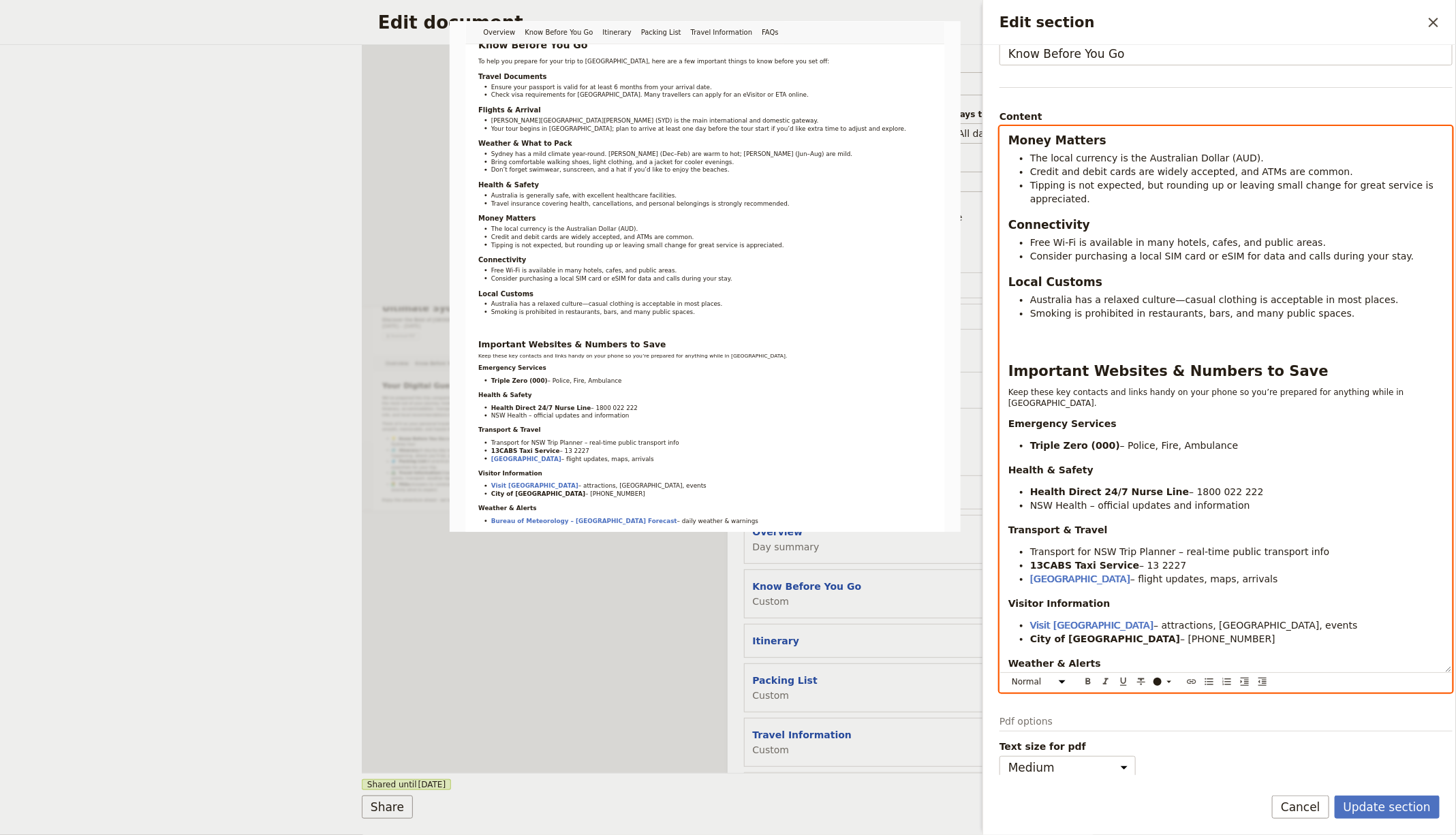
select select "paragraph"
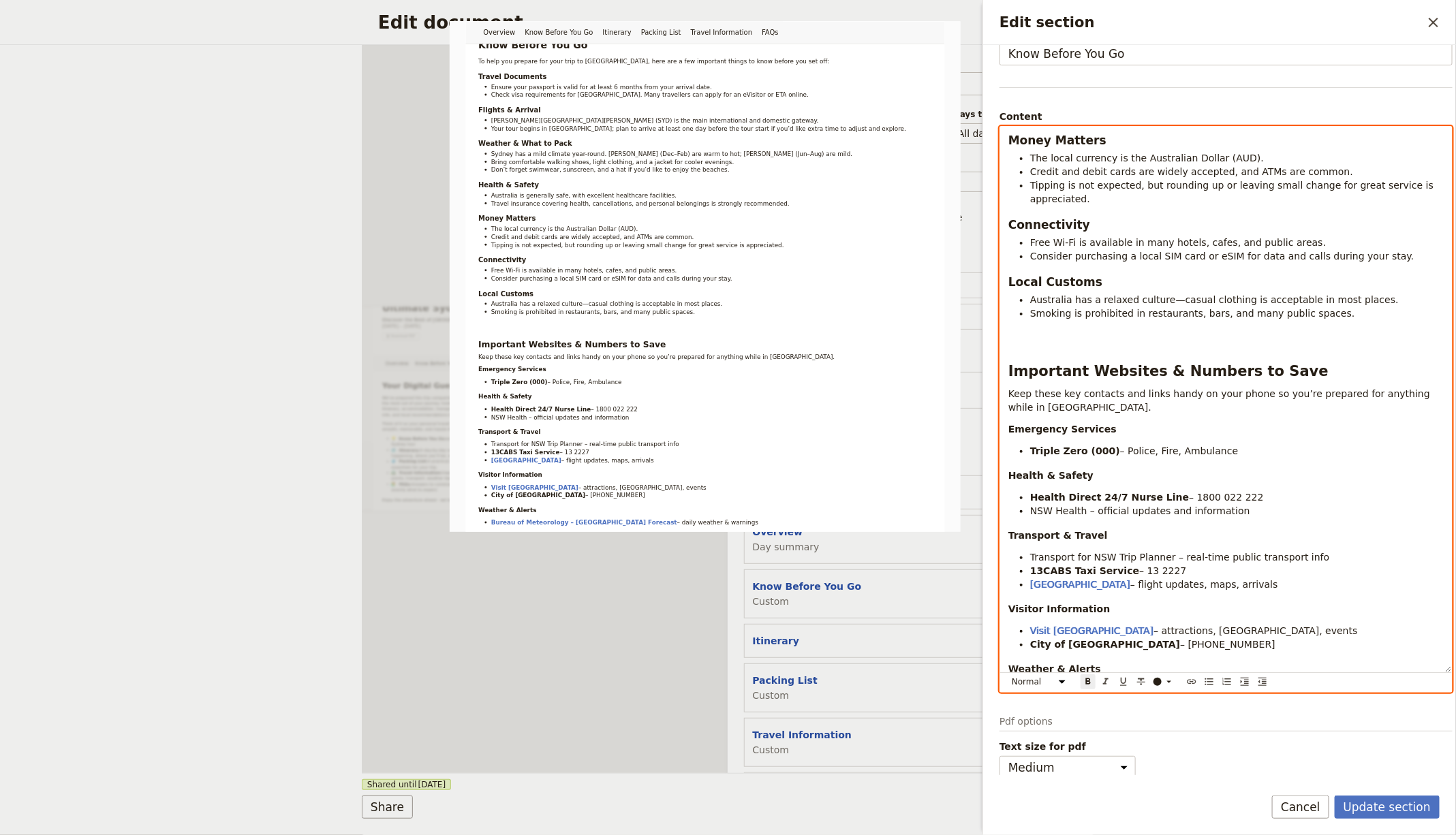
click at [1045, 422] on p "Emergency Services" at bounding box center [1225, 429] width 436 height 13
click at [1110, 423] on div "Know Before You Go To help you prepare for your trip to [GEOGRAPHIC_DATA], here…" at bounding box center [1225, 400] width 452 height 546
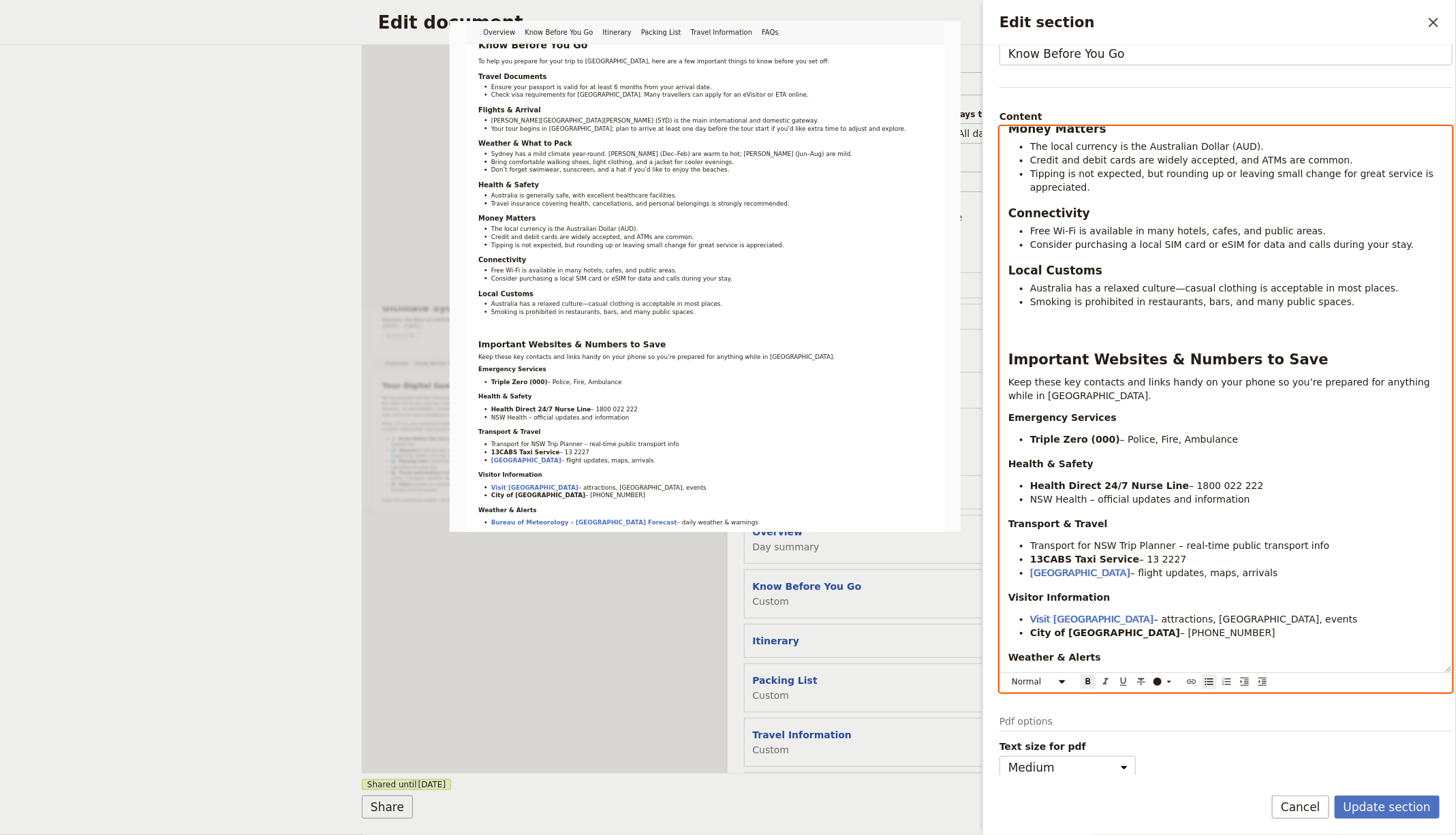
scroll to position [397, 0]
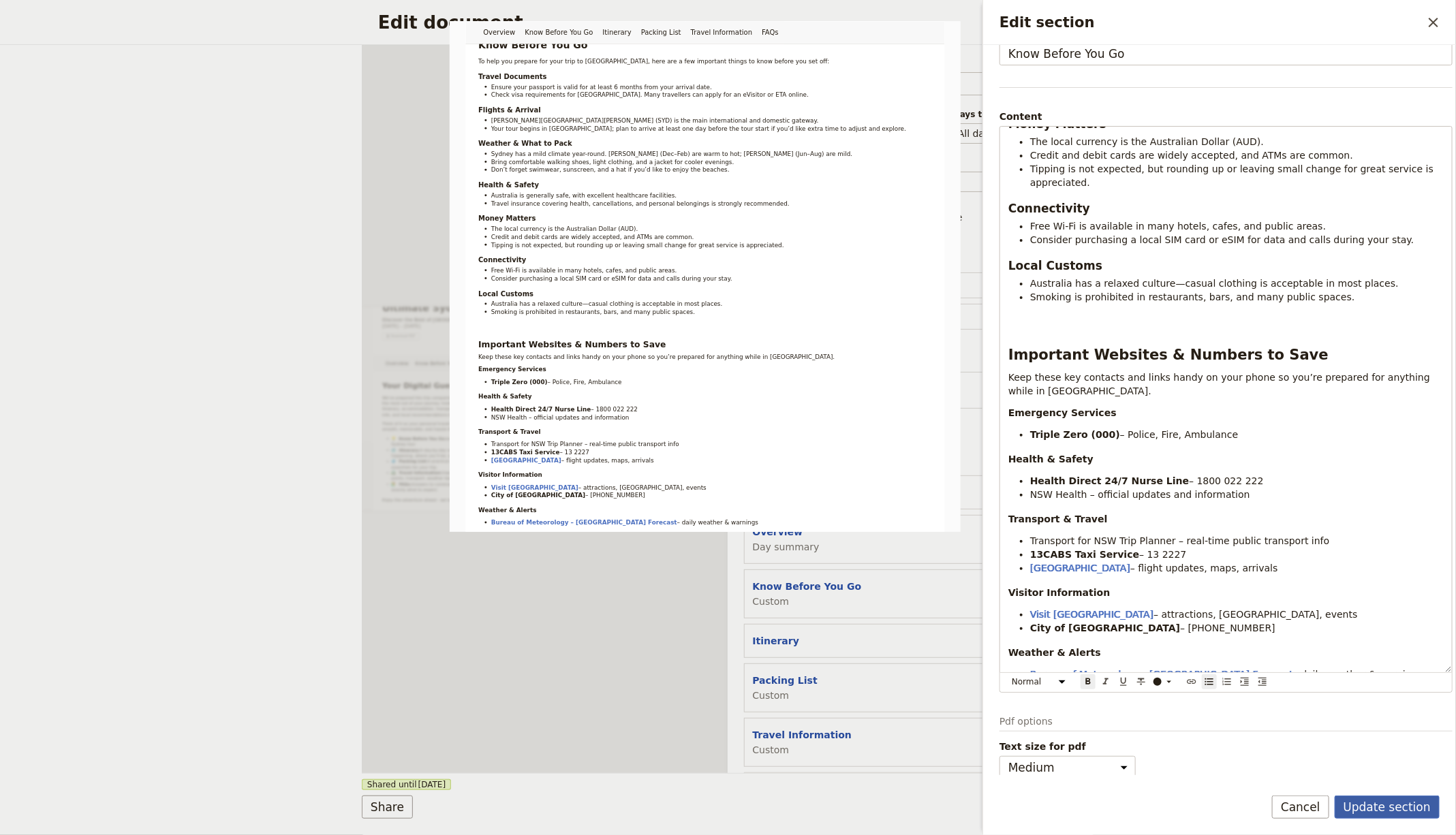
click at [1164, 668] on button "Update section" at bounding box center [1387, 807] width 105 height 24
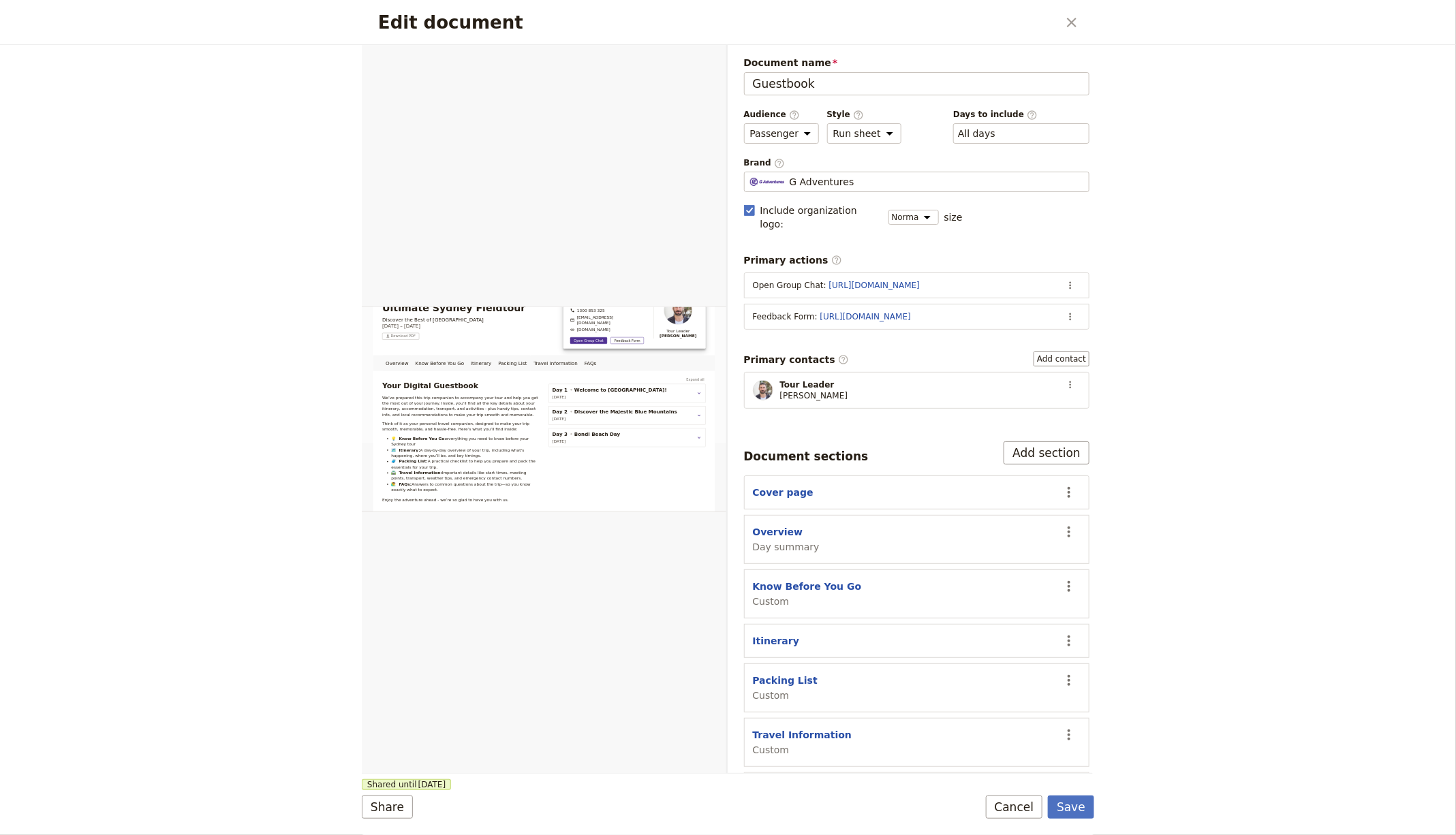
drag, startPoint x: 1071, startPoint y: 815, endPoint x: 1053, endPoint y: 792, distance: 29.2
click at [1071, 668] on button "Save" at bounding box center [1071, 807] width 46 height 24
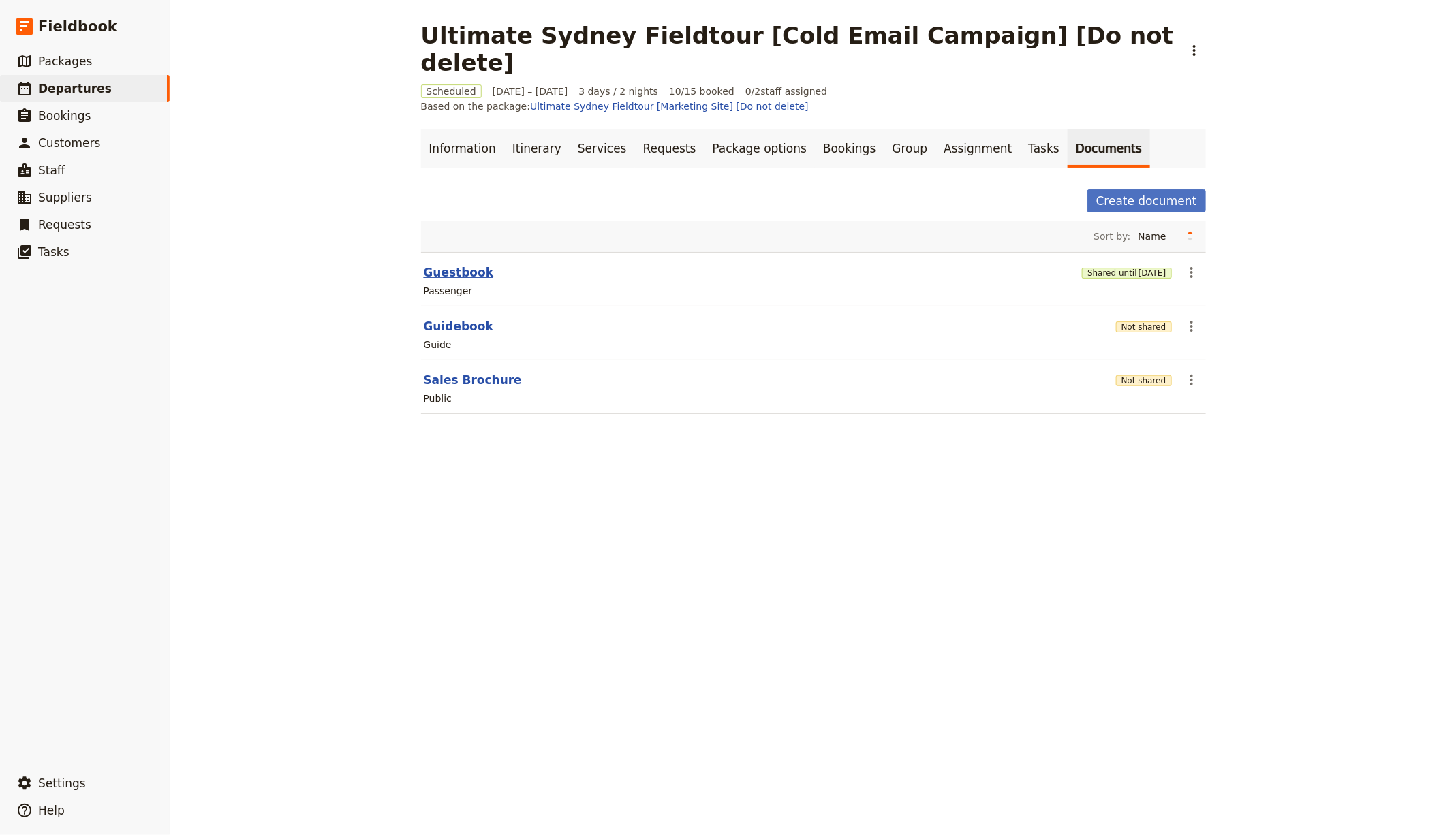
click at [434, 264] on button "Guestbook" at bounding box center [458, 272] width 70 height 16
select select "PASSENGER"
select select "RUN_SHEET"
select select "DEFAULT"
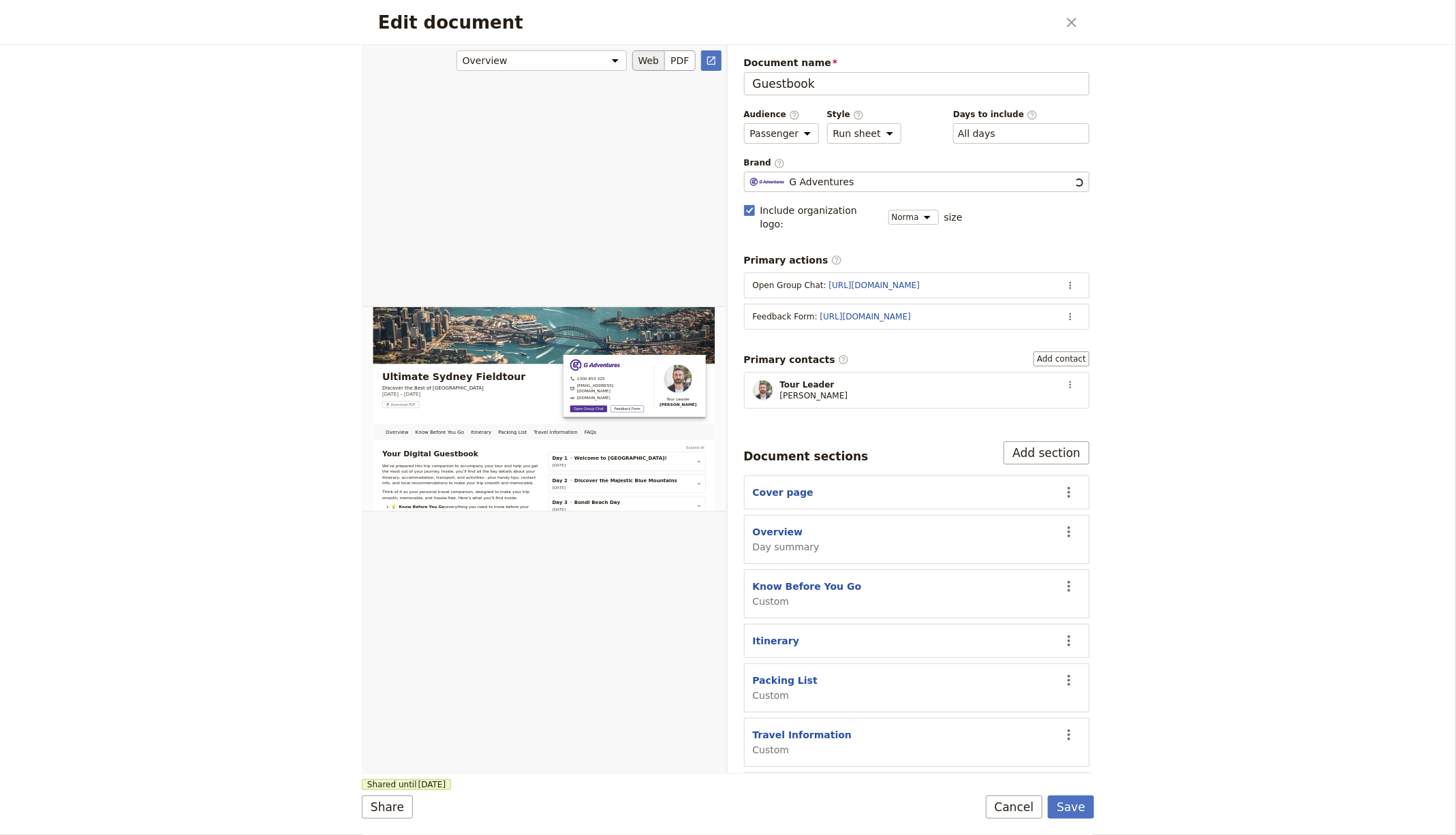
scroll to position [0, 0]
click at [1065, 380] on icon "Actions" at bounding box center [1071, 385] width 11 height 11
drag, startPoint x: 1073, startPoint y: 16, endPoint x: 1068, endPoint y: 22, distance: 7.8
click at [1073, 16] on icon "Close dialog" at bounding box center [1071, 22] width 16 height 16
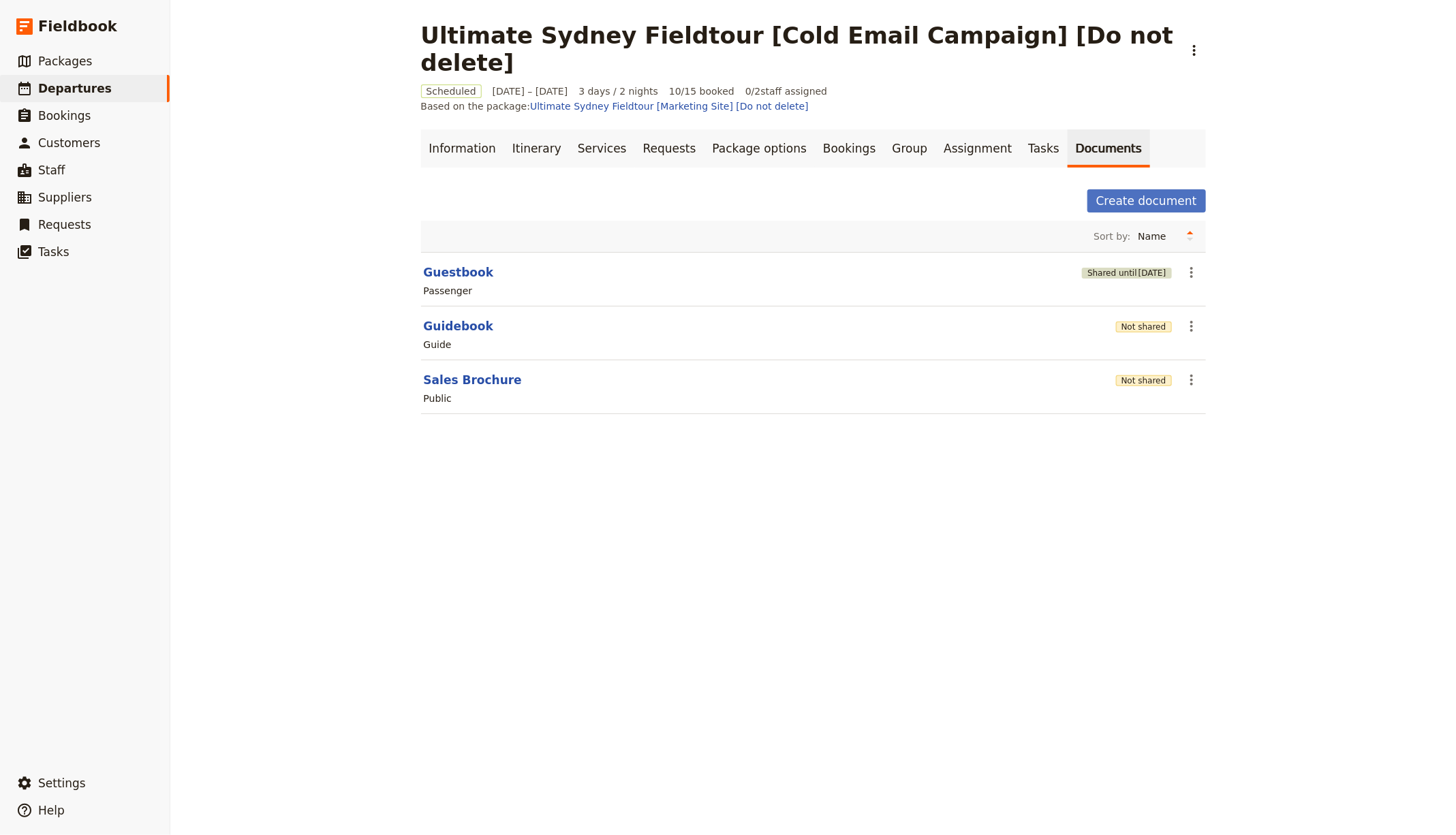
click at [1088, 267] on button "Shared until [DATE]" at bounding box center [1126, 273] width 89 height 11
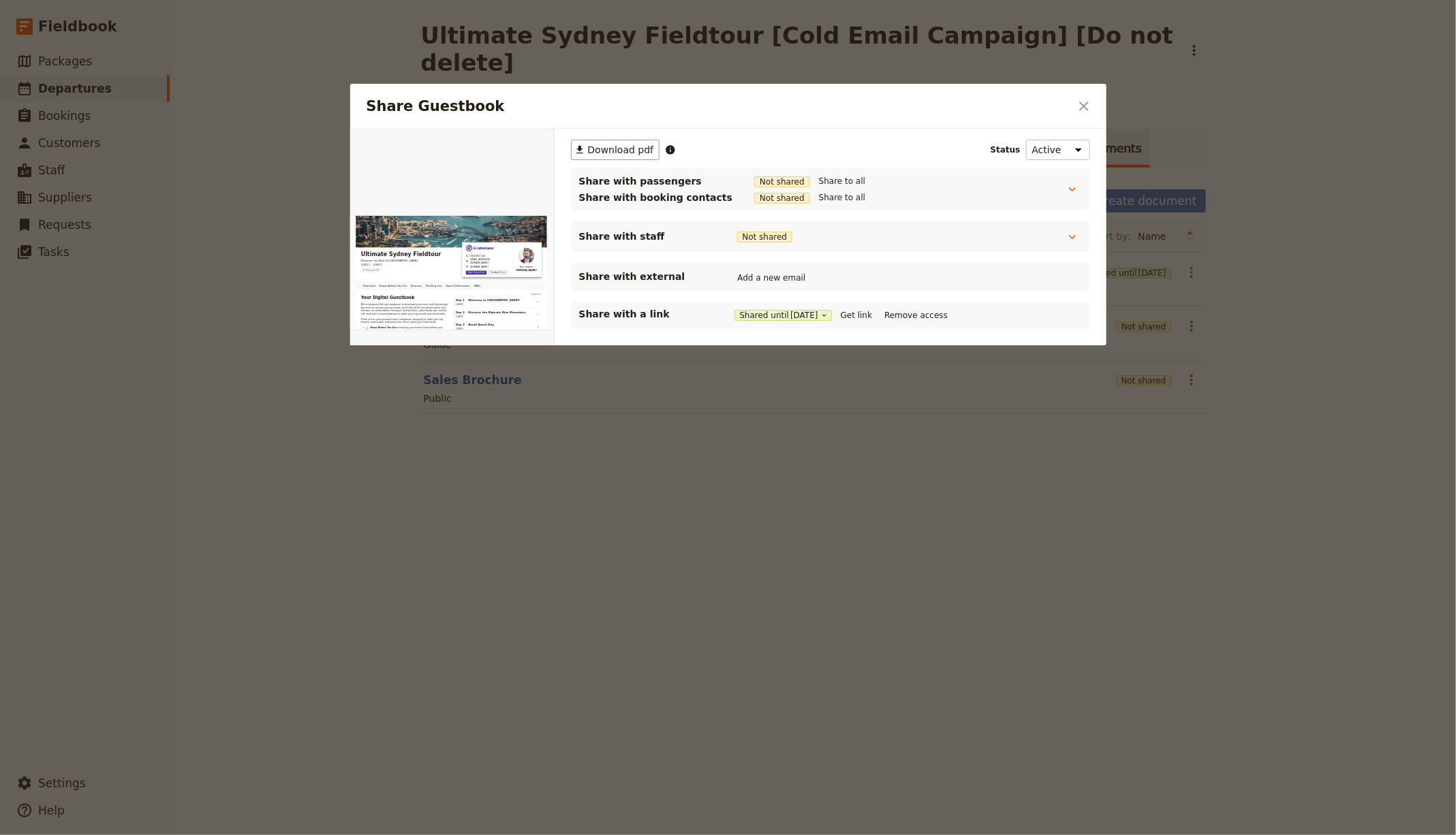
click at [865, 307] on div "Share with a link Shared until [DATE] Get link Remove access" at bounding box center [831, 315] width 503 height 16
click at [873, 307] on div "Share with a link Shared until [DATE] Get link Remove access" at bounding box center [831, 315] width 503 height 16
click at [872, 312] on button "Get link" at bounding box center [856, 315] width 38 height 15
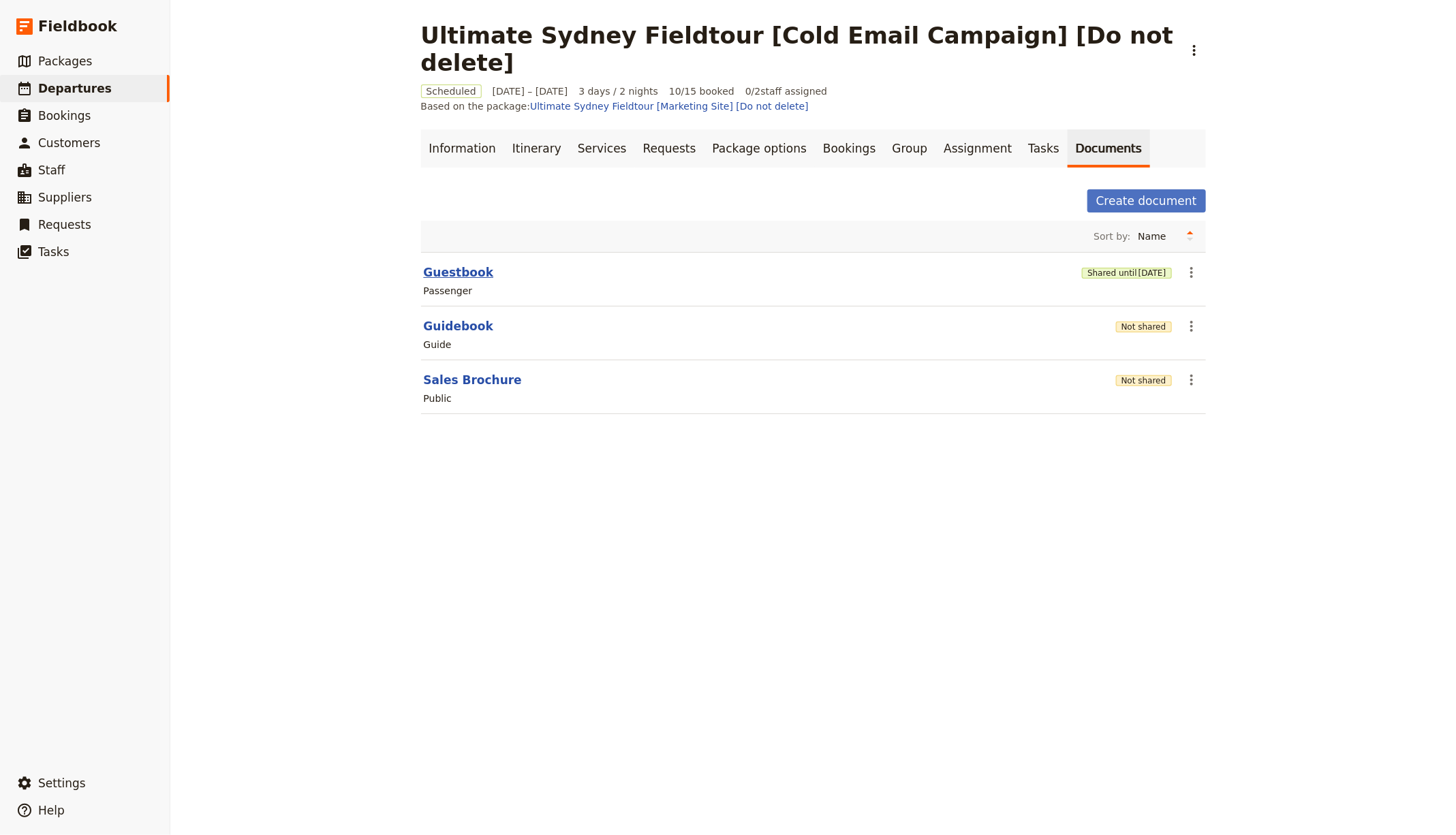
click at [437, 264] on button "Guestbook" at bounding box center [458, 272] width 70 height 16
select select "PASSENGER"
select select "RUN_SHEET"
select select "DEFAULT"
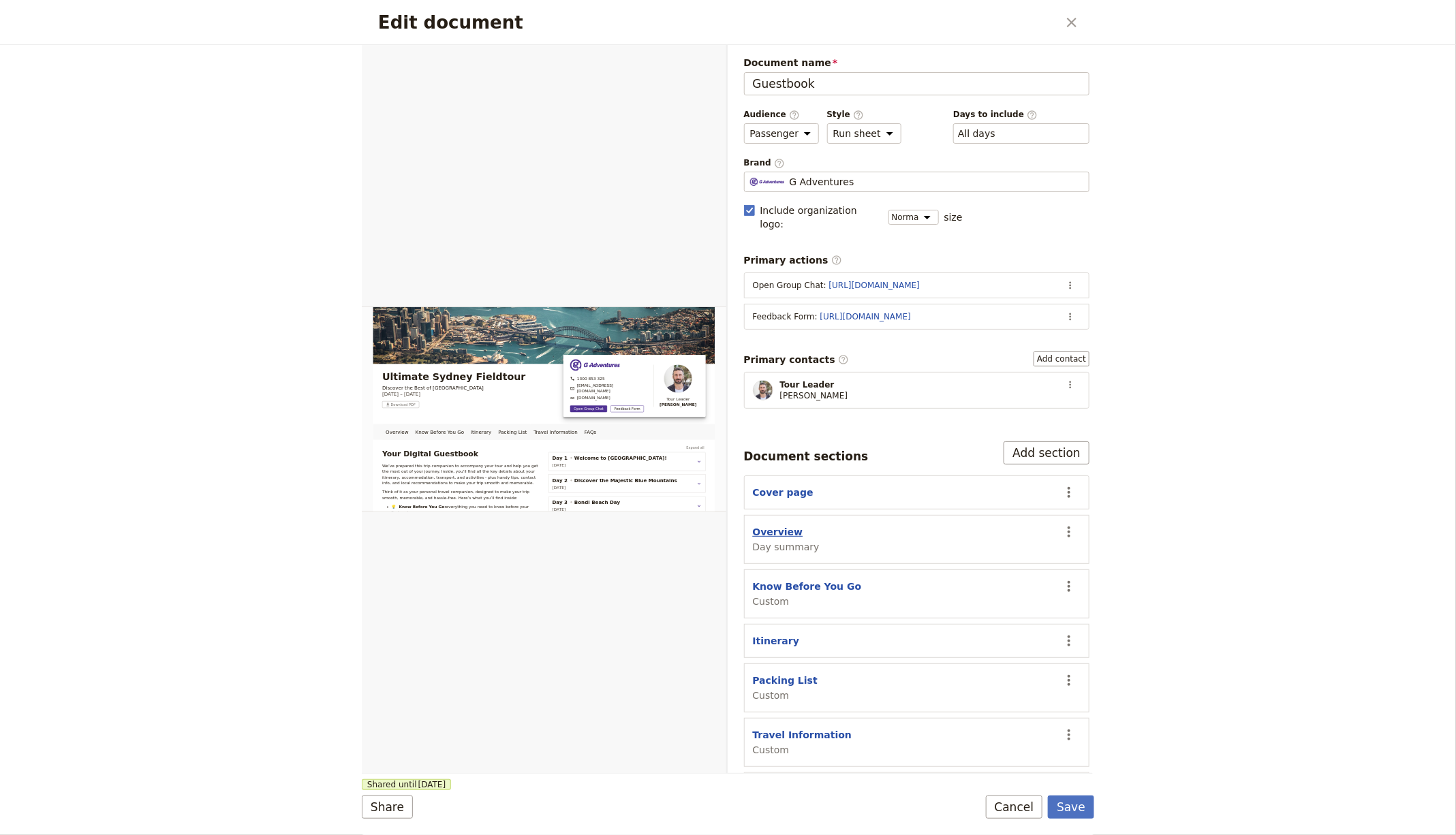
click at [771, 525] on button "Overview" at bounding box center [778, 532] width 50 height 13
select select "DAY_SUMMARY"
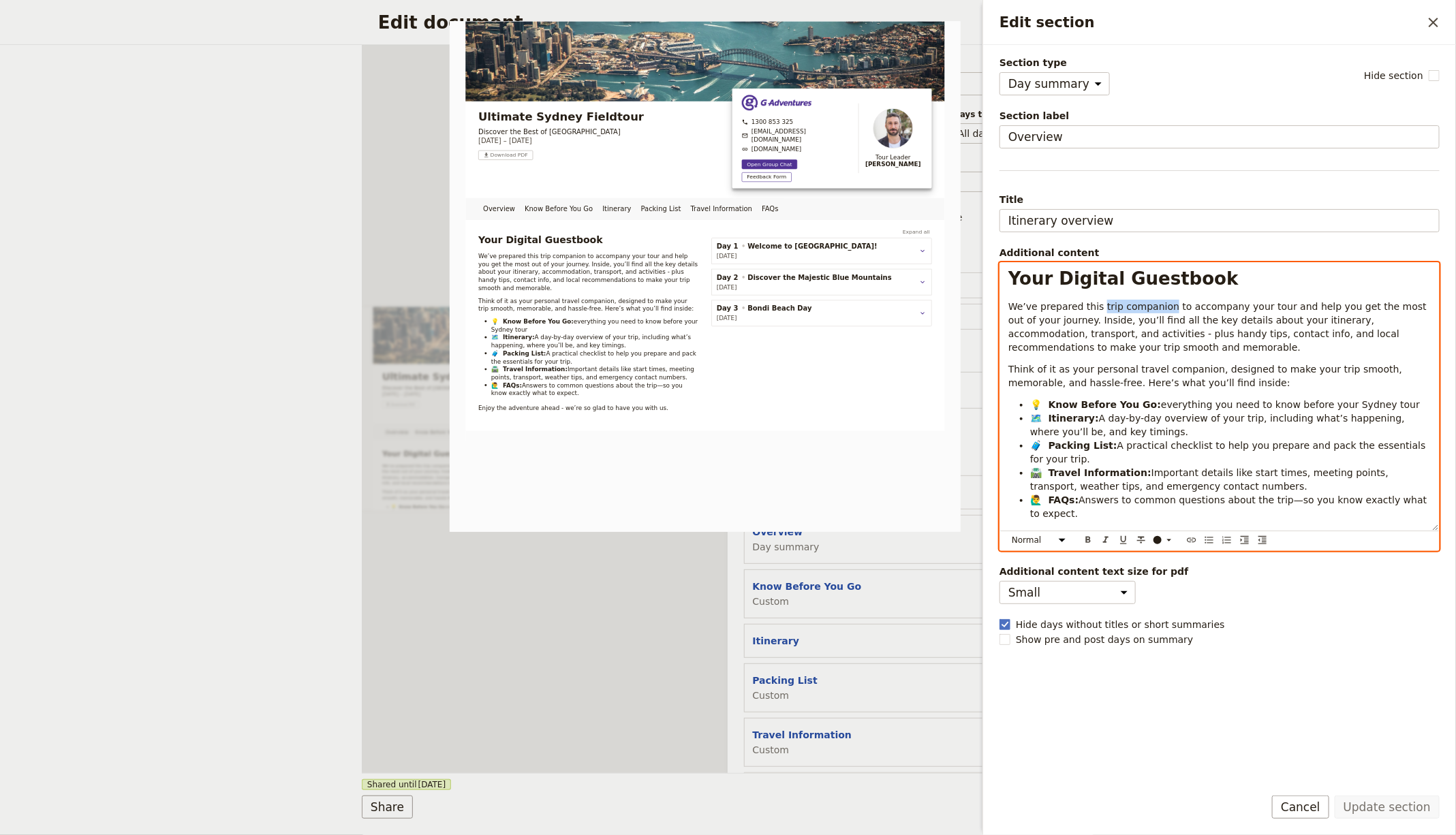
drag, startPoint x: 1098, startPoint y: 306, endPoint x: 1165, endPoint y: 304, distance: 67.0
click at [1164, 304] on span "We’ve prepared this trip companion to accompany your tour and help you get the …" at bounding box center [1219, 327] width 421 height 52
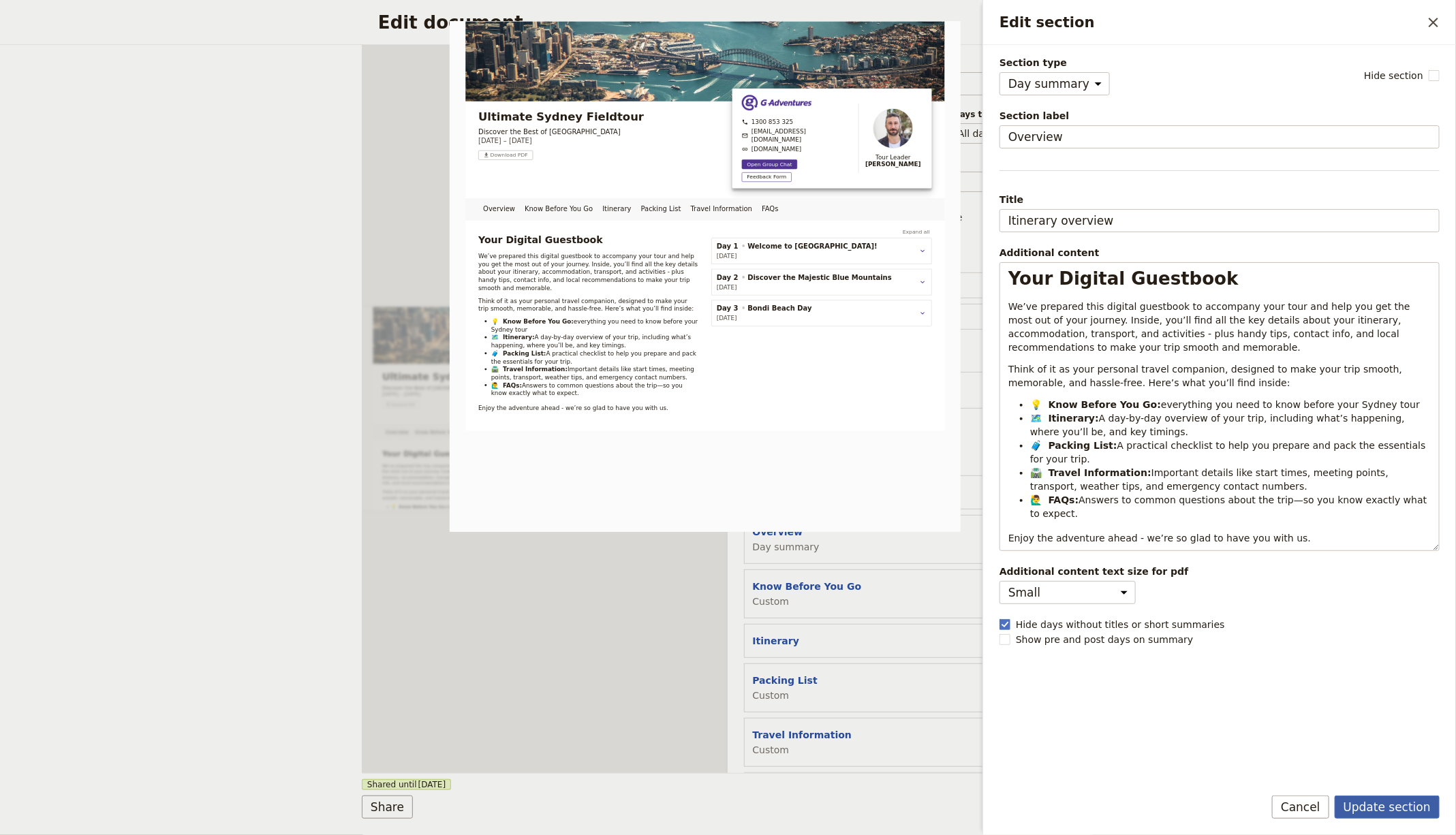
click at [1164, 668] on button "Update section" at bounding box center [1387, 807] width 105 height 24
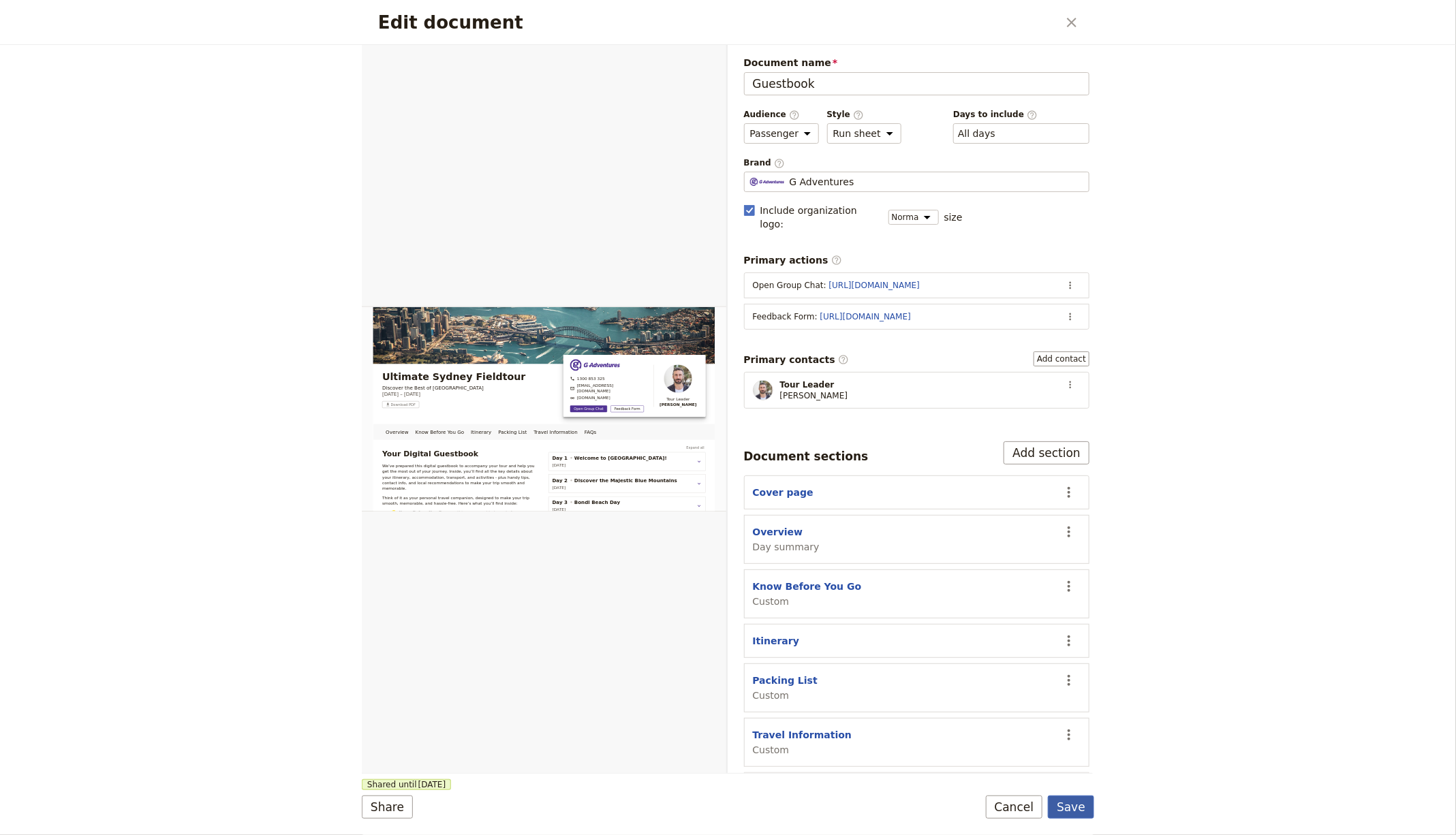
click at [1066, 668] on button "Save" at bounding box center [1071, 807] width 46 height 24
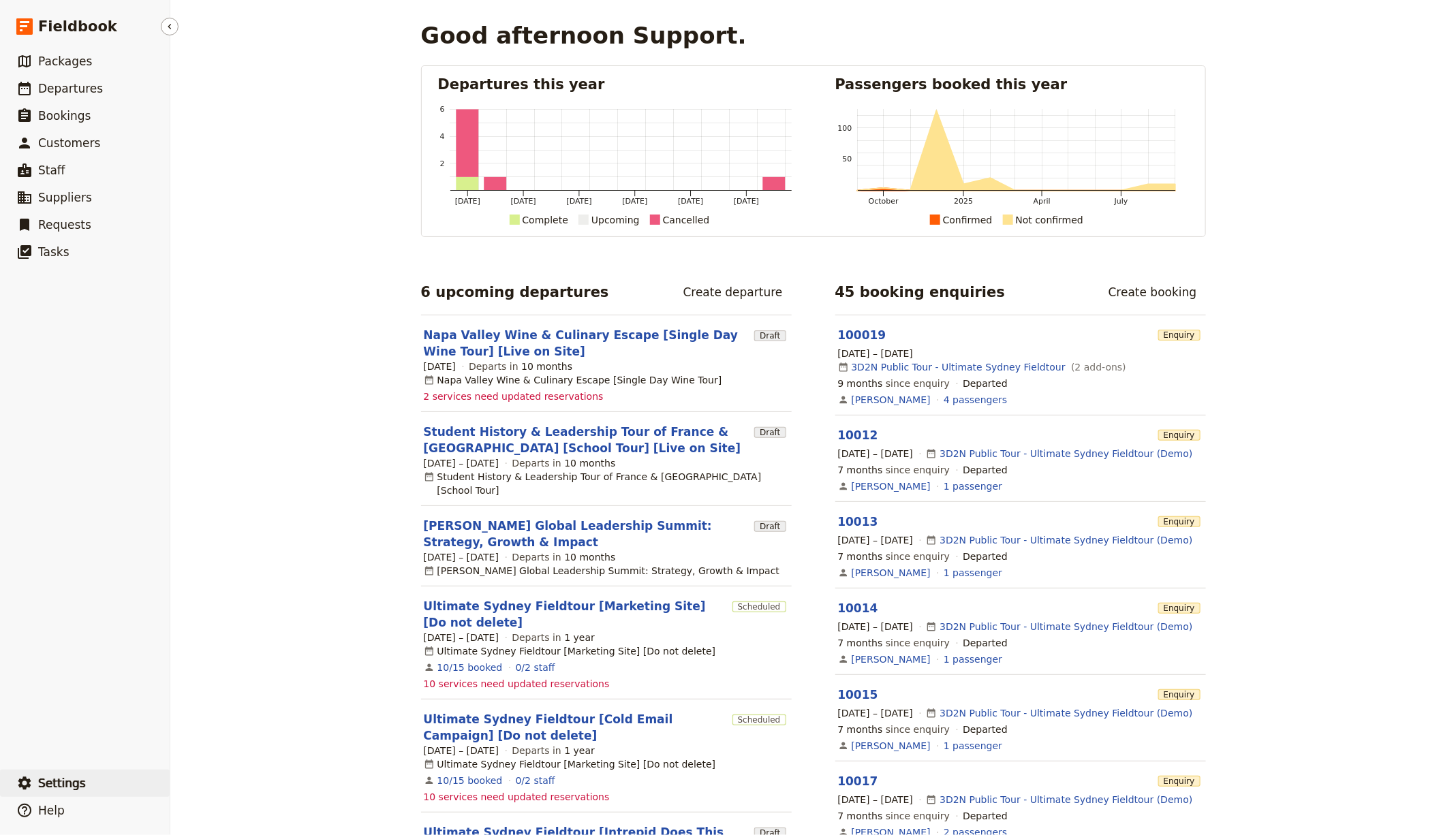
click at [60, 783] on span "Settings" at bounding box center [61, 783] width 47 height 13
click at [214, 789] on span "Sign out" at bounding box center [204, 784] width 40 height 13
